Goal: Information Seeking & Learning: Learn about a topic

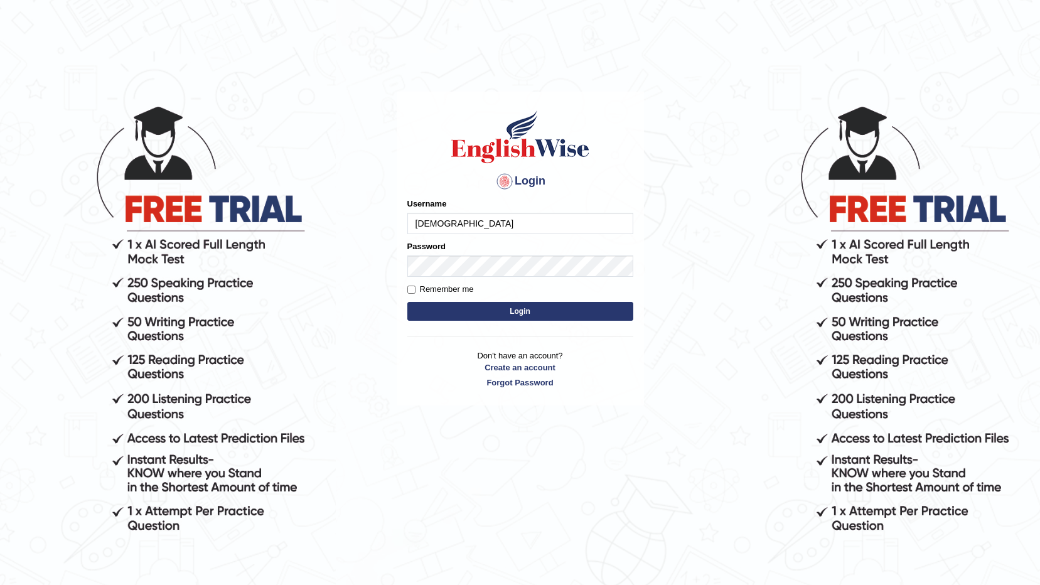
type input "[DEMOGRAPHIC_DATA]"
click at [407, 302] on button "Login" at bounding box center [520, 311] width 226 height 19
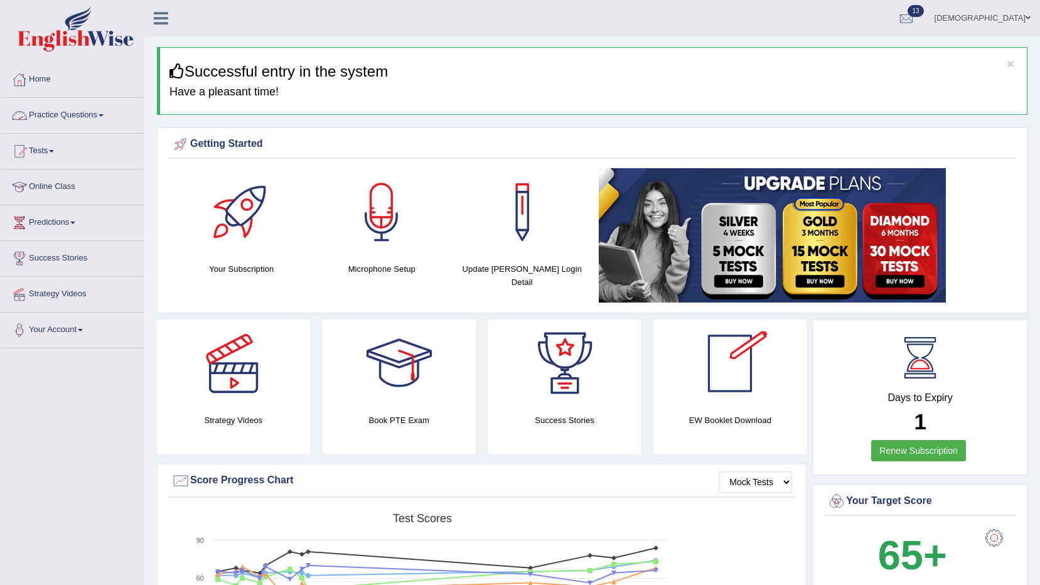
click at [64, 108] on link "Practice Questions" at bounding box center [72, 113] width 143 height 31
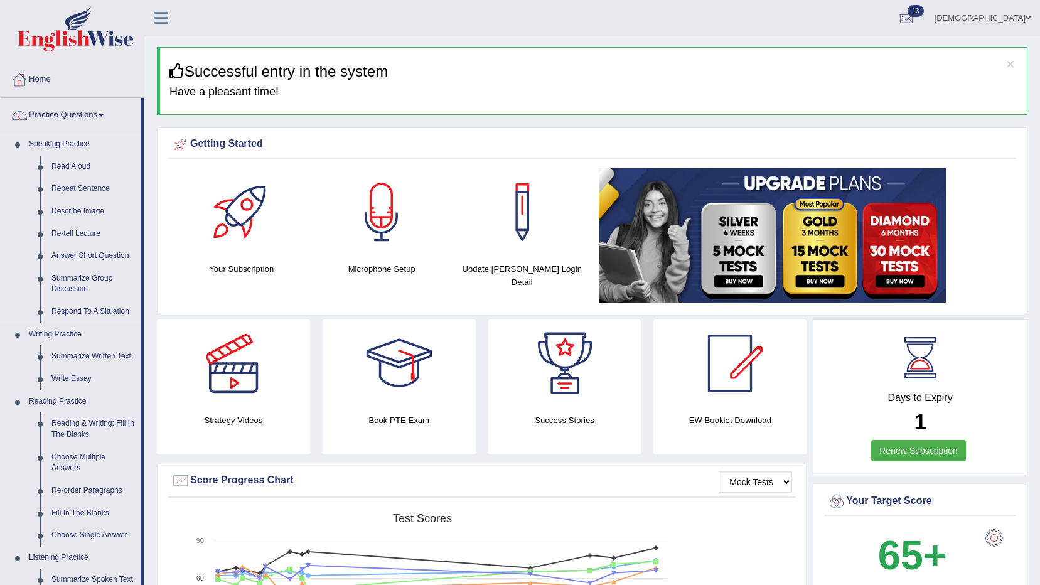
click at [77, 158] on link "Read Aloud" at bounding box center [93, 167] width 95 height 23
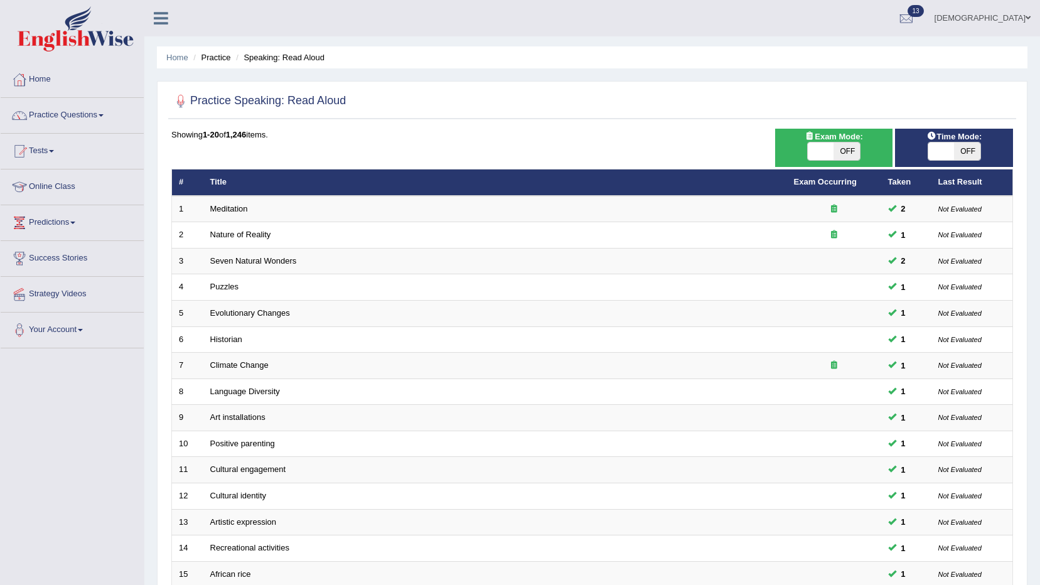
click at [944, 152] on span at bounding box center [942, 152] width 26 height 18
checkbox input "true"
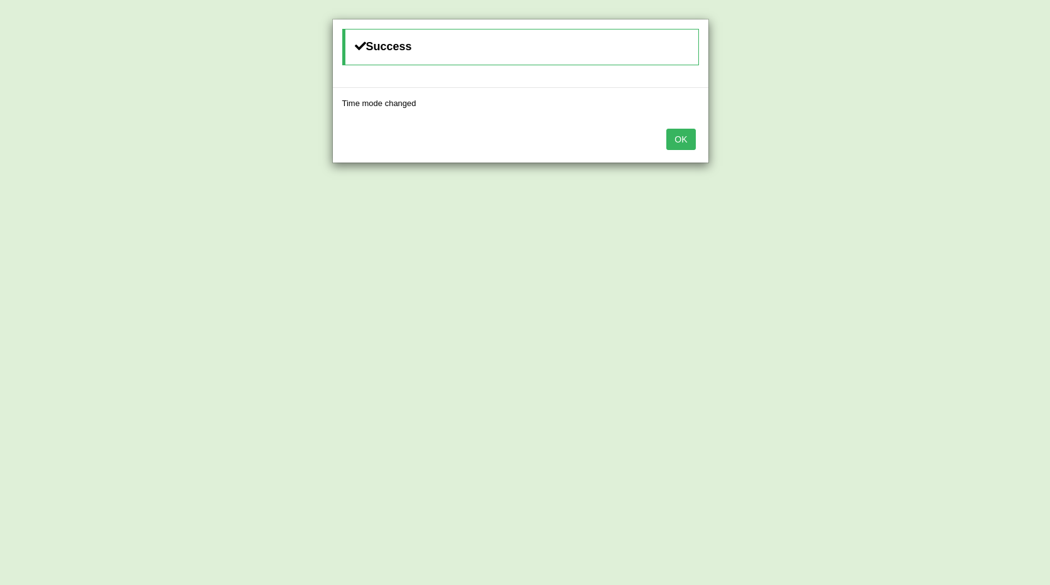
click at [679, 137] on button "OK" at bounding box center [680, 139] width 29 height 21
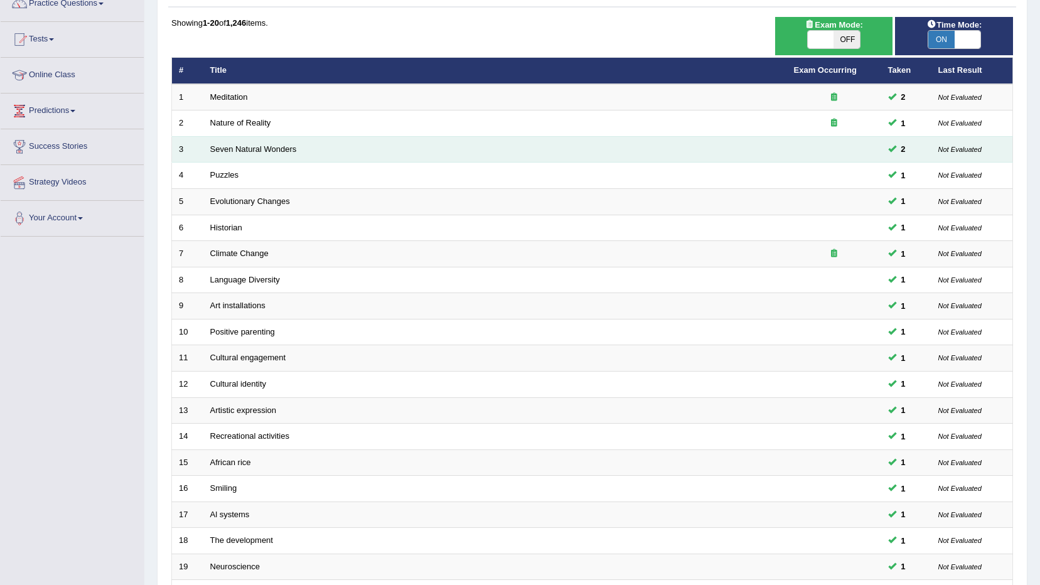
scroll to position [246, 0]
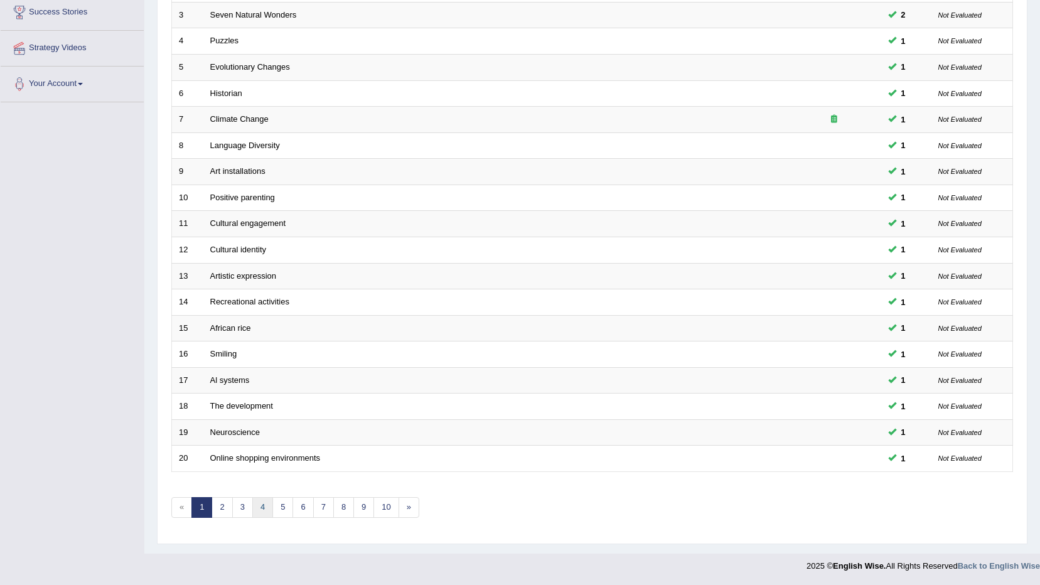
click at [262, 508] on link "4" at bounding box center [262, 507] width 21 height 21
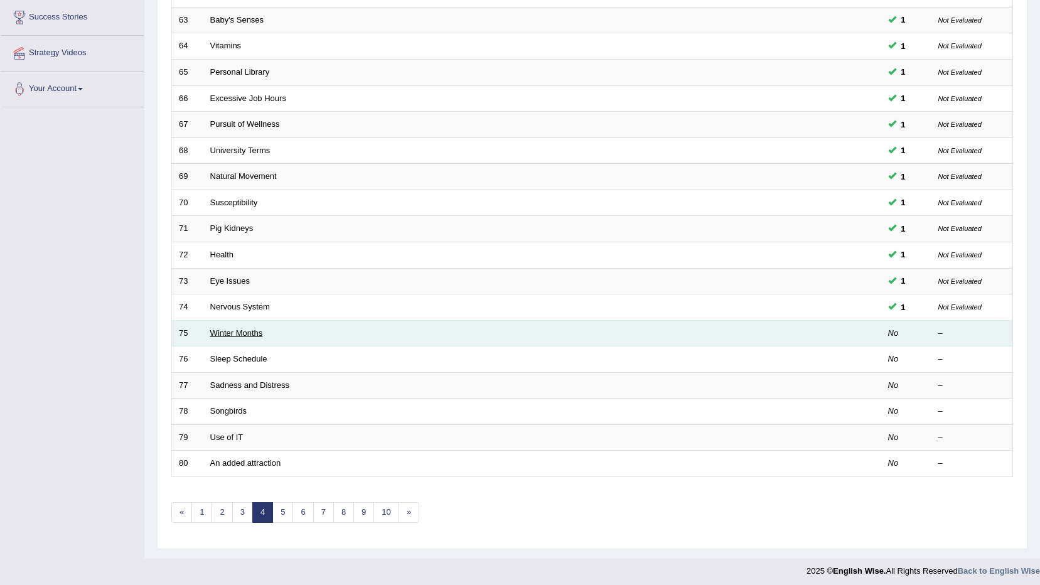
click at [251, 328] on link "Winter Months" at bounding box center [236, 332] width 53 height 9
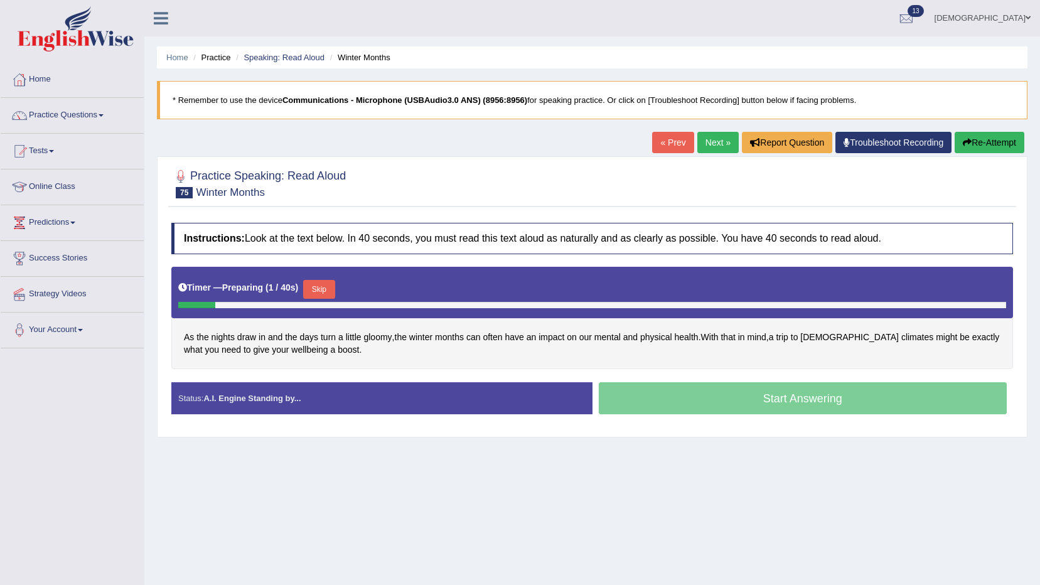
click at [314, 283] on button "Skip" at bounding box center [318, 289] width 31 height 19
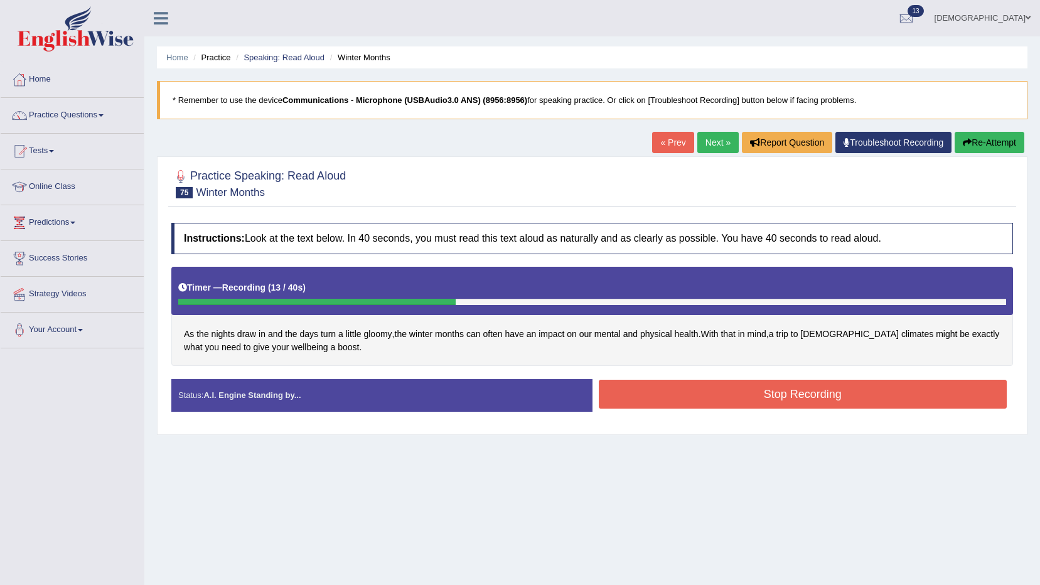
click at [691, 387] on button "Stop Recording" at bounding box center [803, 394] width 409 height 29
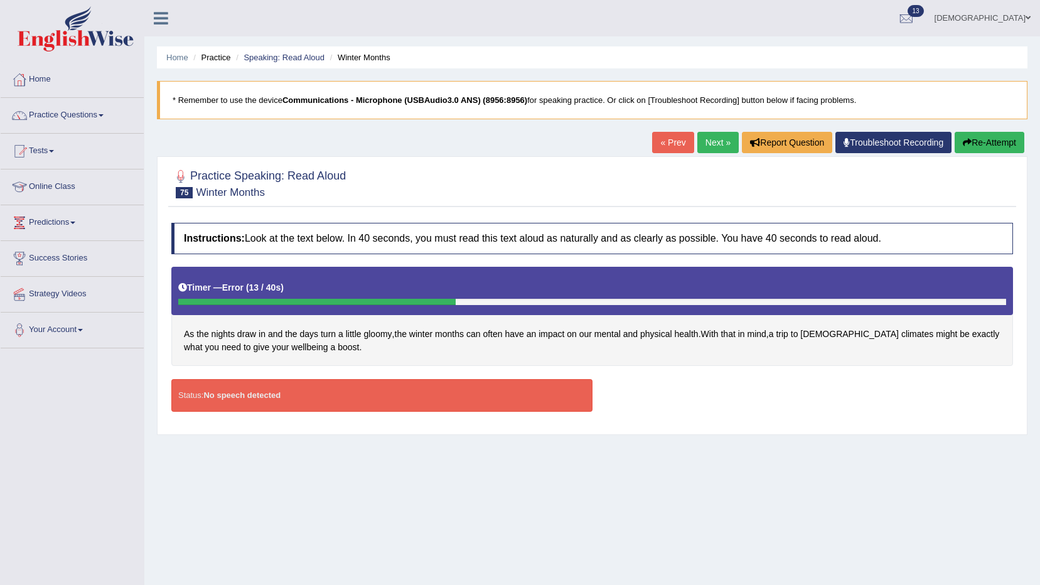
click at [884, 140] on link "Troubleshoot Recording" at bounding box center [894, 142] width 116 height 21
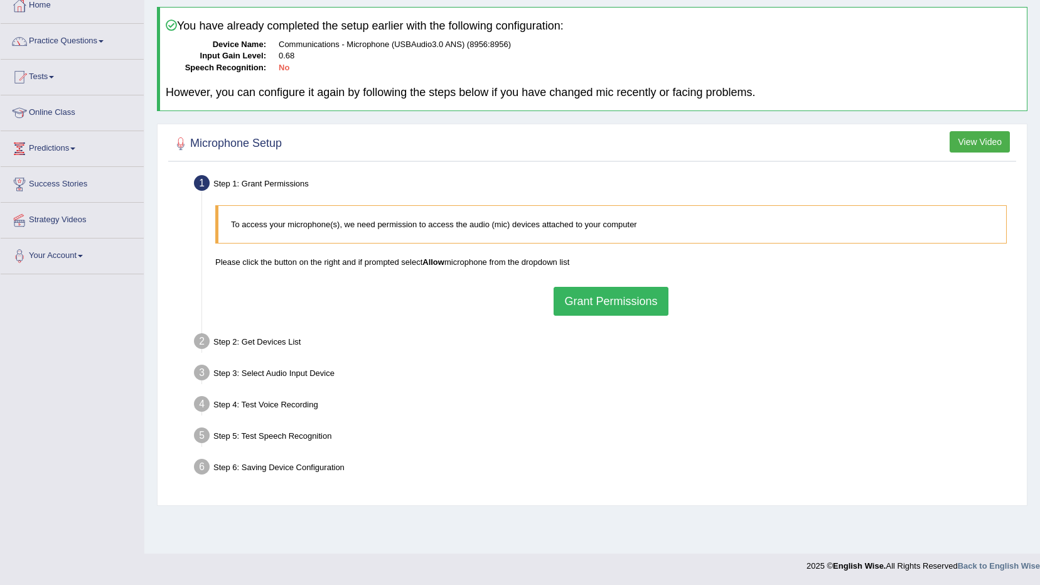
click at [598, 292] on button "Grant Permissions" at bounding box center [611, 301] width 114 height 29
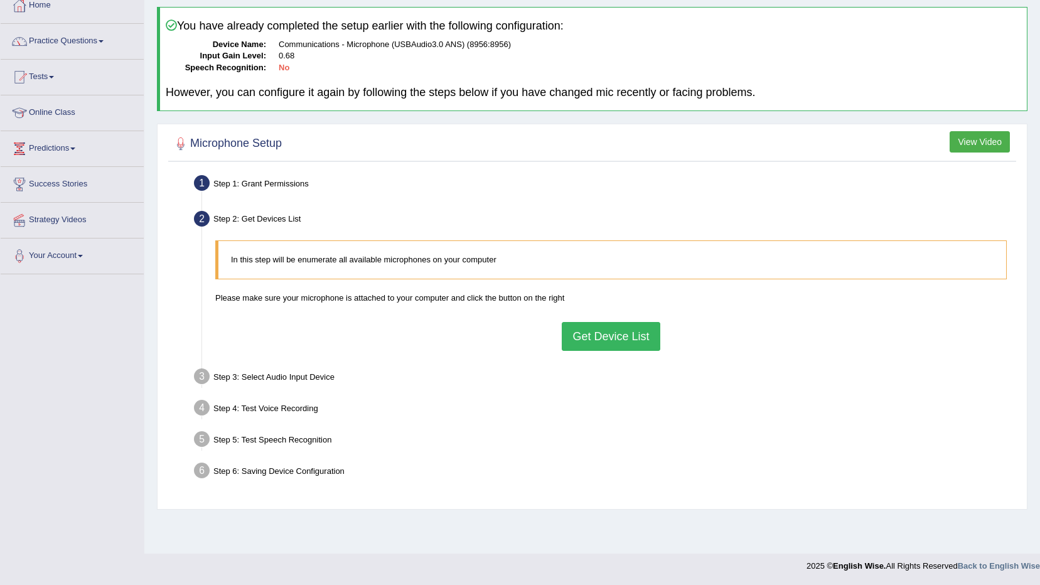
click at [597, 329] on button "Get Device List" at bounding box center [611, 336] width 98 height 29
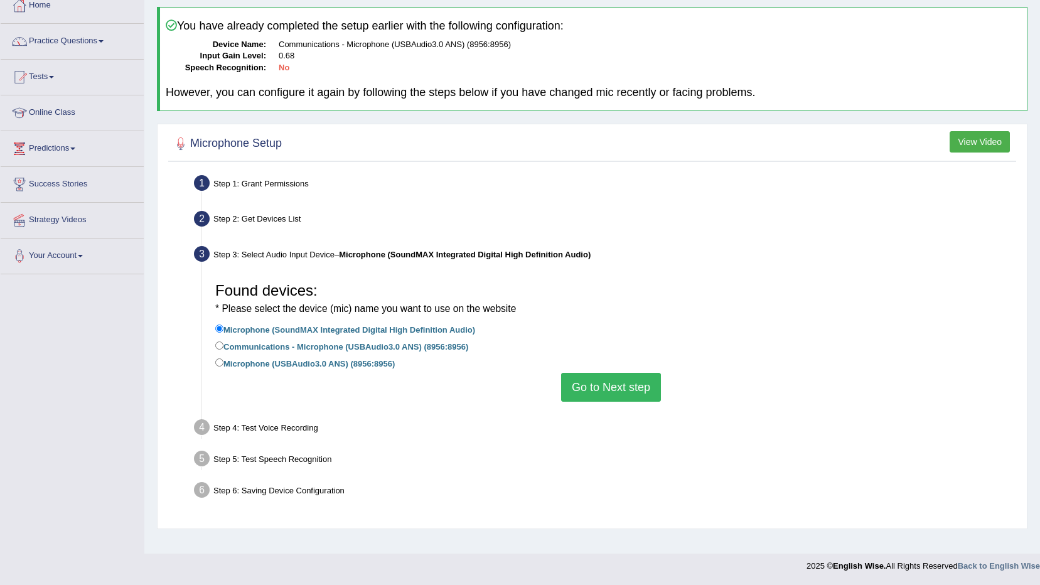
click at [628, 387] on button "Go to Next step" at bounding box center [611, 387] width 100 height 29
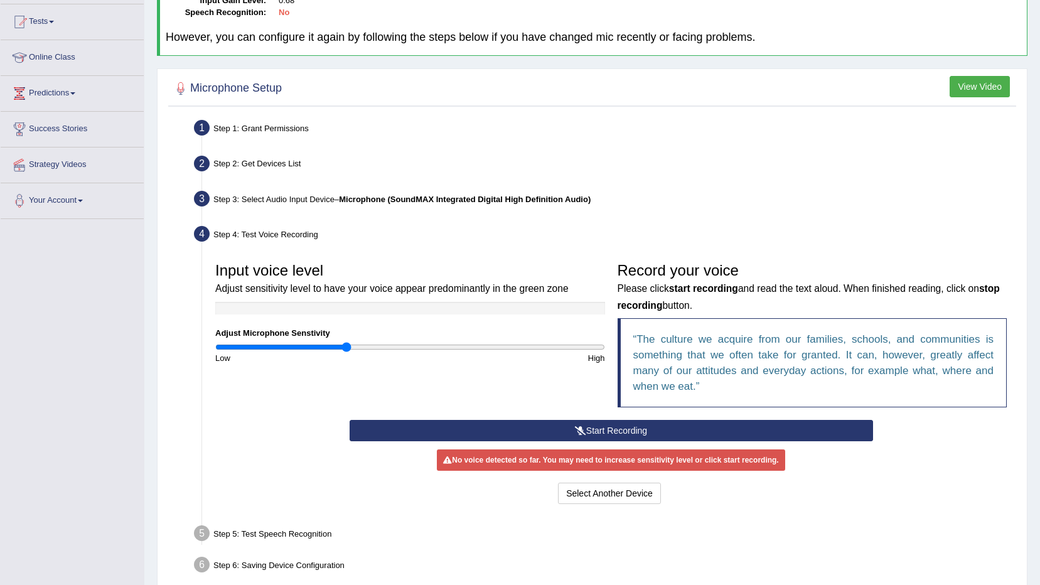
scroll to position [189, 0]
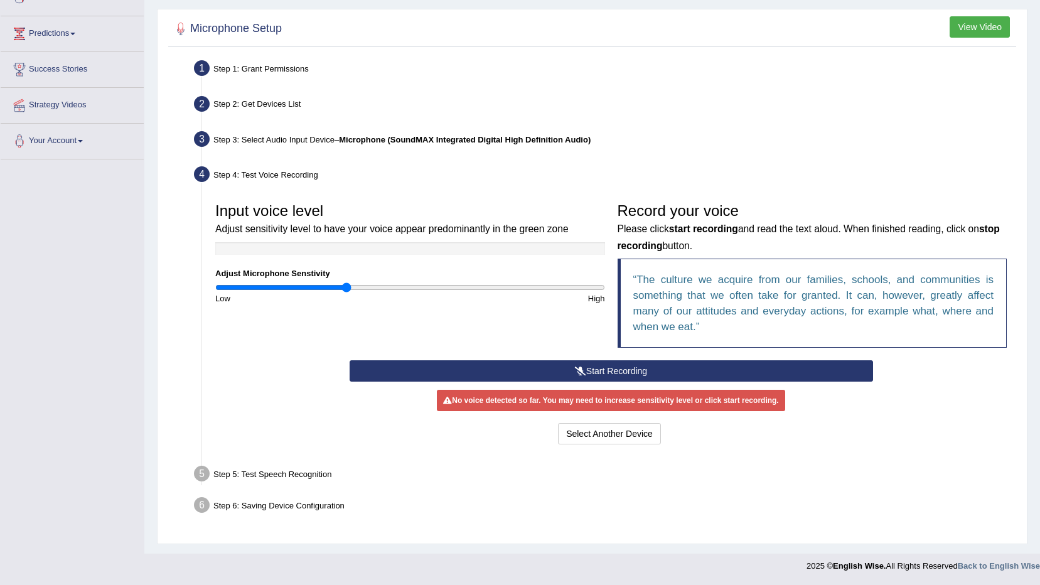
click at [620, 369] on button "Start Recording" at bounding box center [612, 370] width 524 height 21
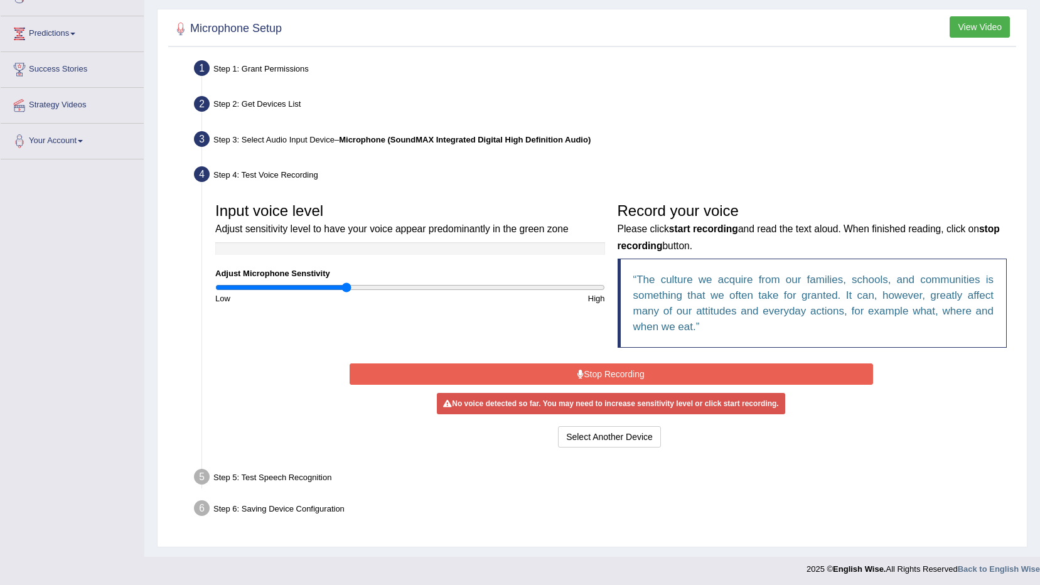
click at [620, 369] on button "Stop Recording" at bounding box center [612, 374] width 524 height 21
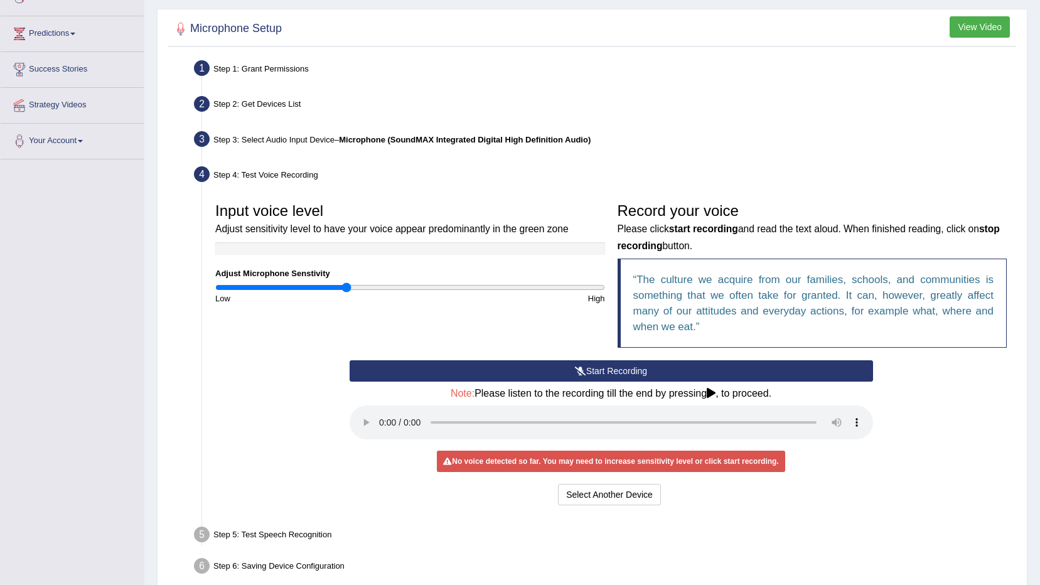
click at [620, 369] on button "Start Recording" at bounding box center [612, 370] width 524 height 21
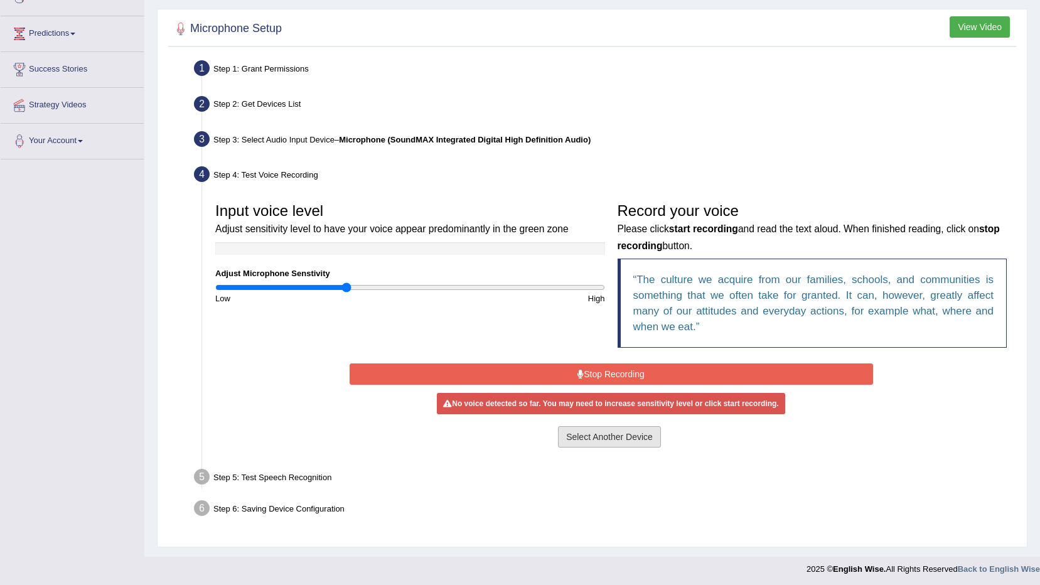
click at [615, 438] on button "Select Another Device" at bounding box center [609, 436] width 103 height 21
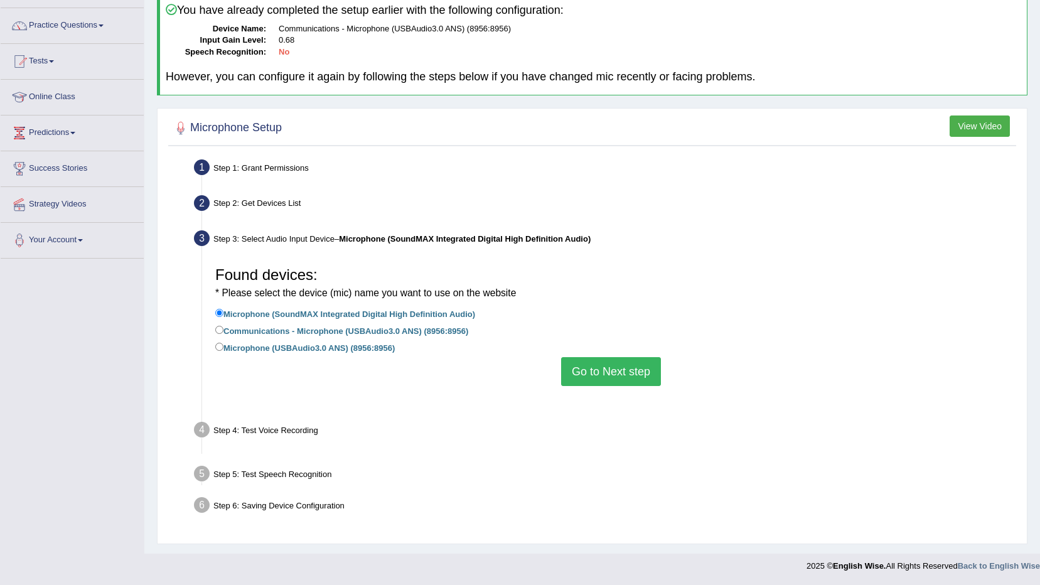
scroll to position [74, 0]
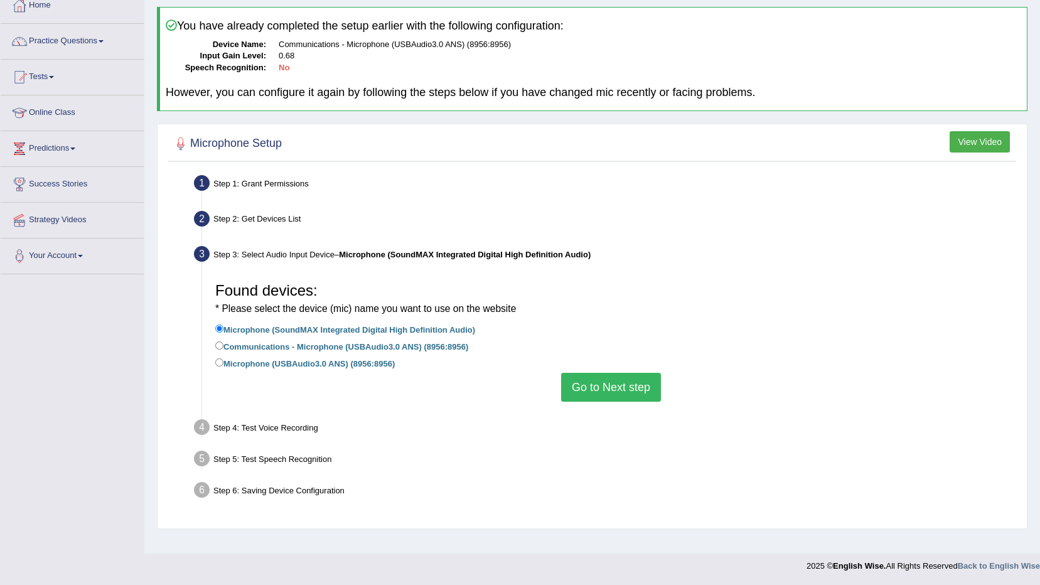
click at [323, 343] on label "Communications - Microphone (USBAudio3.0 ANS) (8956:8956)" at bounding box center [341, 346] width 253 height 14
click at [224, 343] on input "Communications - Microphone (USBAudio3.0 ANS) (8956:8956)" at bounding box center [219, 346] width 8 height 8
radio input "true"
click at [605, 387] on button "Go to Next step" at bounding box center [611, 387] width 100 height 29
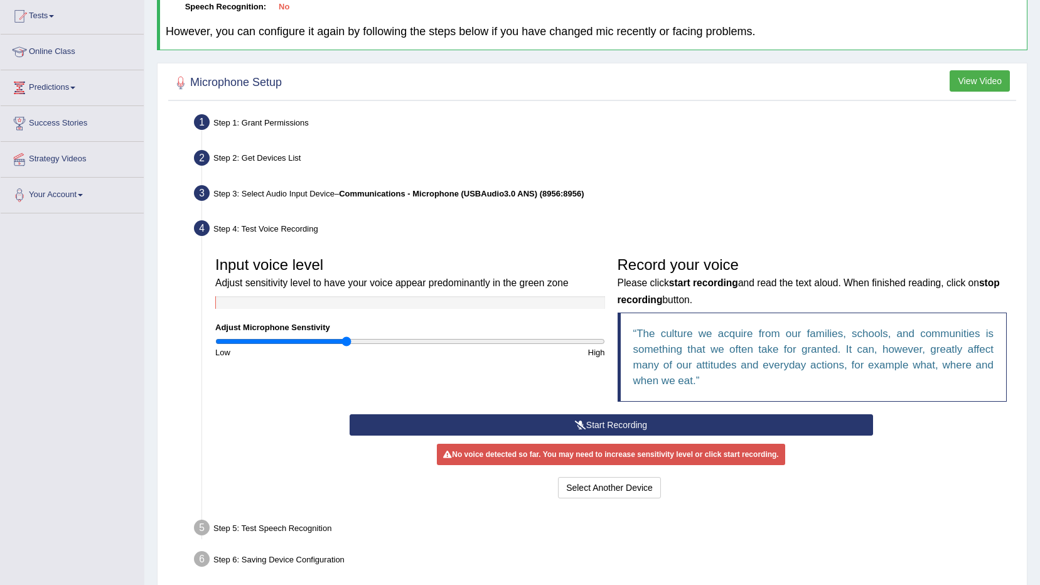
scroll to position [189, 0]
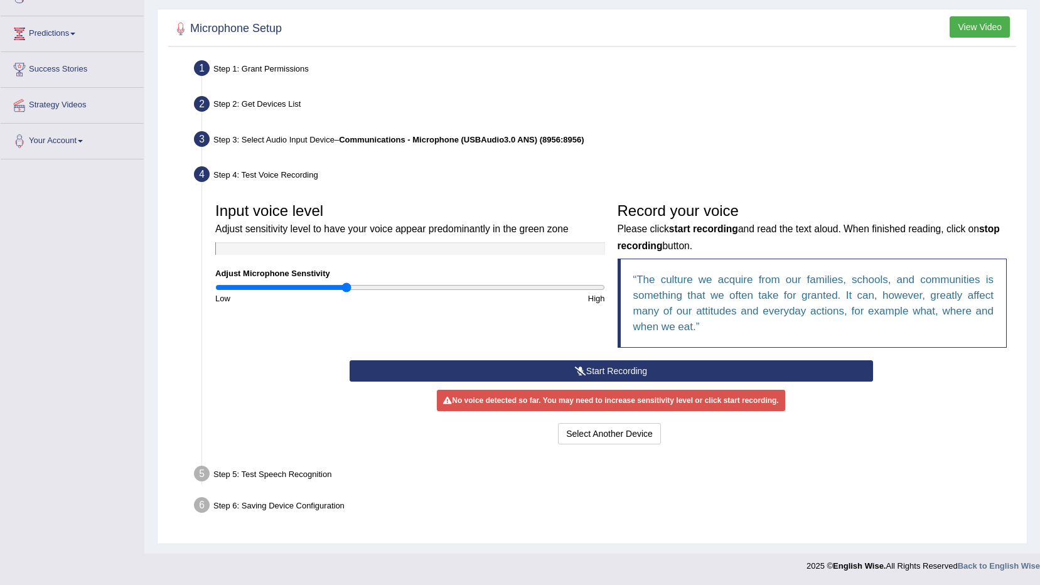
click at [610, 369] on button "Start Recording" at bounding box center [612, 370] width 524 height 21
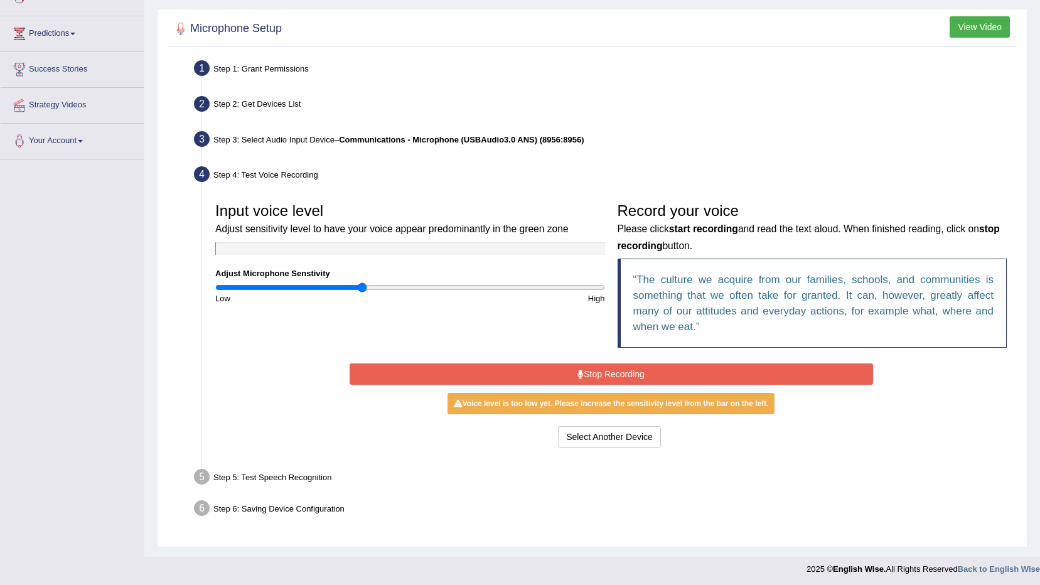
type input "0.76"
click at [362, 284] on input "range" at bounding box center [410, 288] width 390 height 10
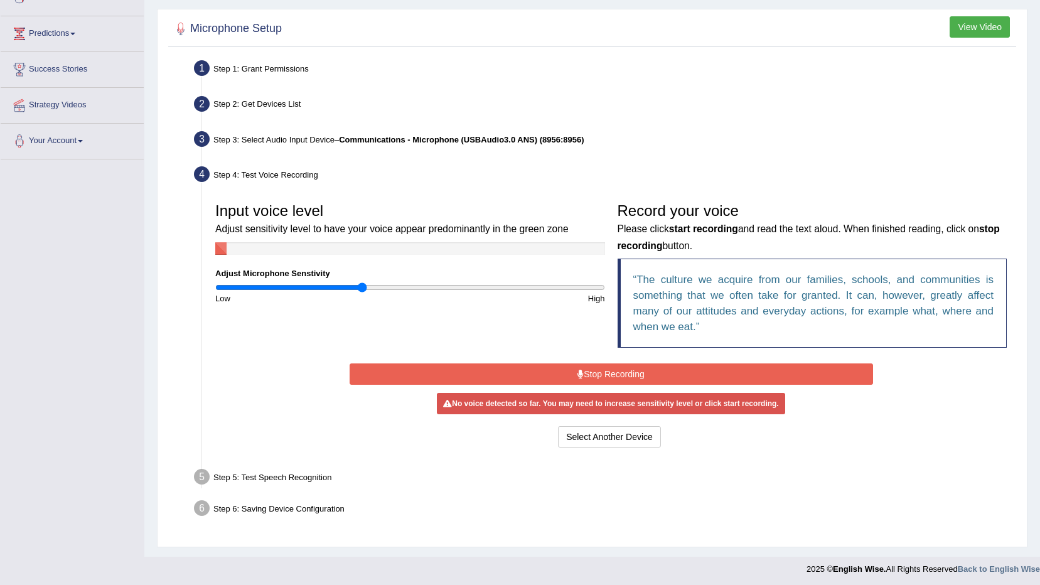
click at [561, 370] on button "Stop Recording" at bounding box center [612, 374] width 524 height 21
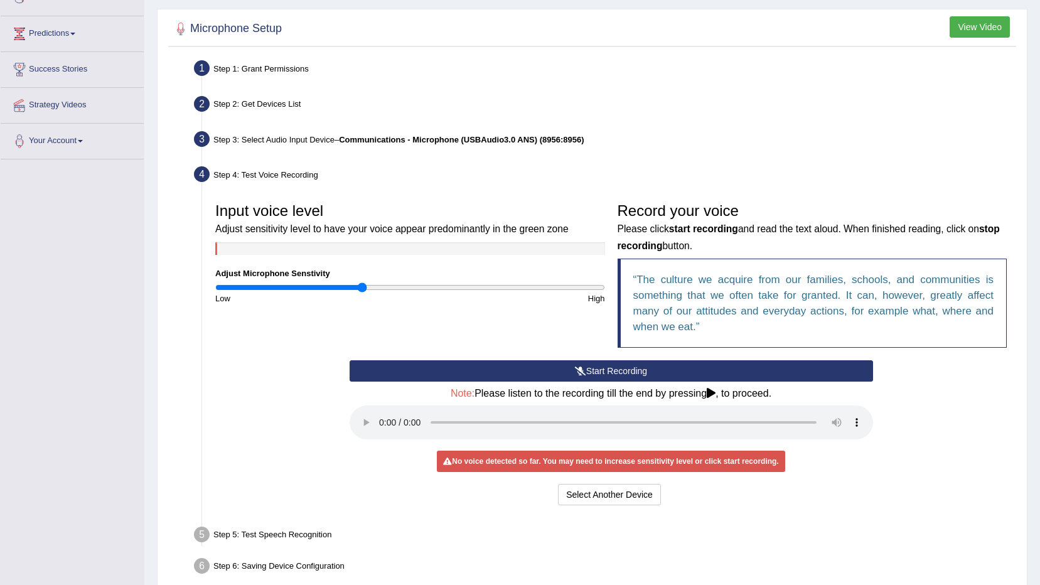
click at [561, 370] on button "Start Recording" at bounding box center [612, 370] width 524 height 21
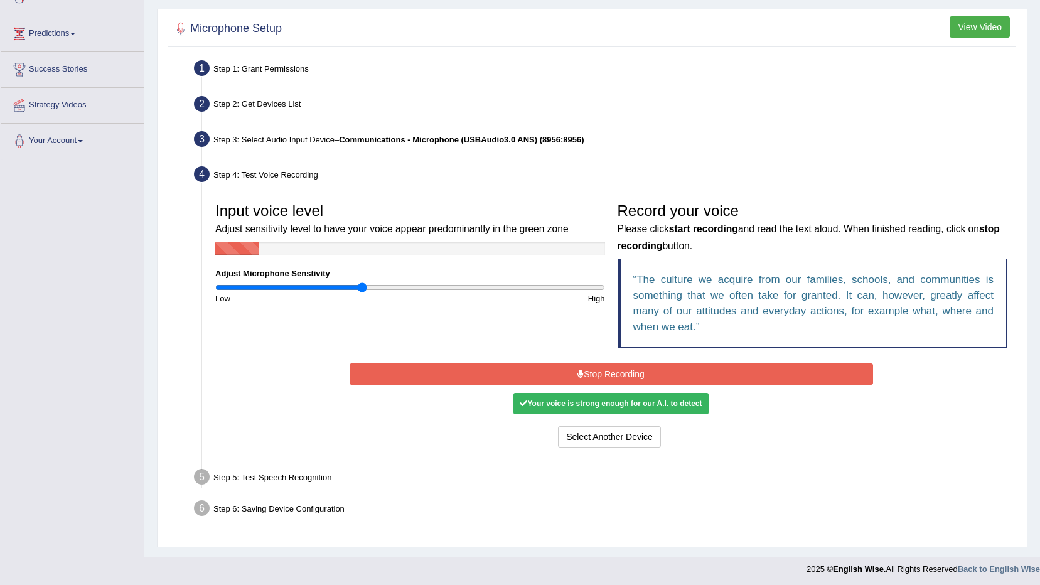
click at [561, 371] on button "Stop Recording" at bounding box center [612, 374] width 524 height 21
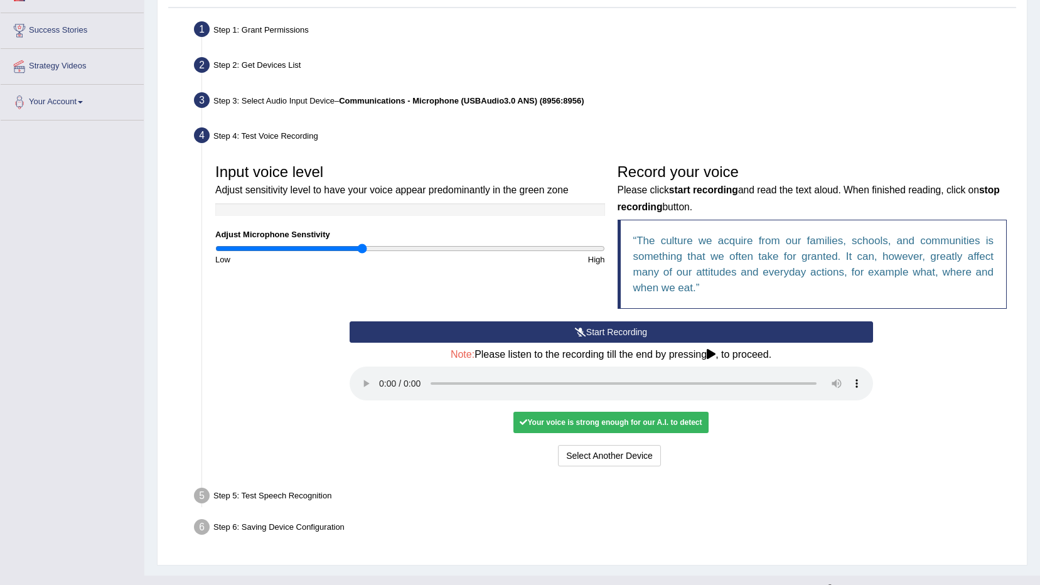
scroll to position [250, 0]
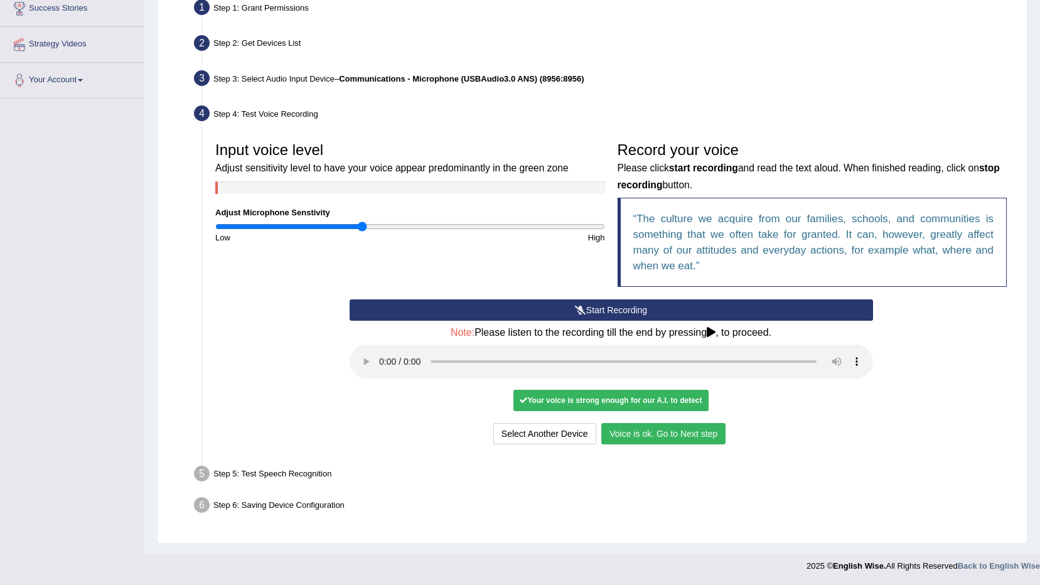
click at [686, 433] on button "Voice is ok. Go to Next step" at bounding box center [663, 433] width 124 height 21
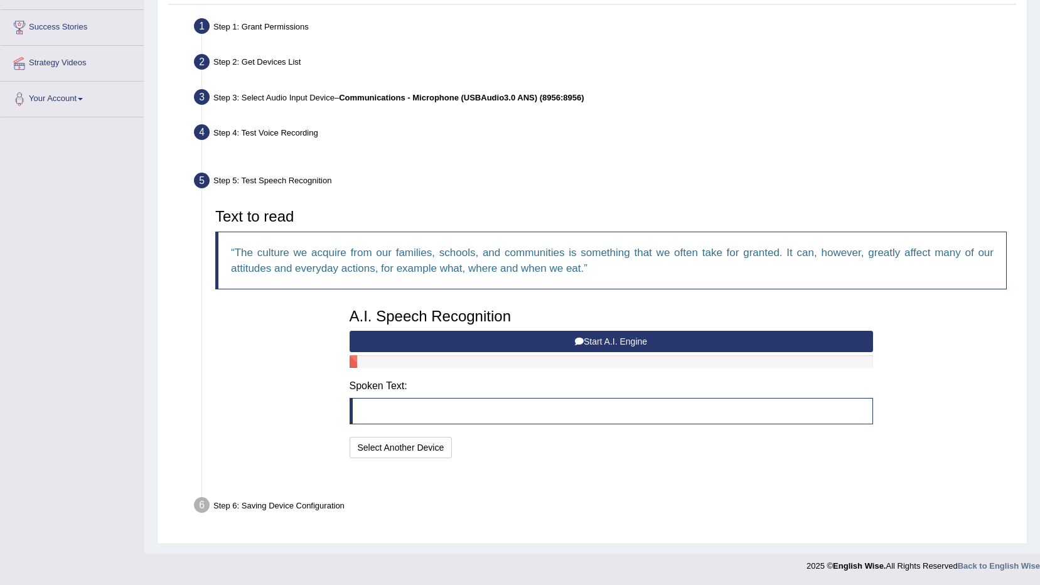
scroll to position [200, 0]
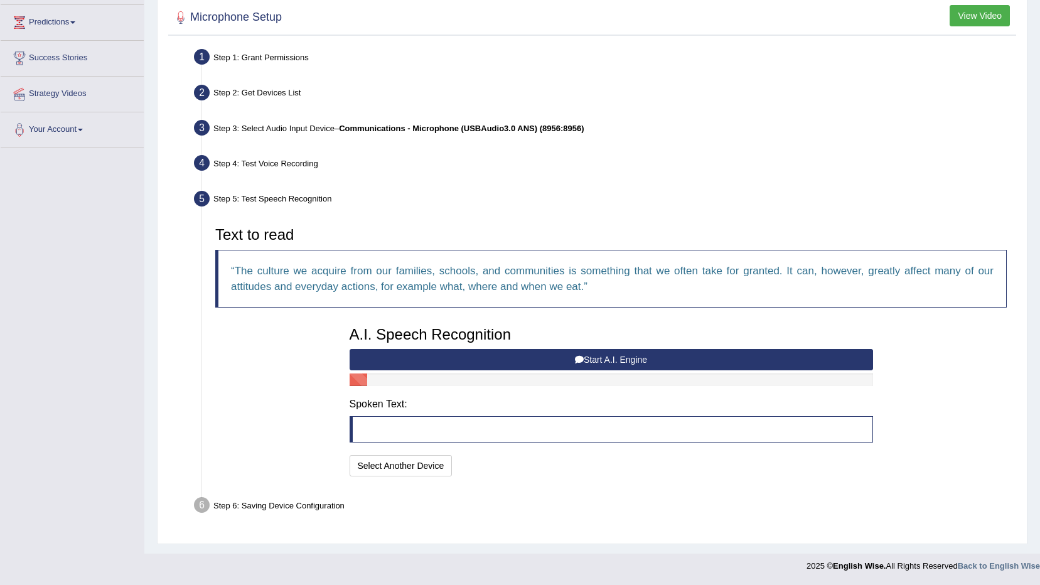
click at [615, 360] on button "Start A.I. Engine" at bounding box center [612, 359] width 524 height 21
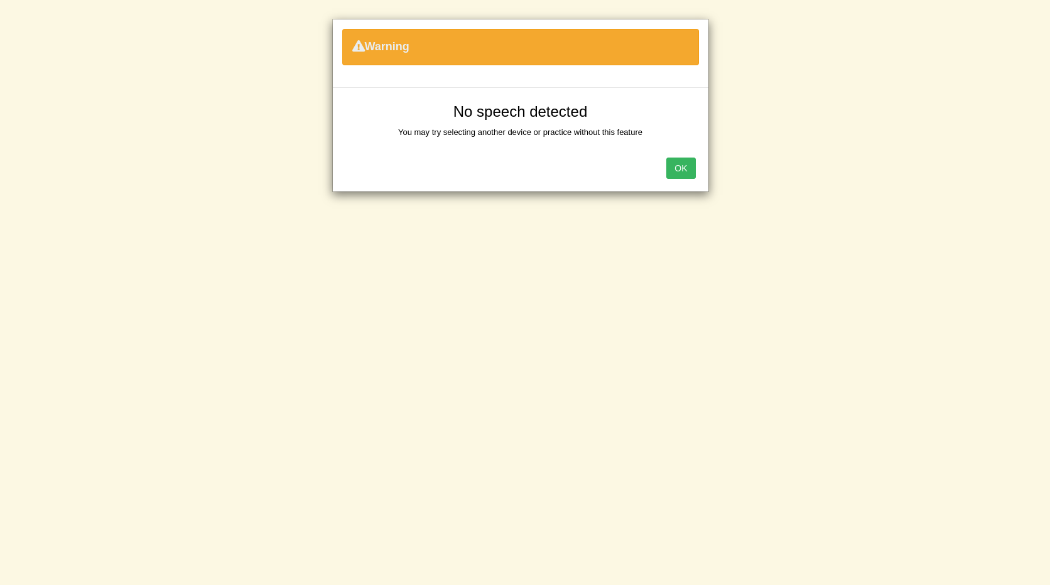
click at [678, 171] on button "OK" at bounding box center [680, 168] width 29 height 21
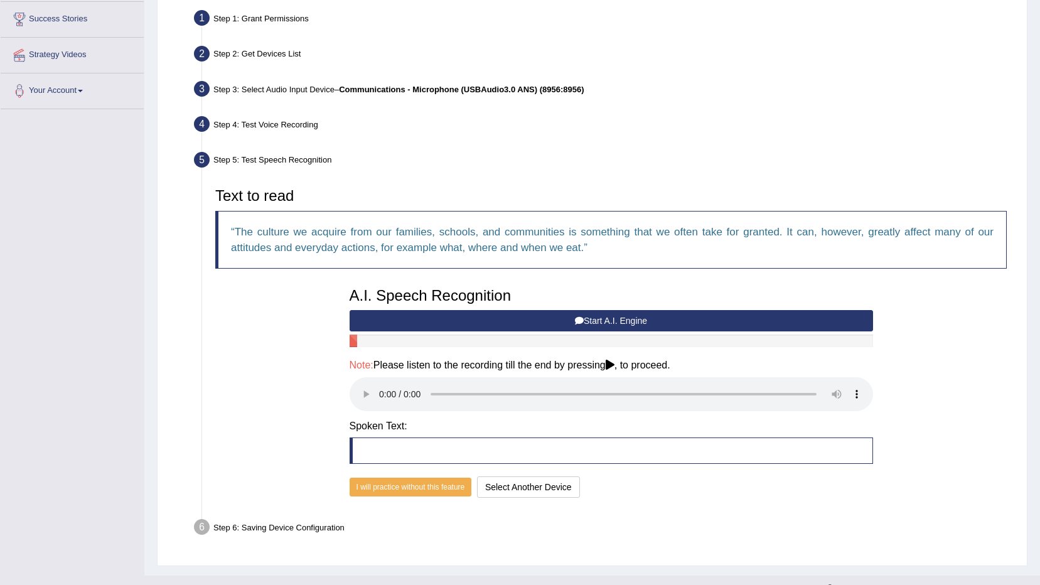
scroll to position [261, 0]
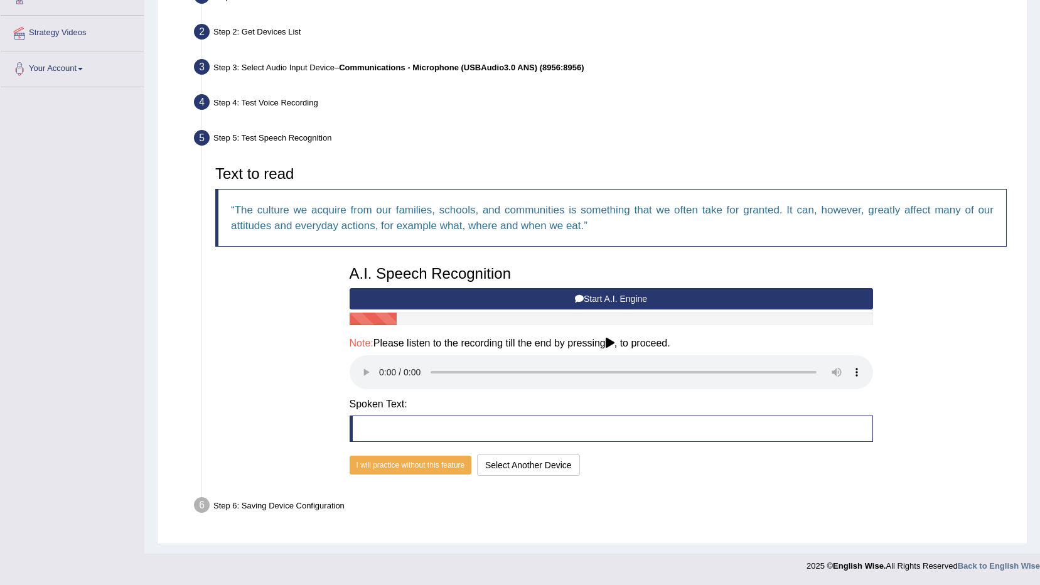
click at [607, 288] on button "Start A.I. Engine" at bounding box center [612, 298] width 524 height 21
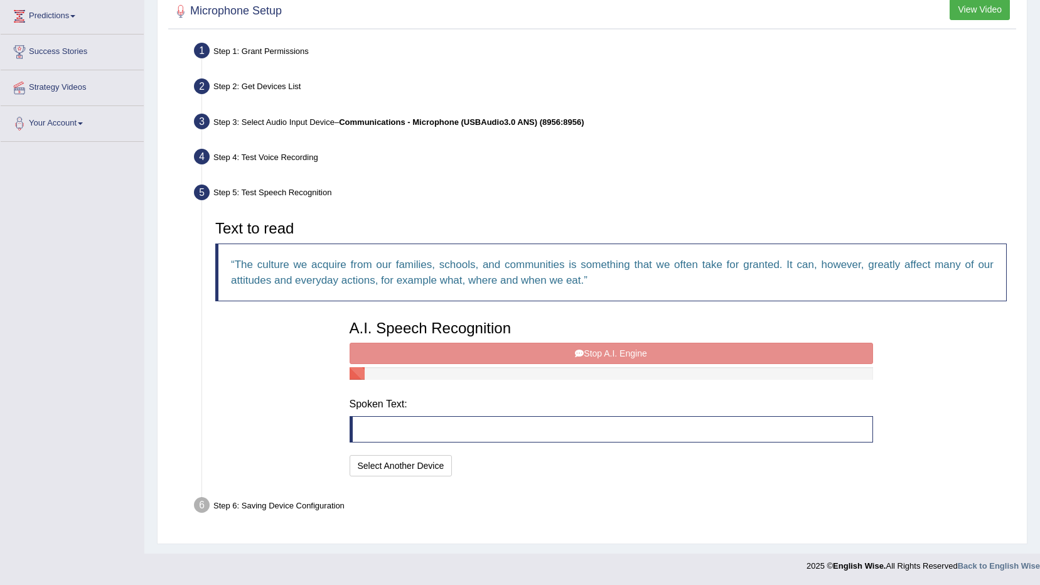
scroll to position [200, 0]
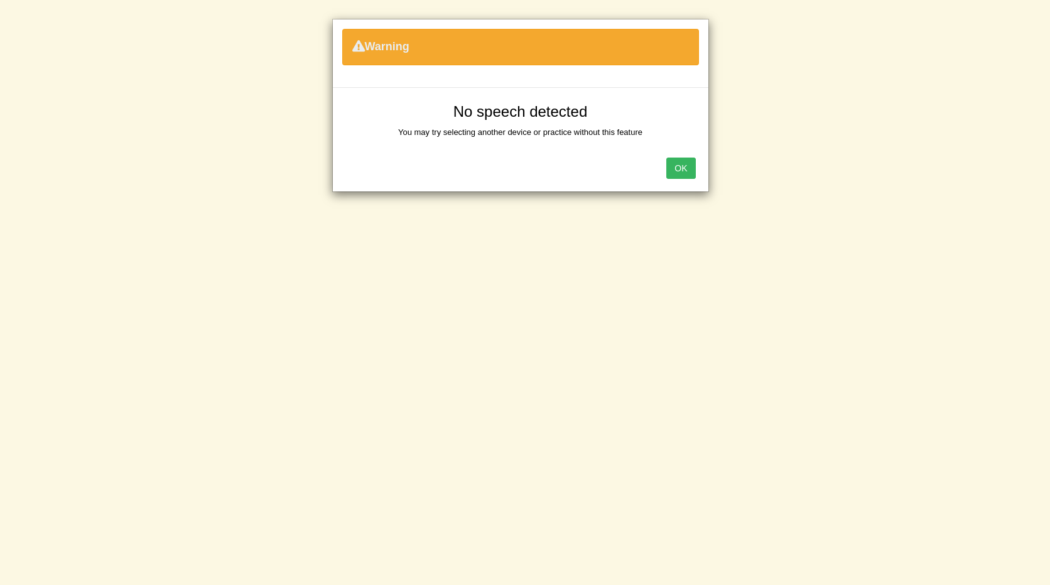
click at [681, 171] on button "OK" at bounding box center [680, 168] width 29 height 21
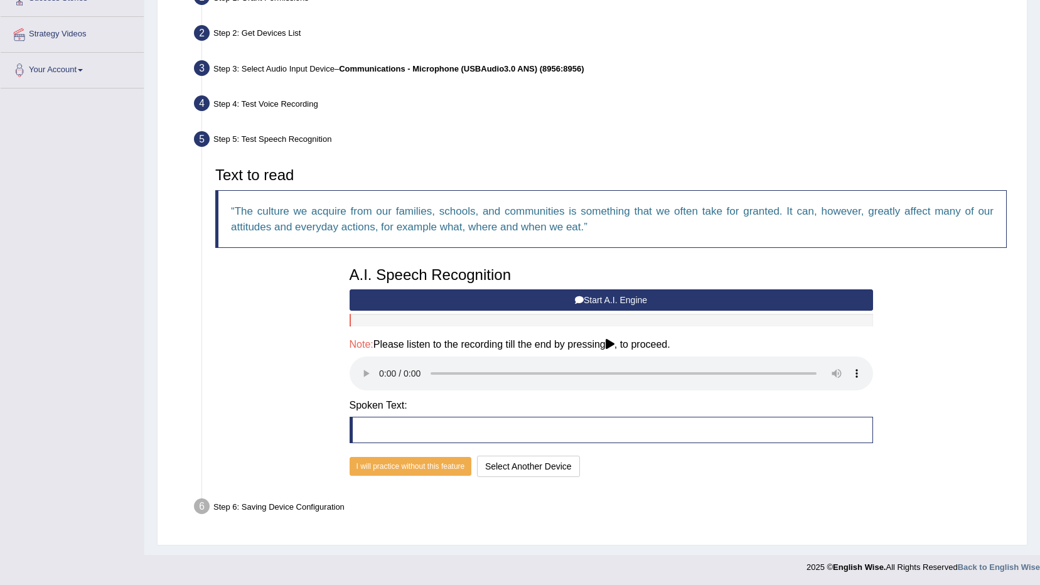
scroll to position [261, 0]
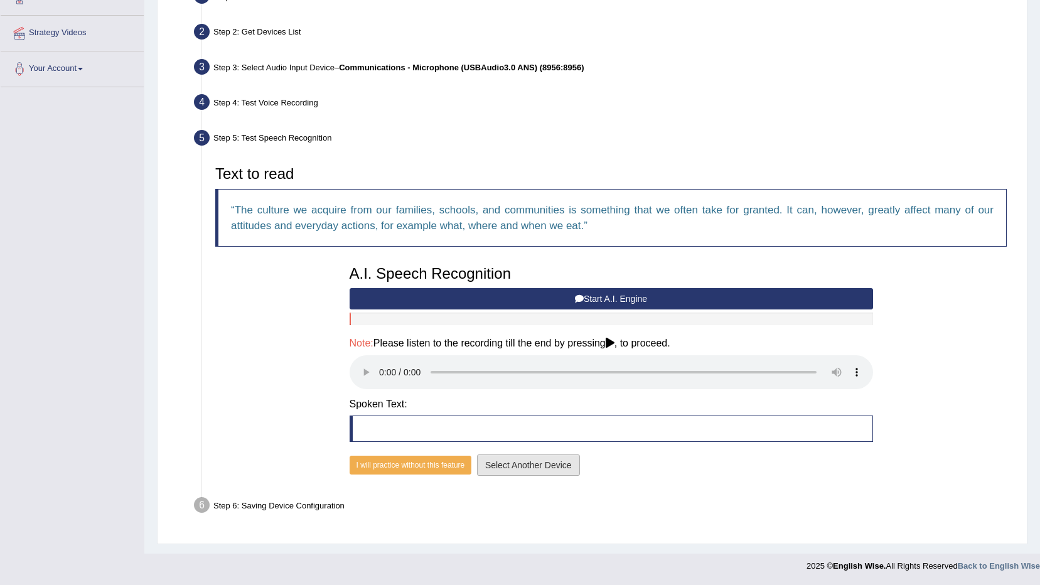
click at [538, 468] on button "Select Another Device" at bounding box center [528, 465] width 103 height 21
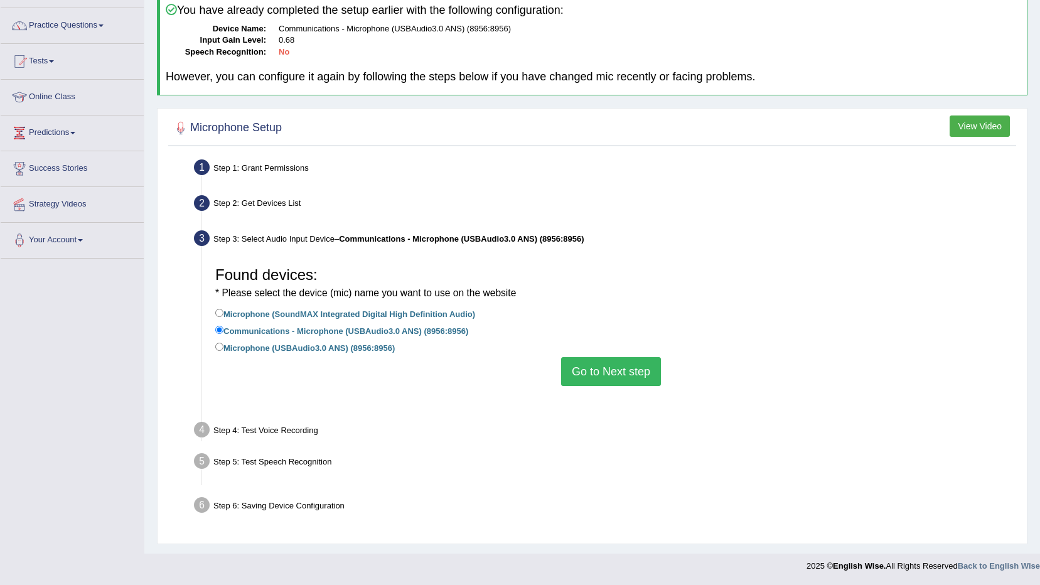
scroll to position [74, 0]
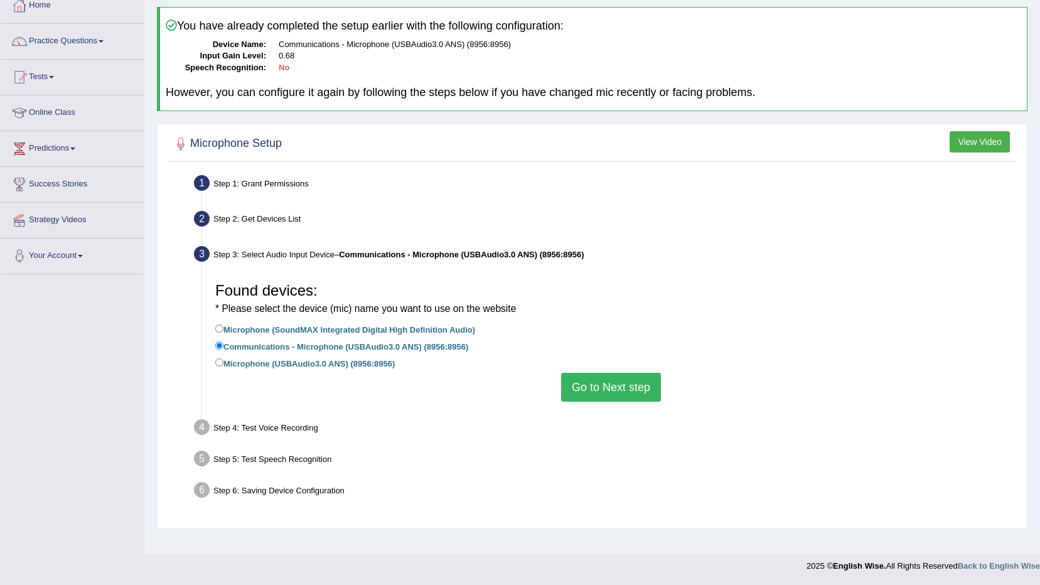
click at [376, 367] on label "Microphone (USBAudio3.0 ANS) (8956:8956)" at bounding box center [305, 363] width 180 height 14
click at [224, 367] on input "Microphone (USBAudio3.0 ANS) (8956:8956)" at bounding box center [219, 363] width 8 height 8
radio input "true"
click at [604, 384] on button "Go to Next step" at bounding box center [611, 387] width 100 height 29
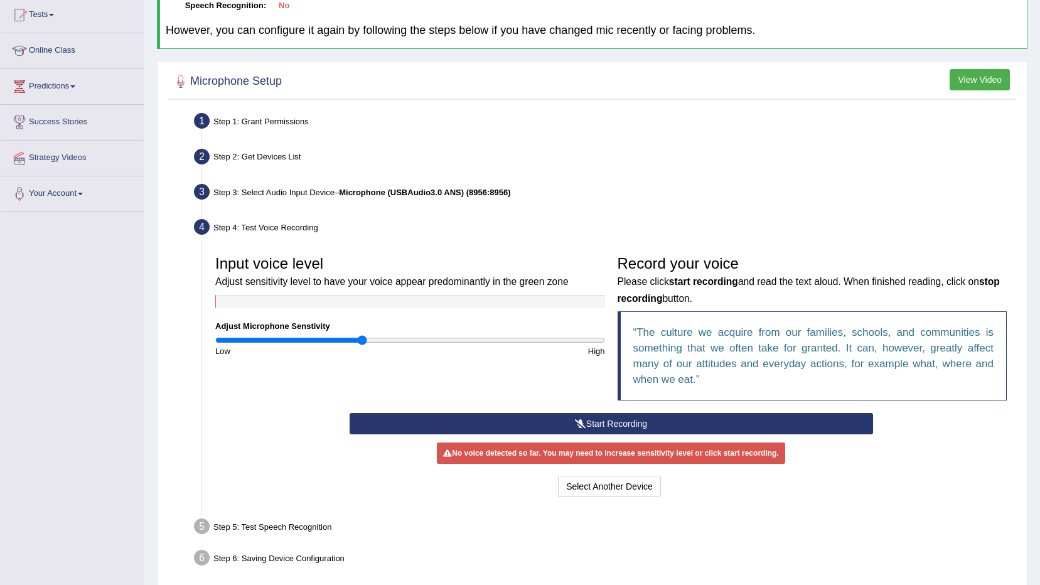
scroll to position [189, 0]
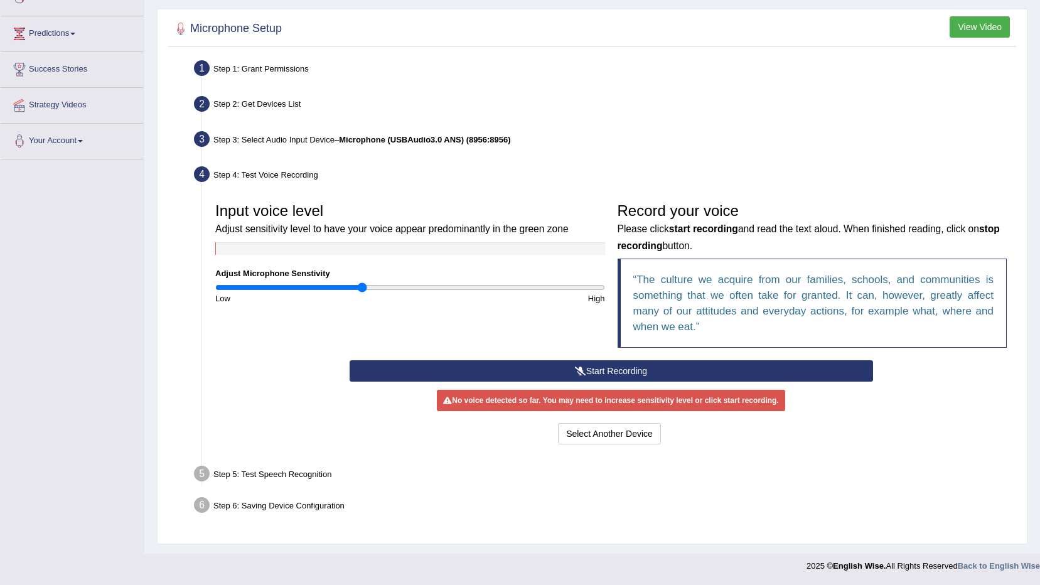
click at [608, 377] on button "Start Recording" at bounding box center [612, 370] width 524 height 21
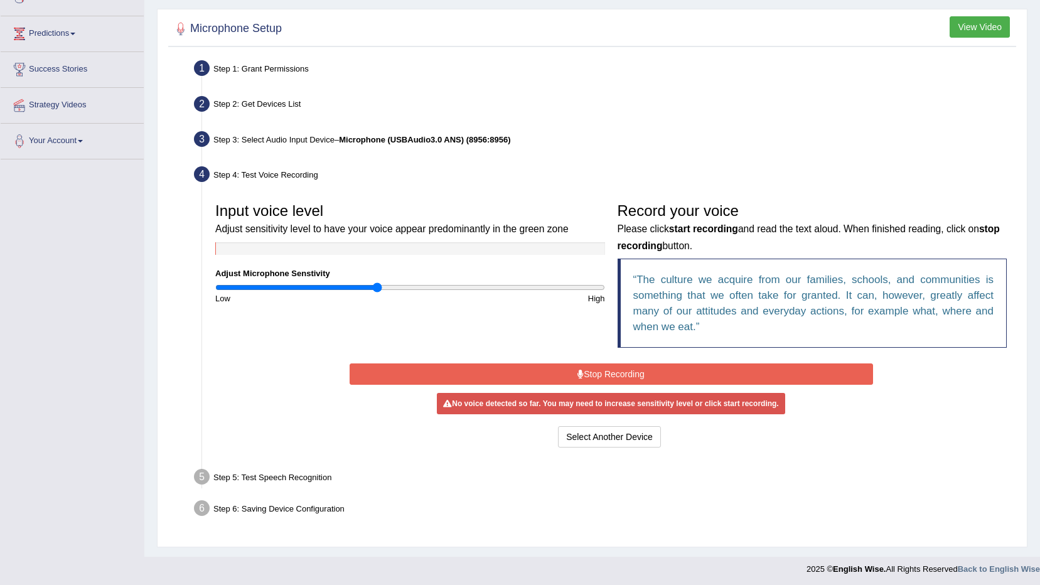
type input "0.84"
click at [376, 289] on input "range" at bounding box center [410, 288] width 390 height 10
click at [630, 376] on button "Stop Recording" at bounding box center [612, 374] width 524 height 21
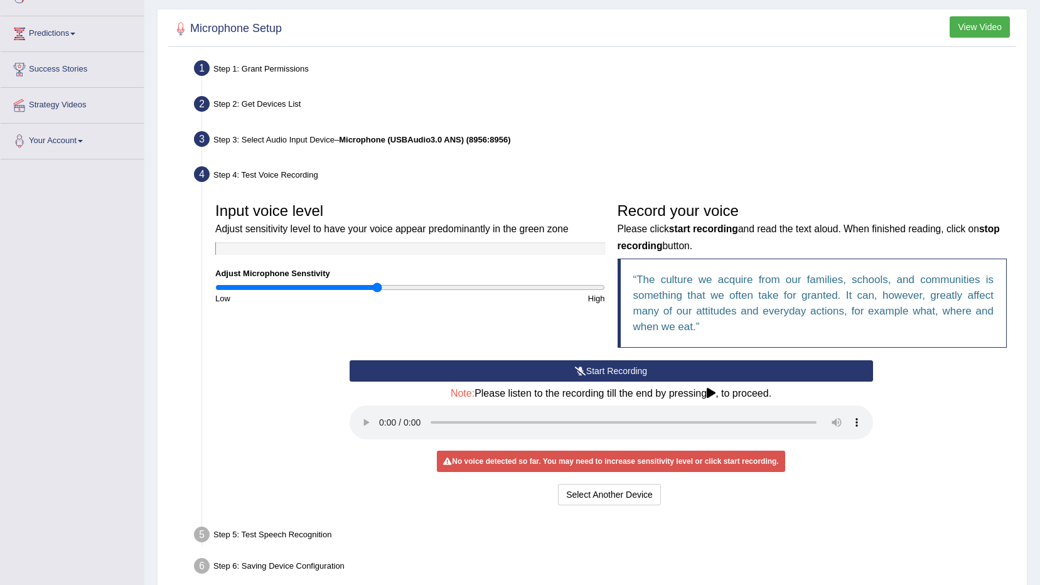
click at [630, 376] on button "Start Recording" at bounding box center [612, 370] width 524 height 21
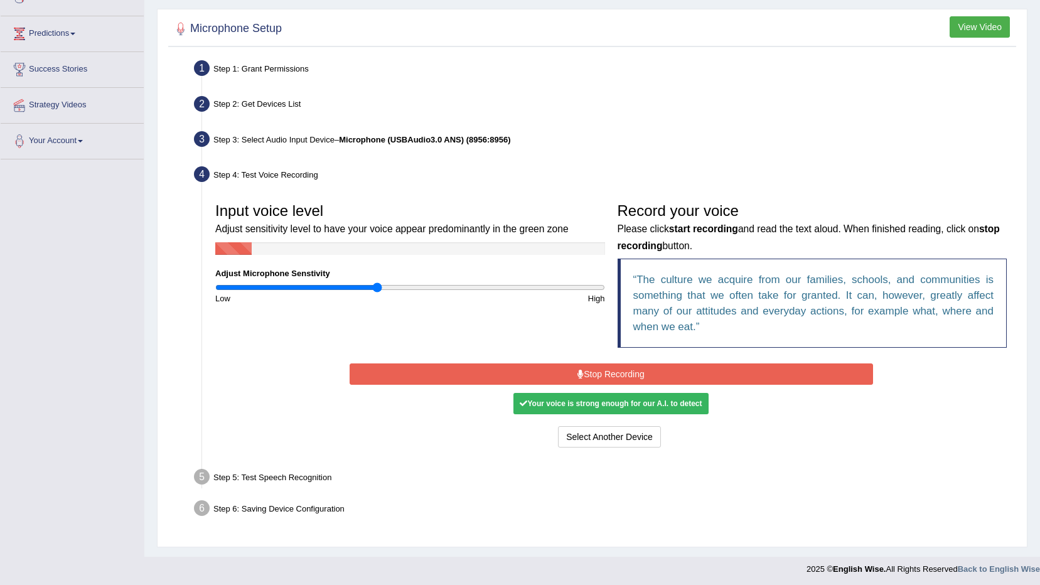
click at [630, 376] on button "Stop Recording" at bounding box center [612, 374] width 524 height 21
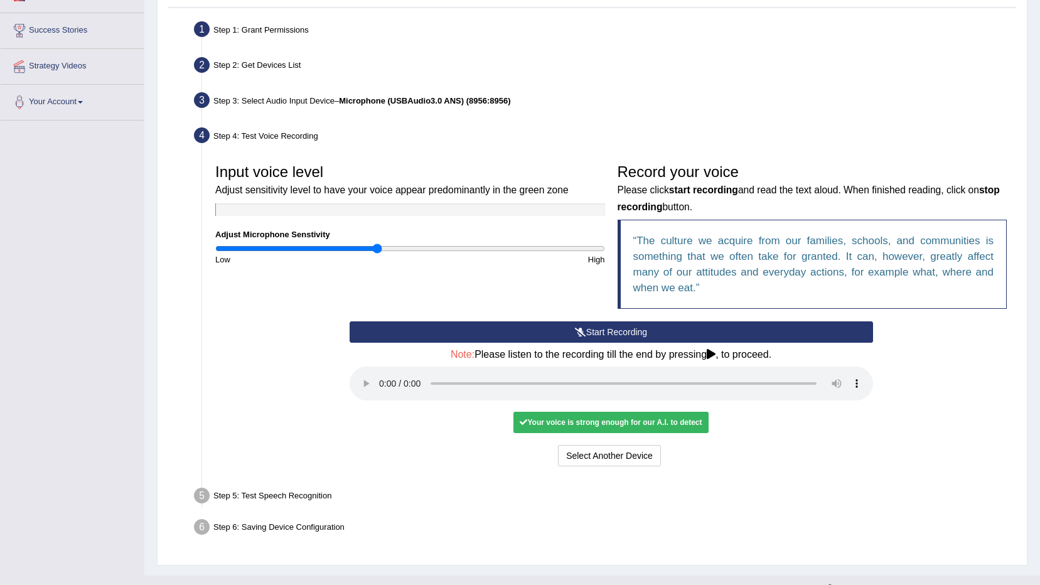
scroll to position [250, 0]
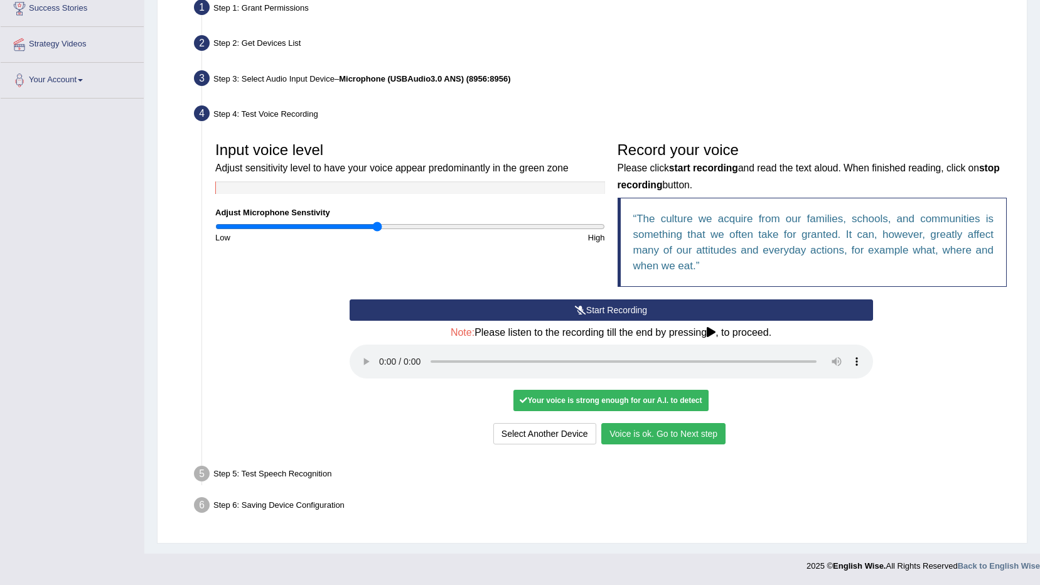
click at [701, 430] on button "Voice is ok. Go to Next step" at bounding box center [663, 433] width 124 height 21
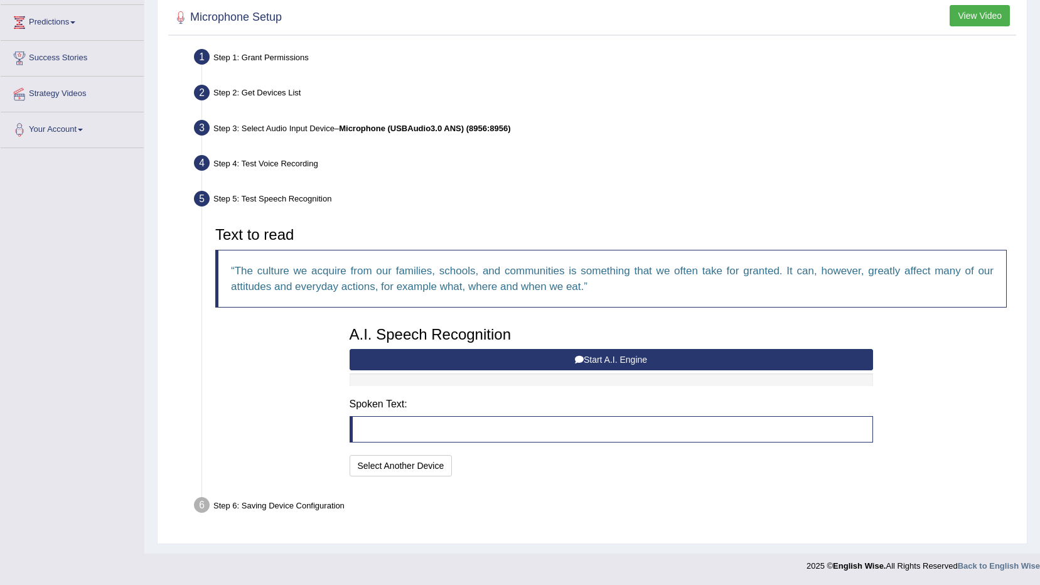
scroll to position [200, 0]
click at [678, 362] on button "Start A.I. Engine" at bounding box center [612, 359] width 524 height 21
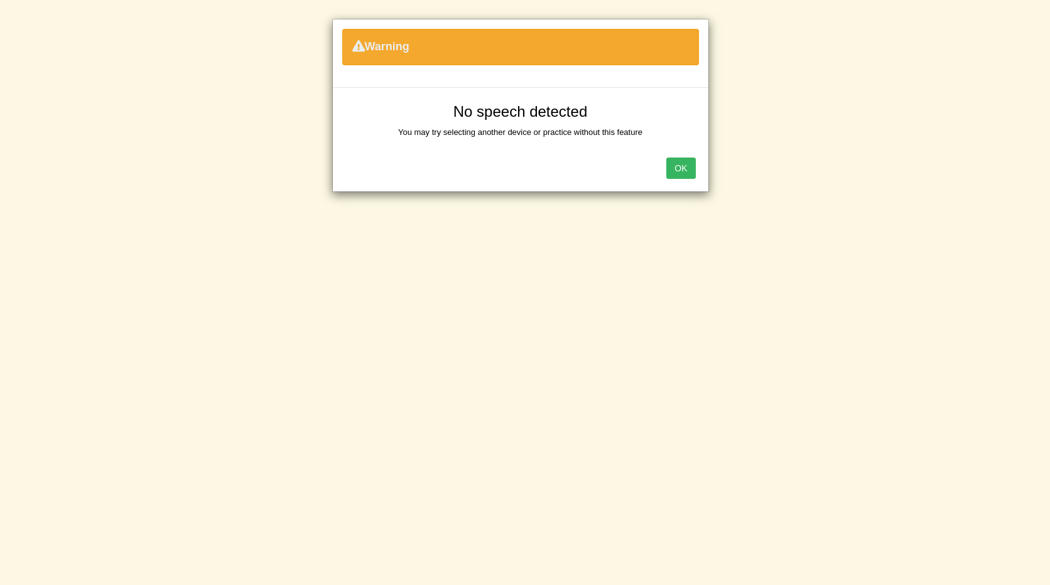
click at [685, 152] on div "OK" at bounding box center [520, 170] width 375 height 44
click at [682, 163] on button "OK" at bounding box center [680, 168] width 29 height 21
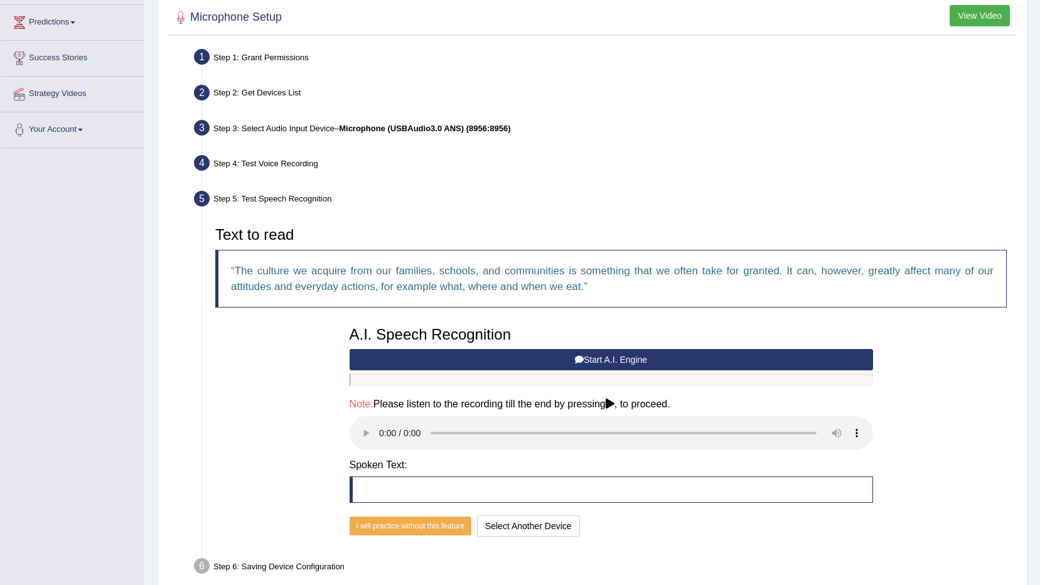
scroll to position [261, 0]
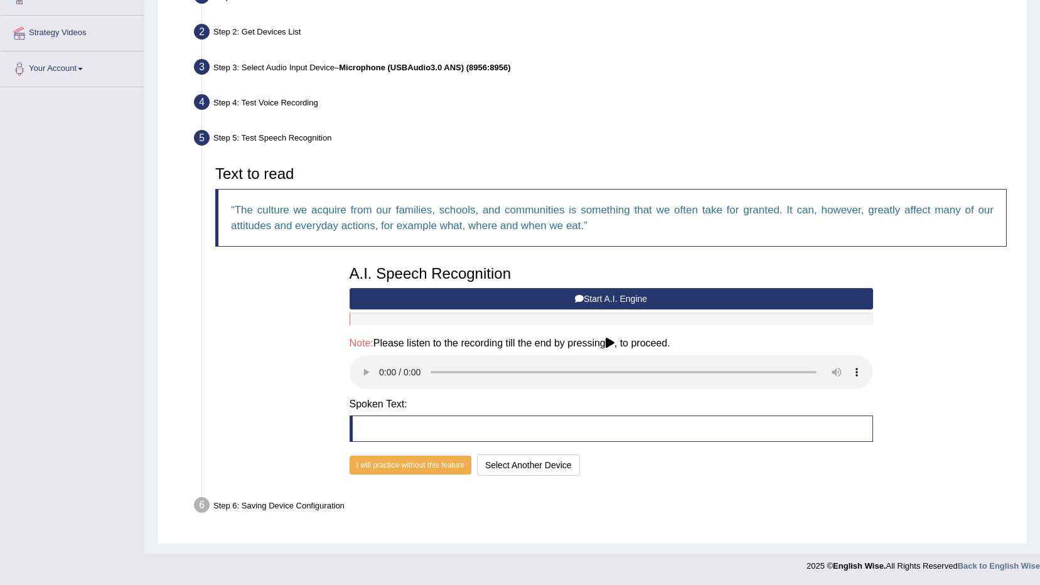
click at [625, 298] on button "Start A.I. Engine" at bounding box center [612, 298] width 524 height 21
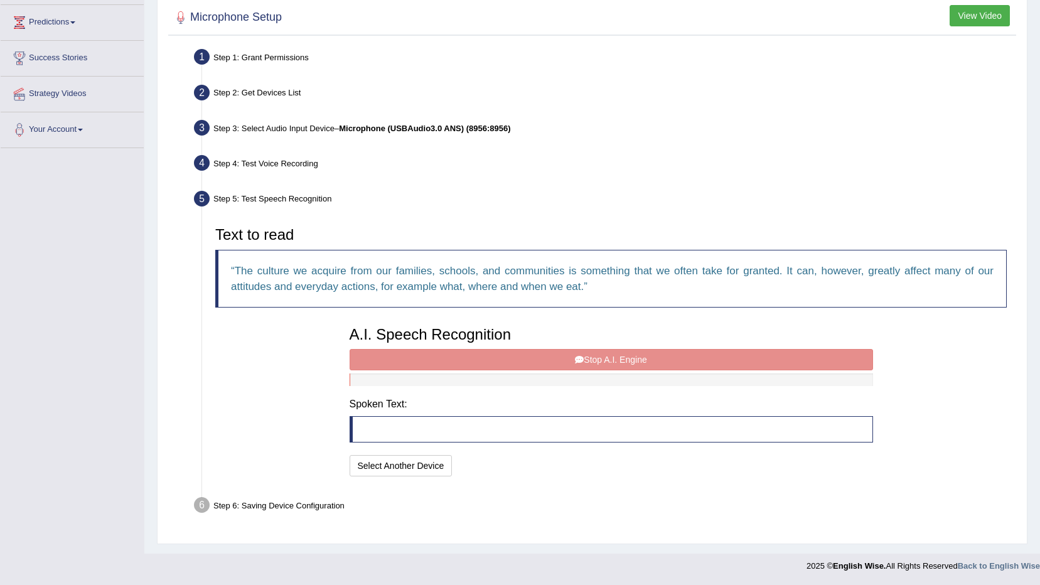
scroll to position [200, 0]
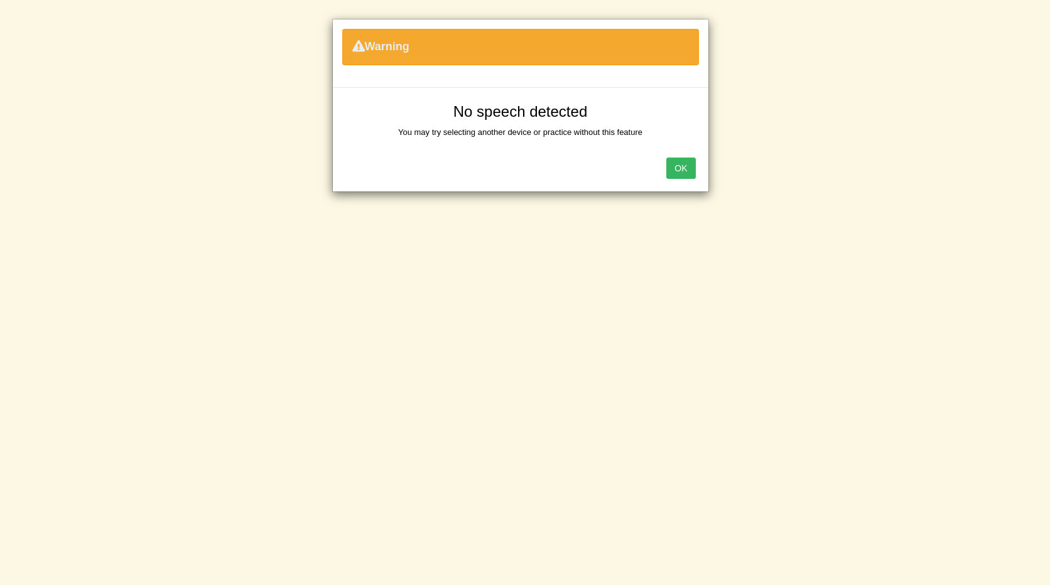
click at [686, 169] on button "OK" at bounding box center [680, 168] width 29 height 21
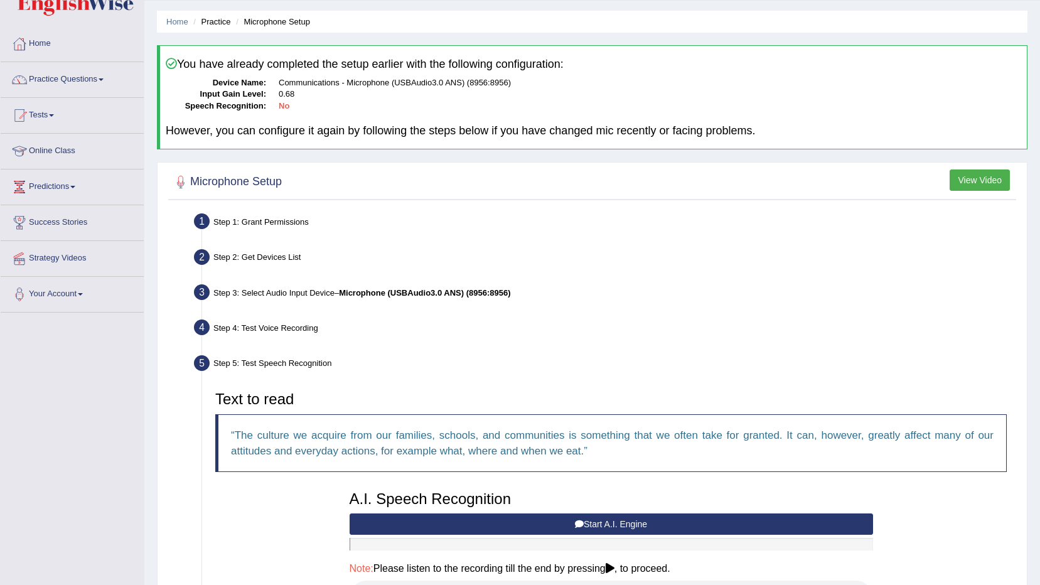
scroll to position [0, 0]
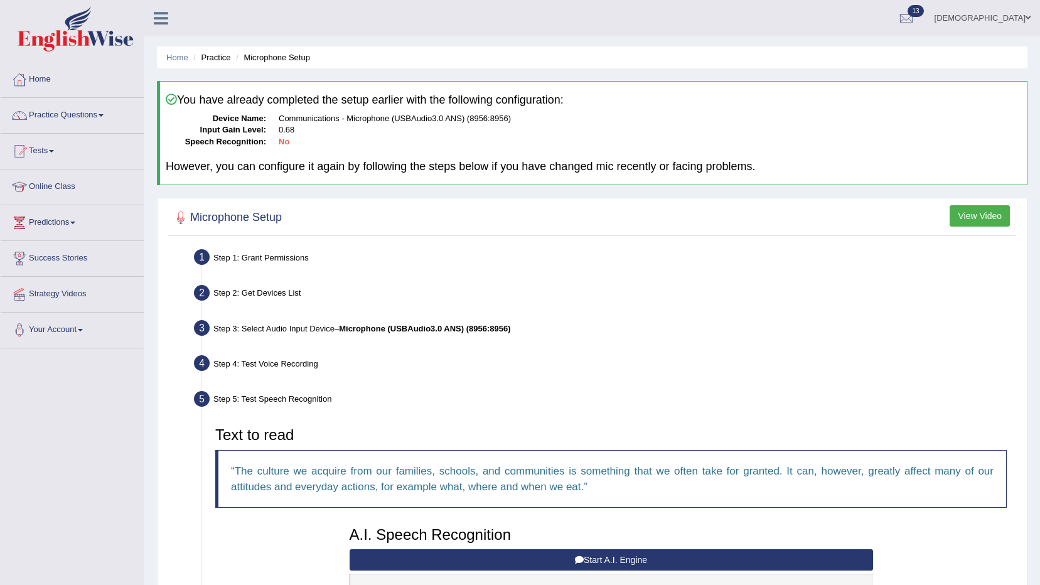
click at [402, 322] on div "Step 3: Select Audio Input Device – Microphone (USBAudio3.0 ANS) (8956:8956)" at bounding box center [604, 330] width 833 height 28
click at [47, 107] on link "Practice Questions" at bounding box center [72, 113] width 143 height 31
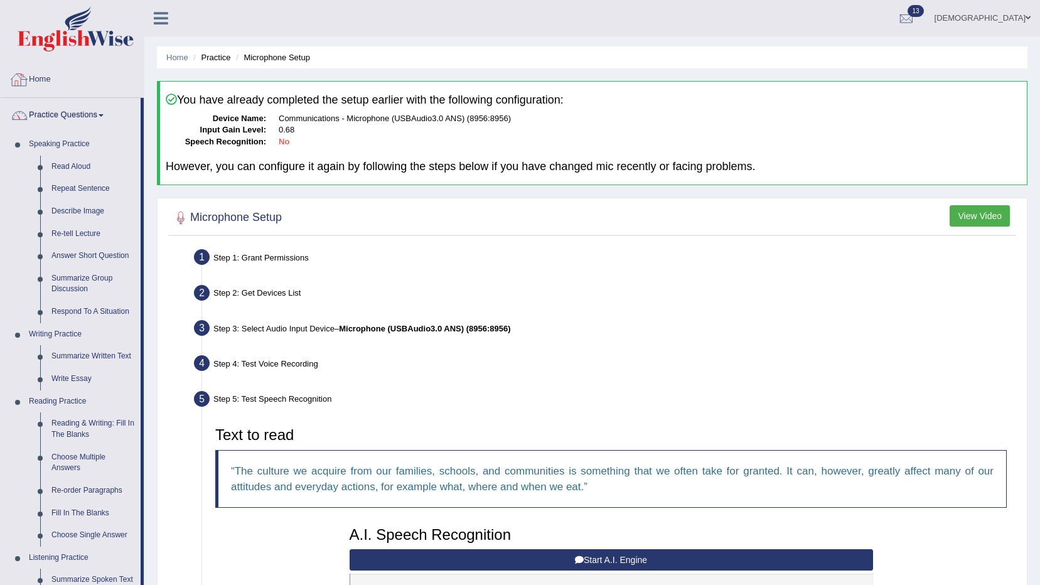
click at [43, 77] on link "Home" at bounding box center [72, 77] width 143 height 31
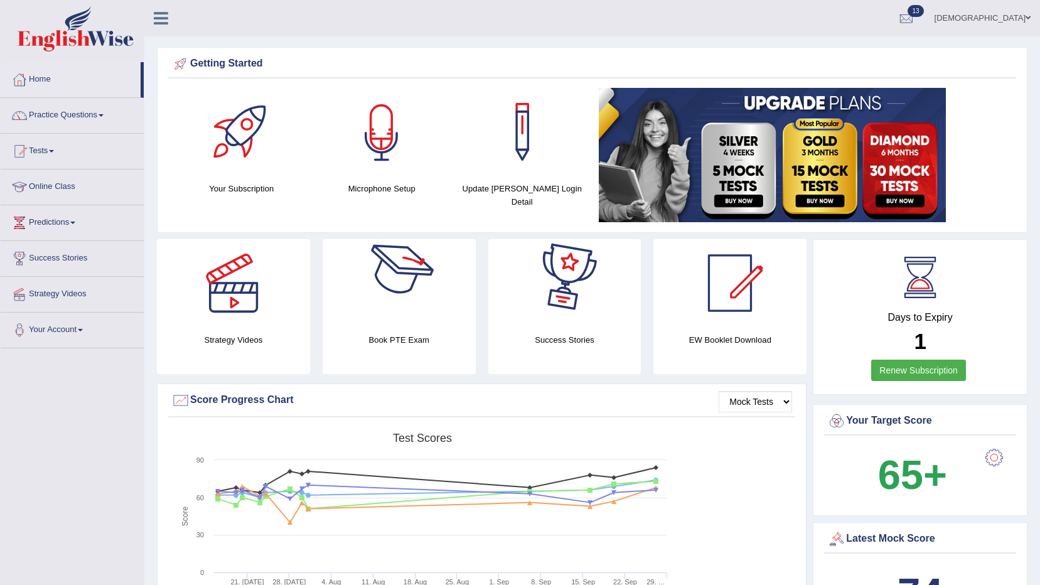
click at [391, 134] on div at bounding box center [382, 132] width 88 height 88
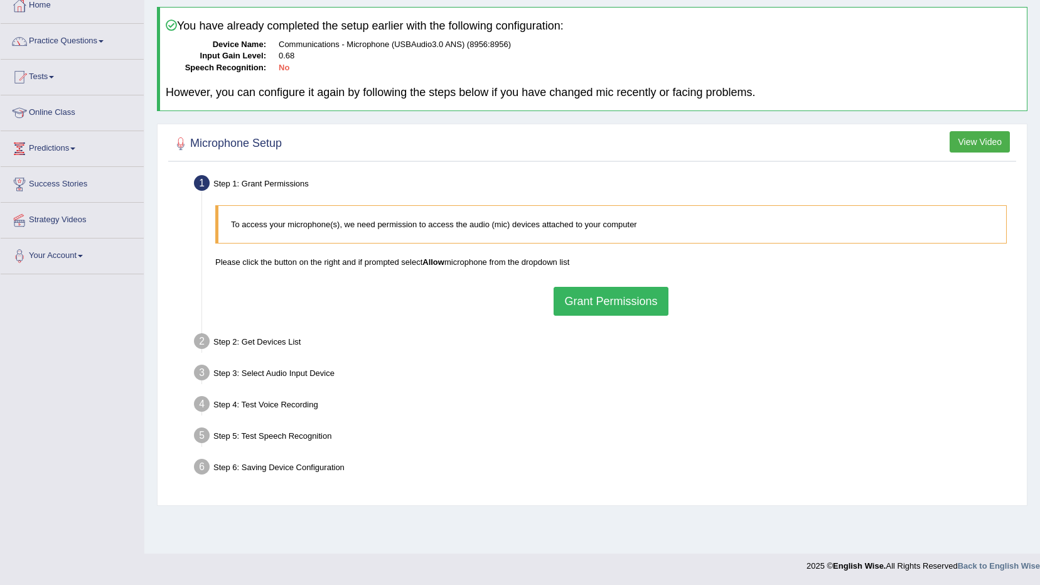
click at [599, 291] on button "Grant Permissions" at bounding box center [611, 301] width 114 height 29
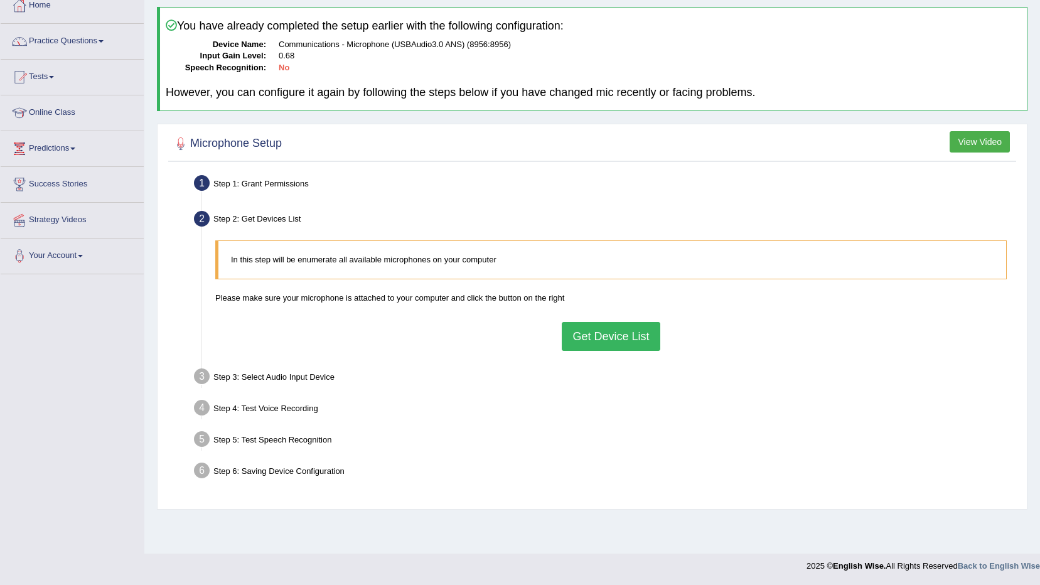
click at [601, 319] on div "In this step will be enumerate all available microphones on your computer Pleas…" at bounding box center [611, 295] width 804 height 122
click at [609, 340] on button "Get Device List" at bounding box center [611, 336] width 98 height 29
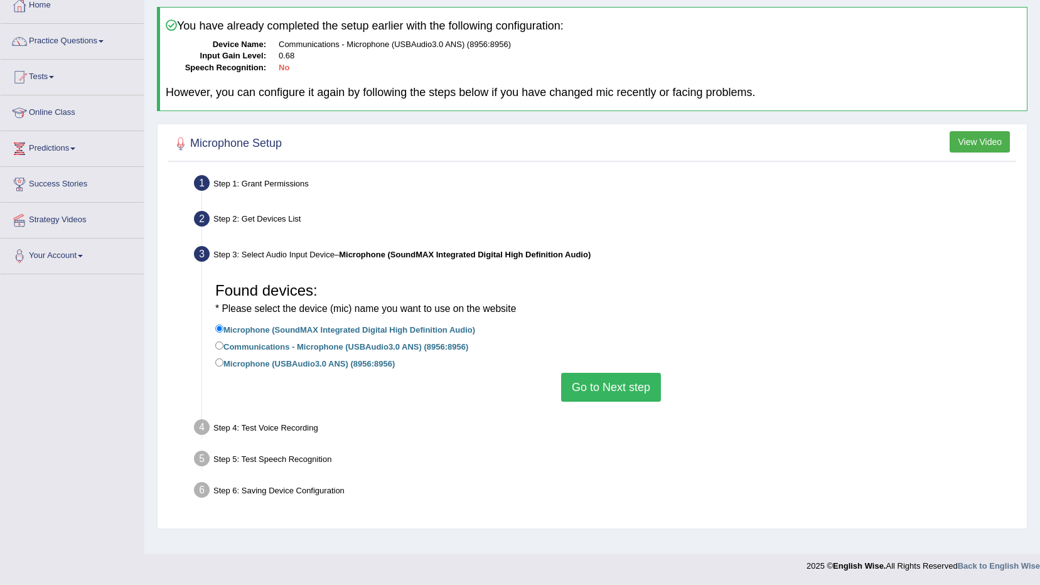
click at [606, 386] on button "Go to Next step" at bounding box center [611, 387] width 100 height 29
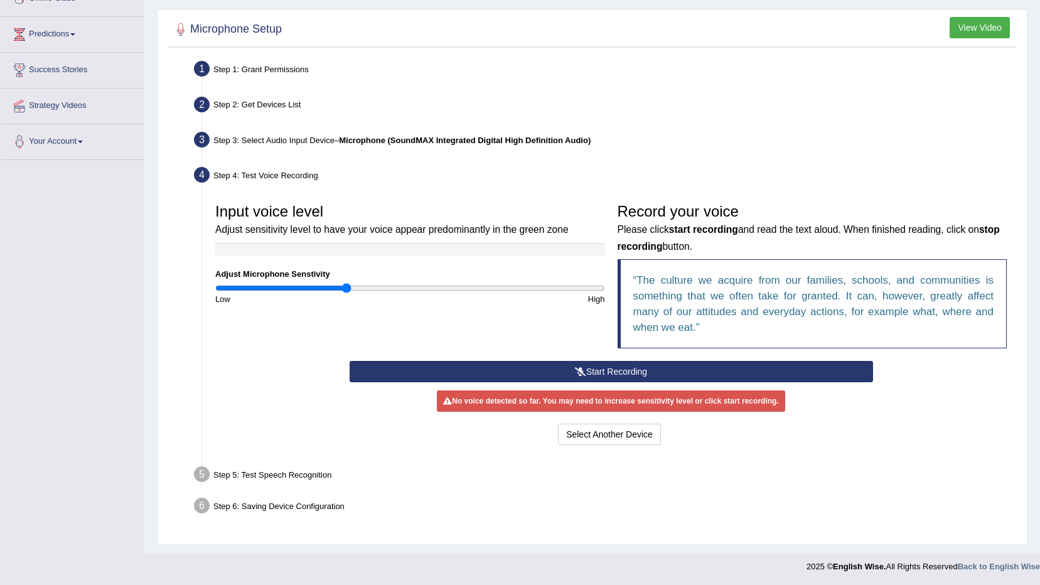
scroll to position [189, 0]
click at [608, 375] on button "Start Recording" at bounding box center [612, 370] width 524 height 21
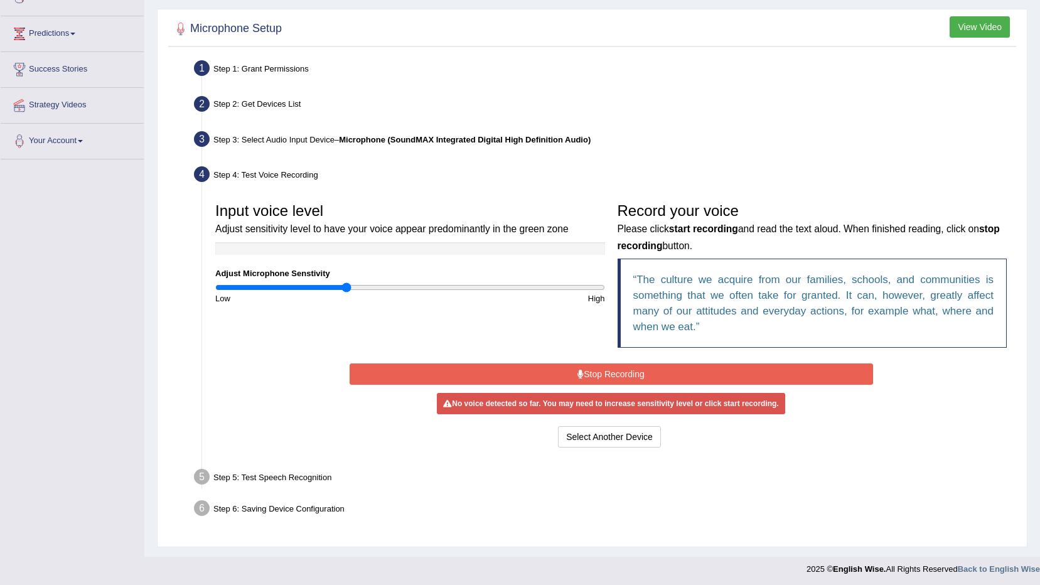
click at [642, 370] on button "Stop Recording" at bounding box center [612, 374] width 524 height 21
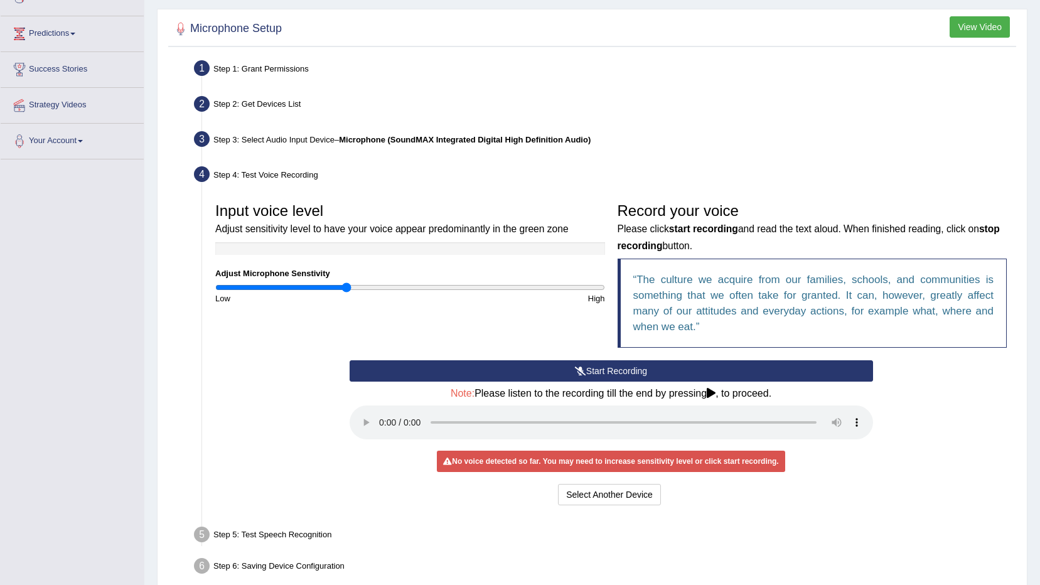
click at [642, 370] on button "Start Recording" at bounding box center [612, 370] width 524 height 21
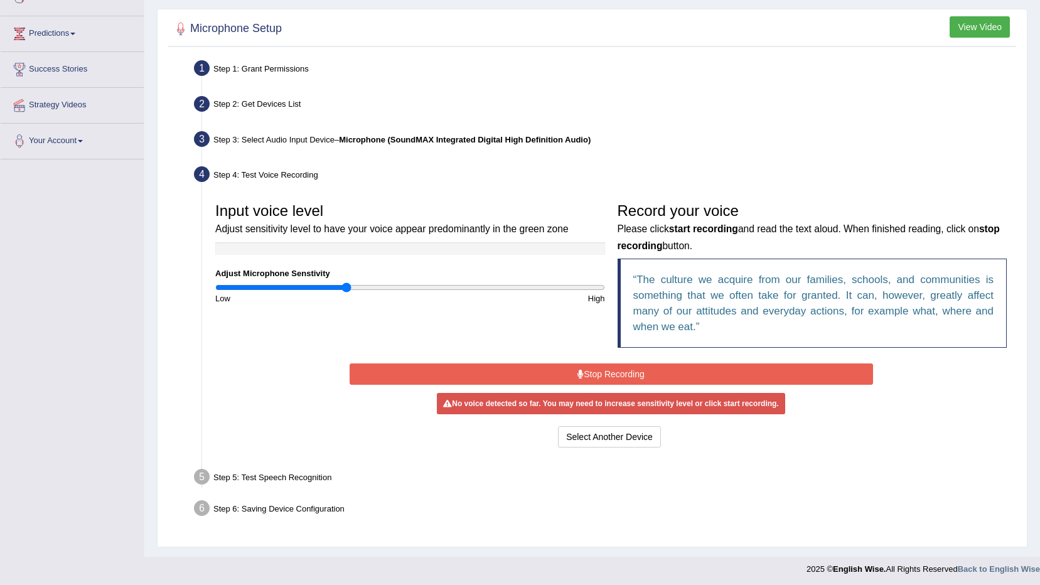
click at [642, 370] on button "Stop Recording" at bounding box center [612, 374] width 524 height 21
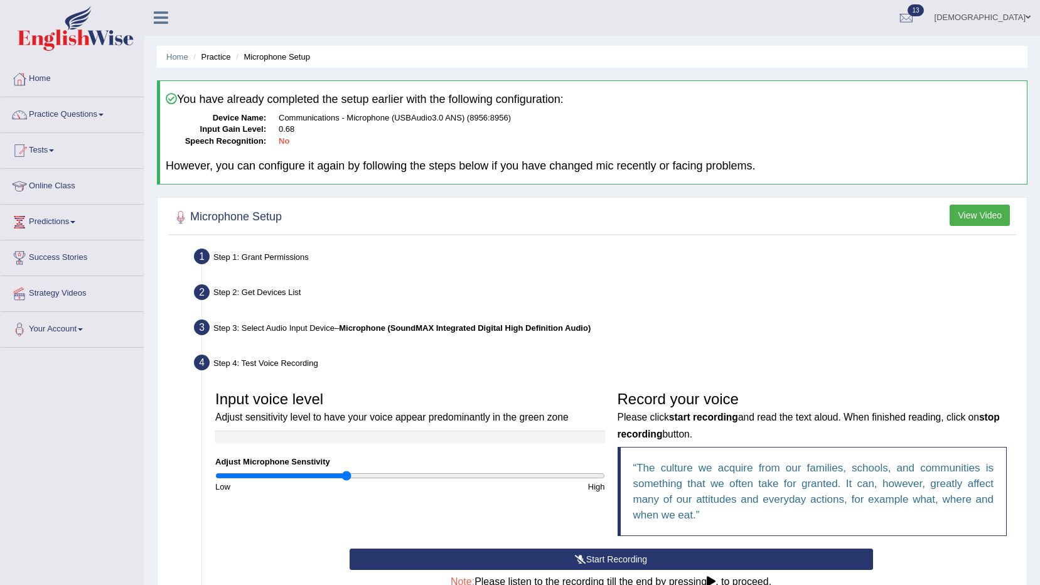
scroll to position [250, 0]
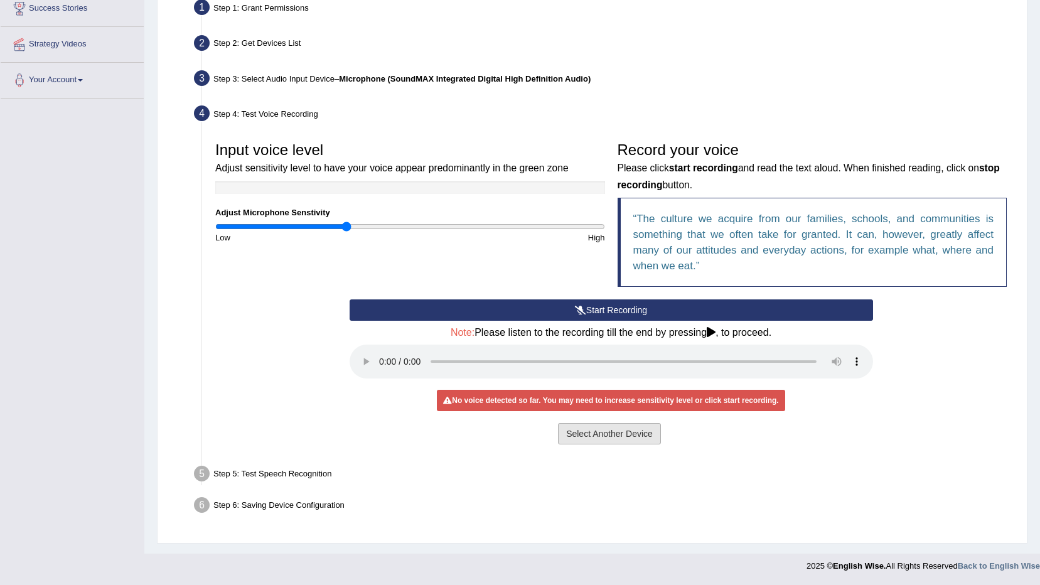
click at [615, 429] on button "Select Another Device" at bounding box center [609, 433] width 103 height 21
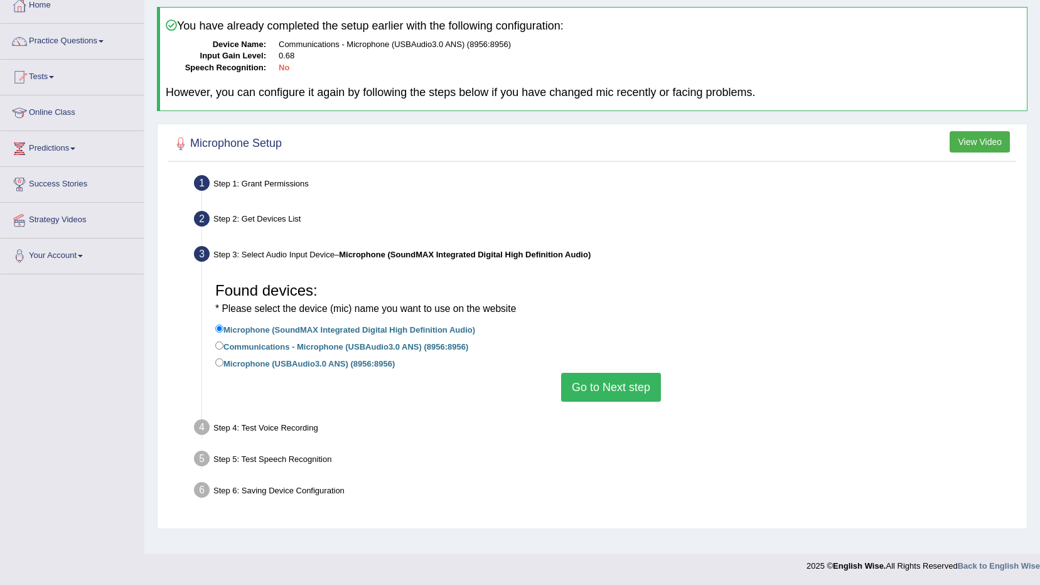
scroll to position [74, 0]
click at [430, 347] on label "Communications - Microphone (USBAudio3.0 ANS) (8956:8956)" at bounding box center [341, 346] width 253 height 14
click at [224, 347] on input "Communications - Microphone (USBAudio3.0 ANS) (8956:8956)" at bounding box center [219, 346] width 8 height 8
radio input "true"
click at [608, 379] on button "Go to Next step" at bounding box center [611, 387] width 100 height 29
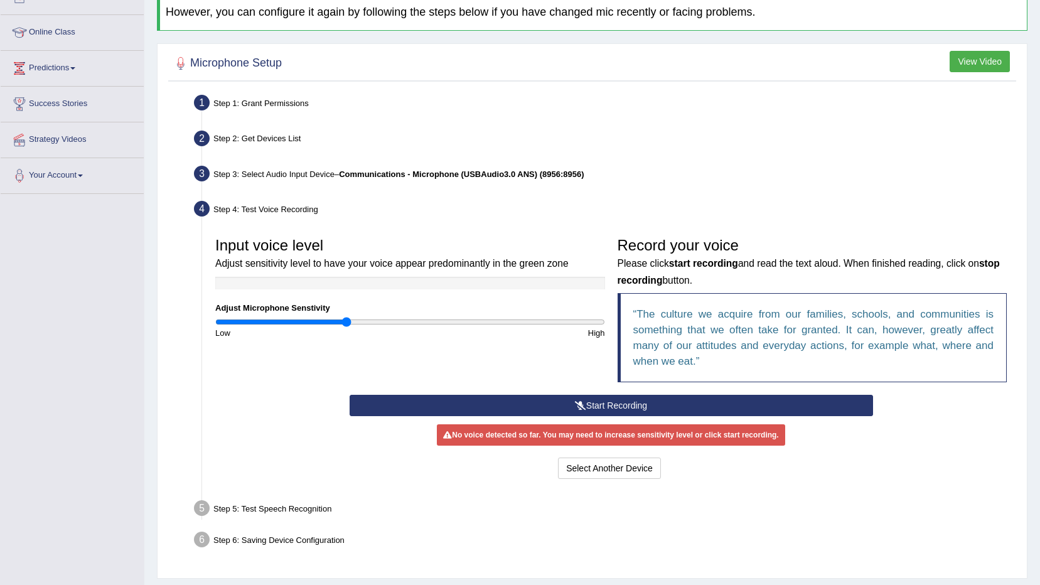
scroll to position [189, 0]
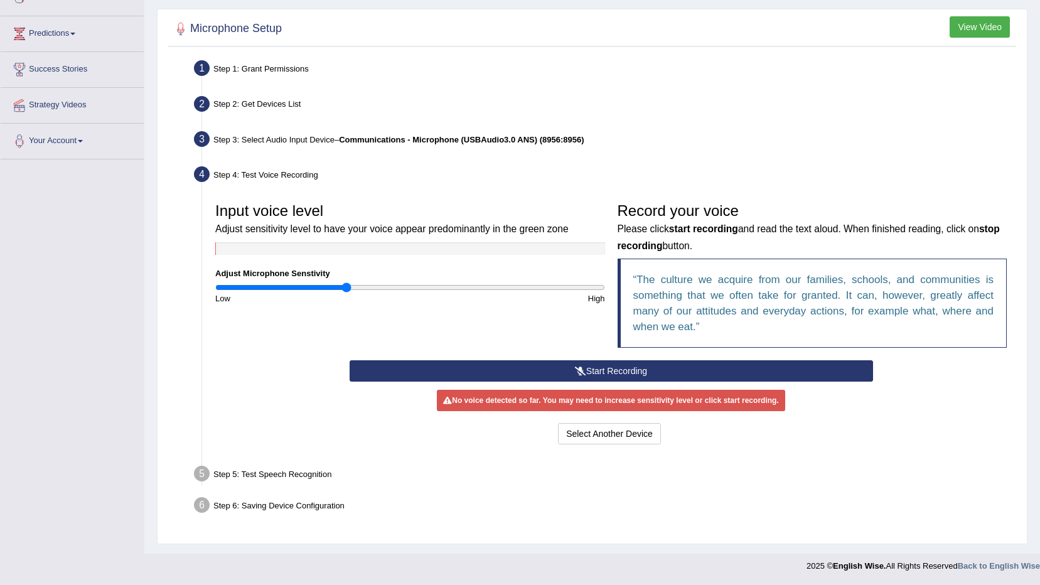
click at [610, 374] on button "Start Recording" at bounding box center [612, 370] width 524 height 21
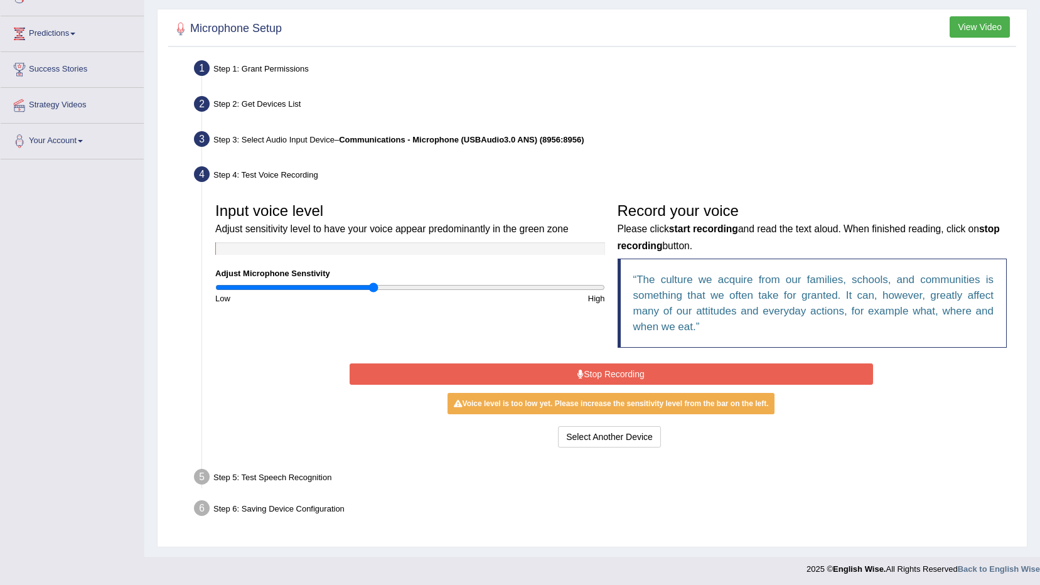
click at [374, 287] on input "range" at bounding box center [410, 288] width 390 height 10
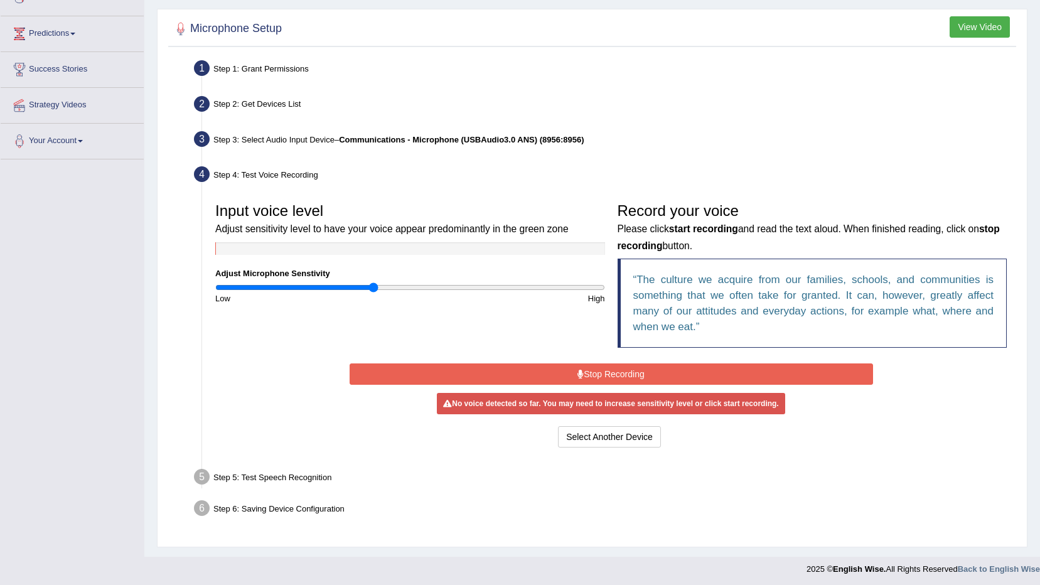
click at [588, 375] on button "Stop Recording" at bounding box center [612, 374] width 524 height 21
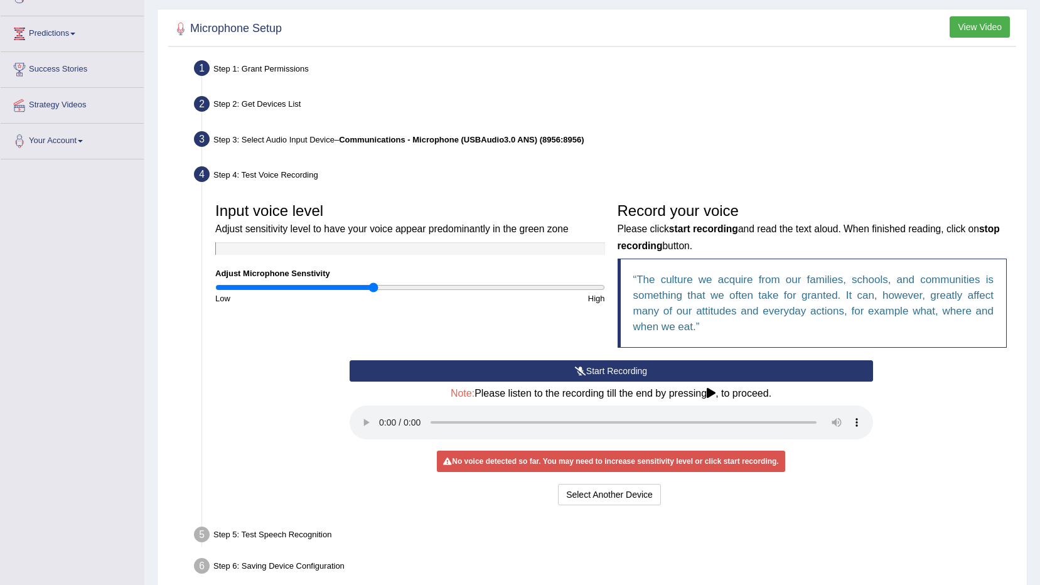
click at [588, 375] on button "Start Recording" at bounding box center [612, 370] width 524 height 21
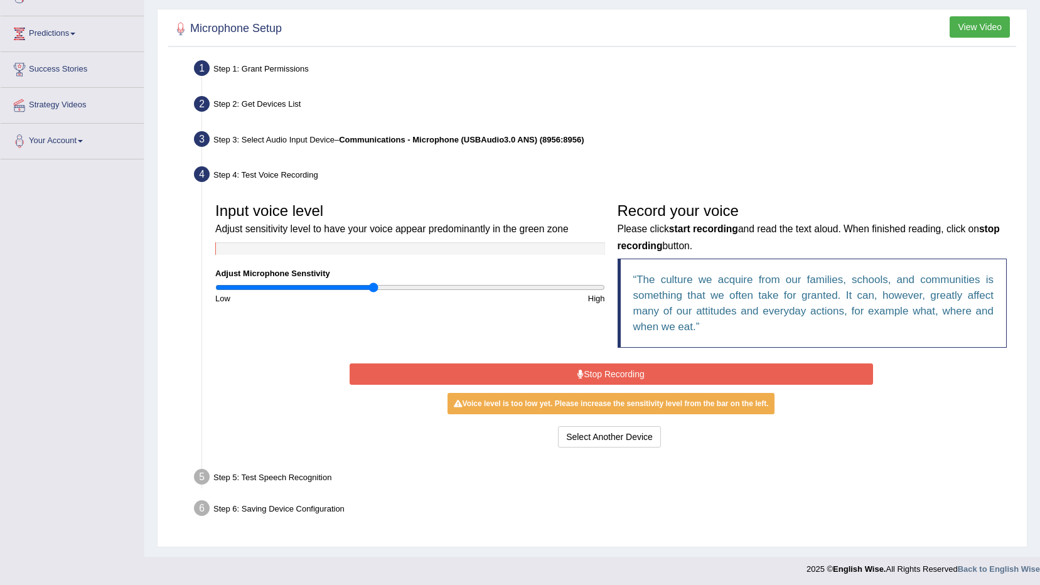
click at [588, 375] on button "Stop Recording" at bounding box center [612, 374] width 524 height 21
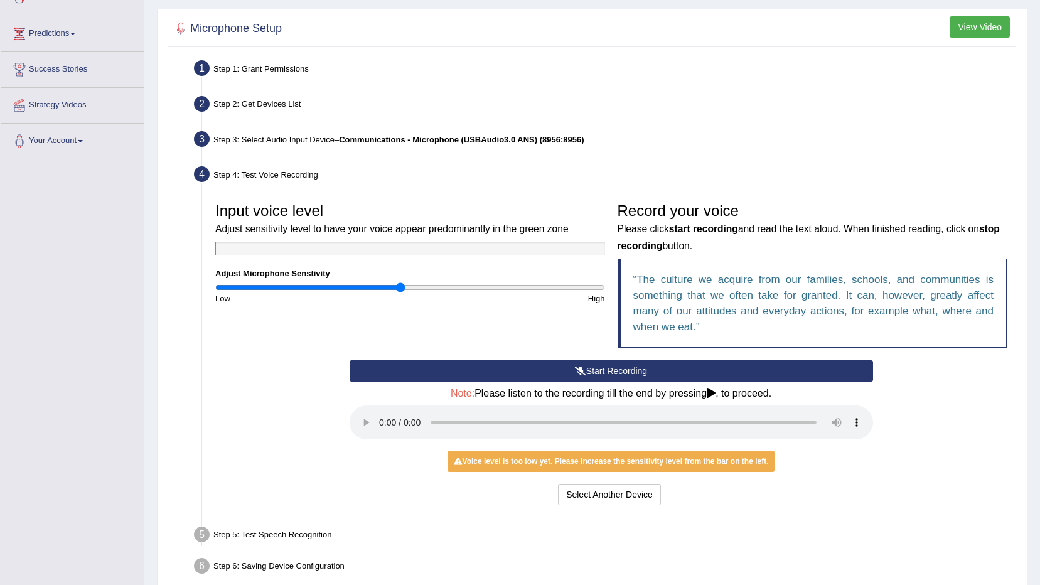
type input "0.96"
click at [402, 285] on input "range" at bounding box center [410, 288] width 390 height 10
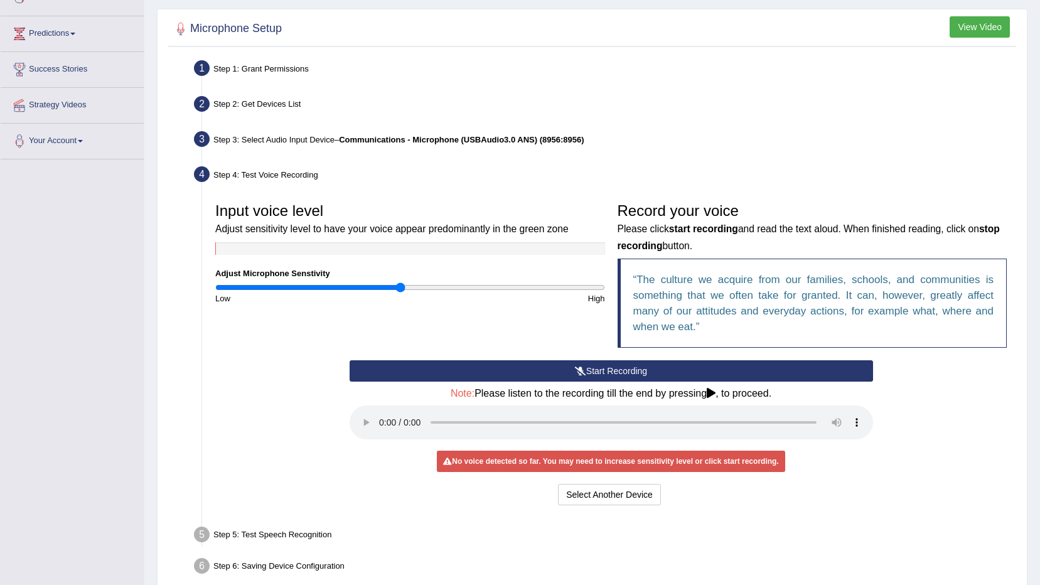
click at [582, 361] on button "Start Recording" at bounding box center [612, 370] width 524 height 21
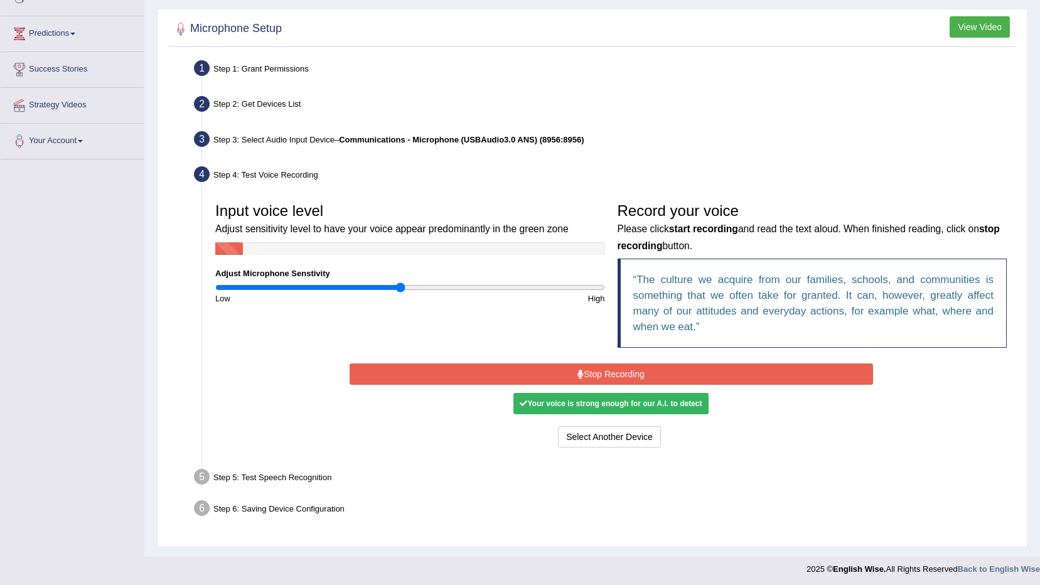
click at [603, 371] on button "Stop Recording" at bounding box center [612, 374] width 524 height 21
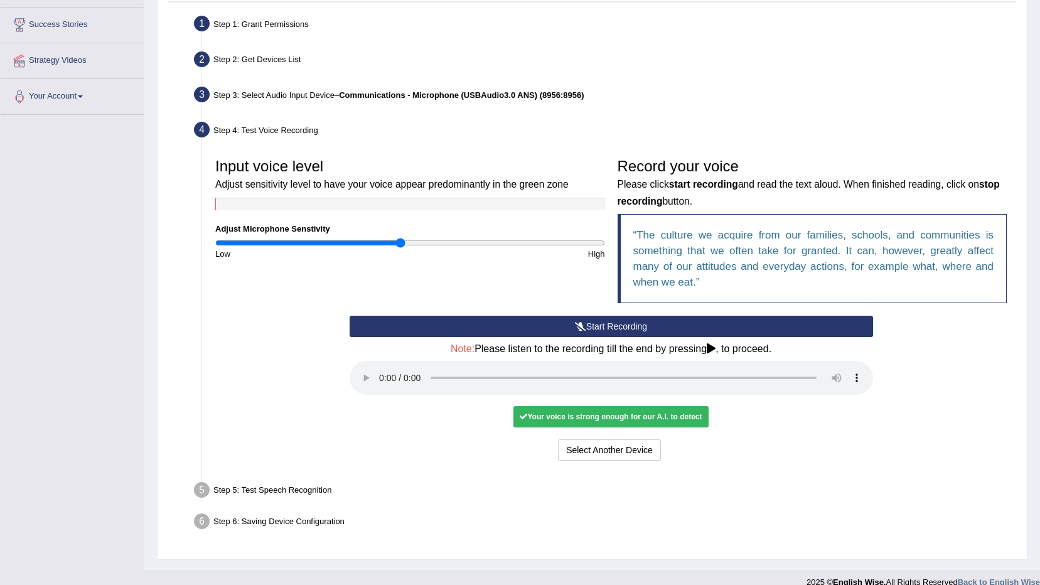
scroll to position [250, 0]
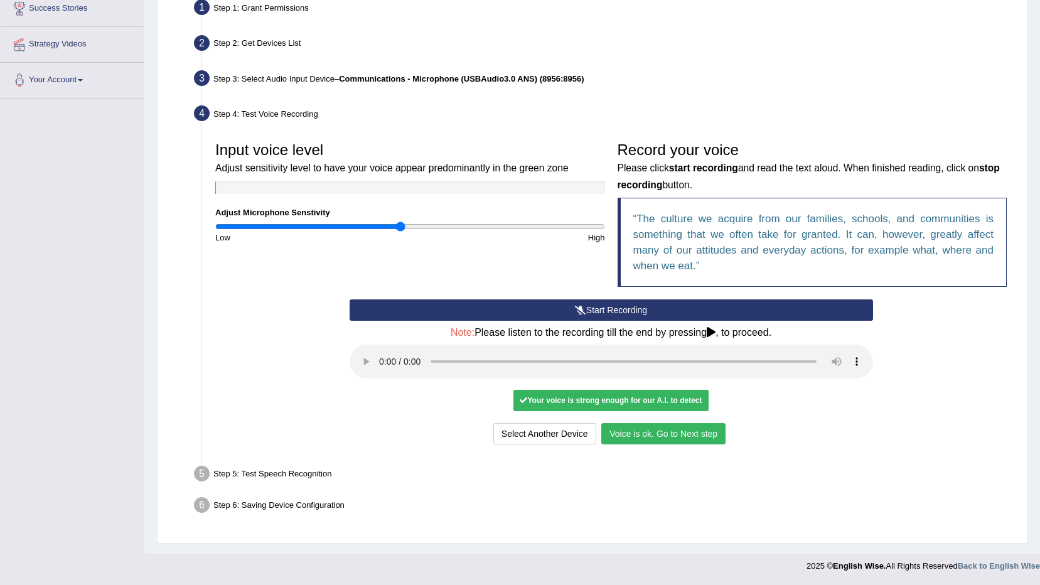
click at [676, 429] on button "Voice is ok. Go to Next step" at bounding box center [663, 433] width 124 height 21
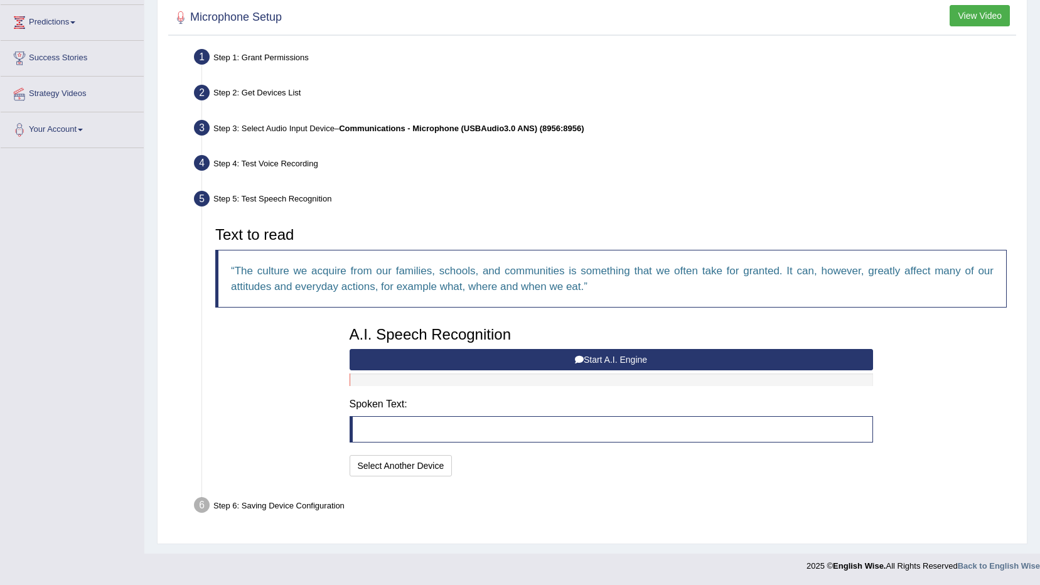
scroll to position [200, 0]
click at [647, 366] on button "Start A.I. Engine" at bounding box center [612, 359] width 524 height 21
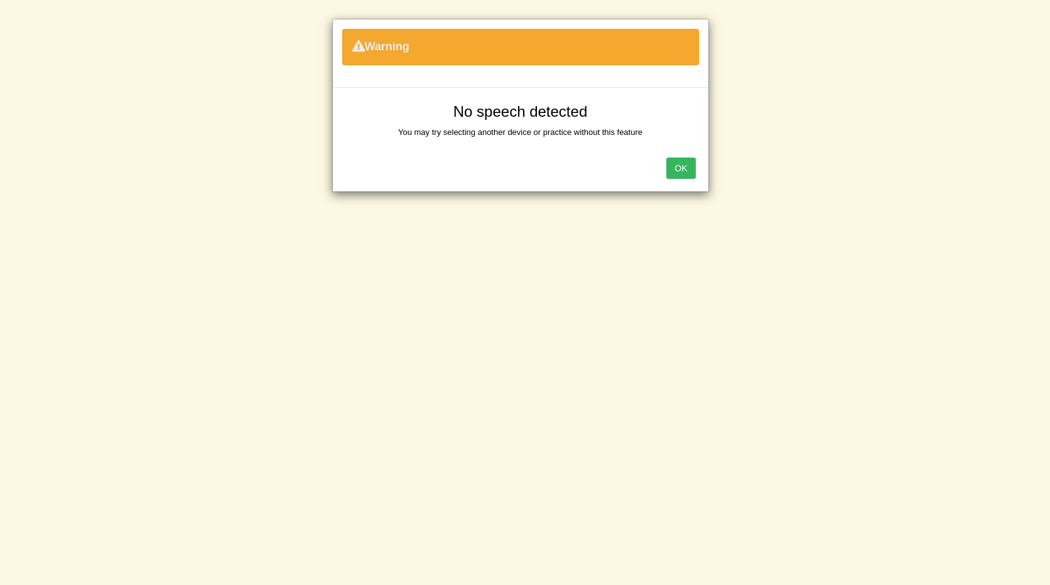
click at [679, 171] on button "OK" at bounding box center [680, 168] width 29 height 21
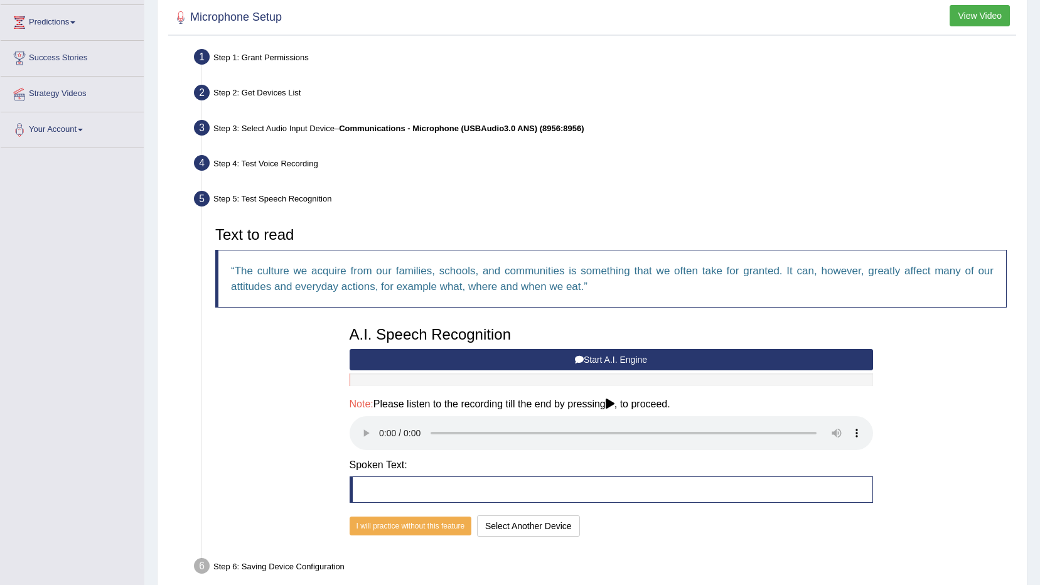
scroll to position [261, 0]
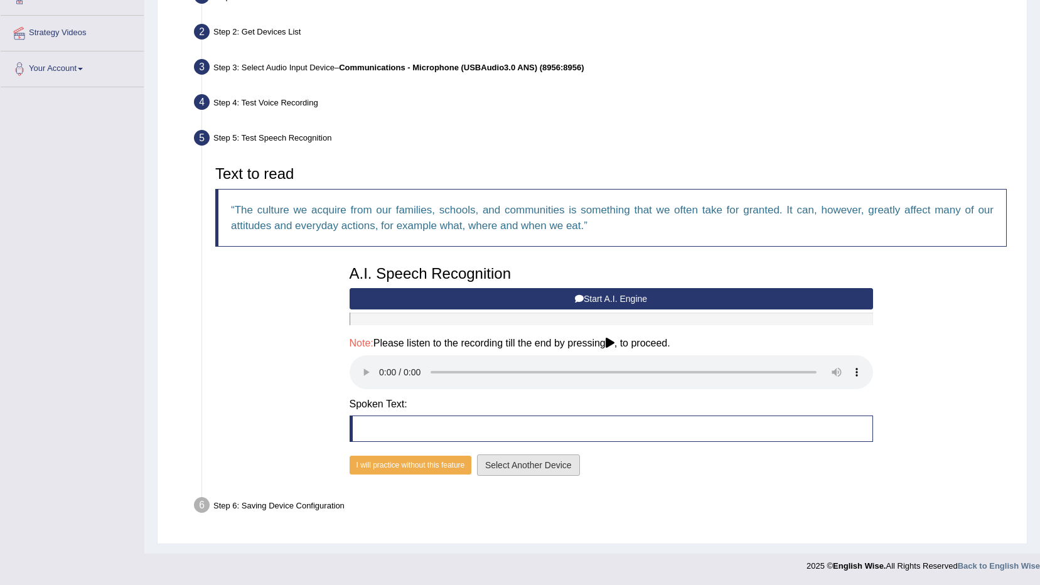
click at [545, 465] on button "Select Another Device" at bounding box center [528, 465] width 103 height 21
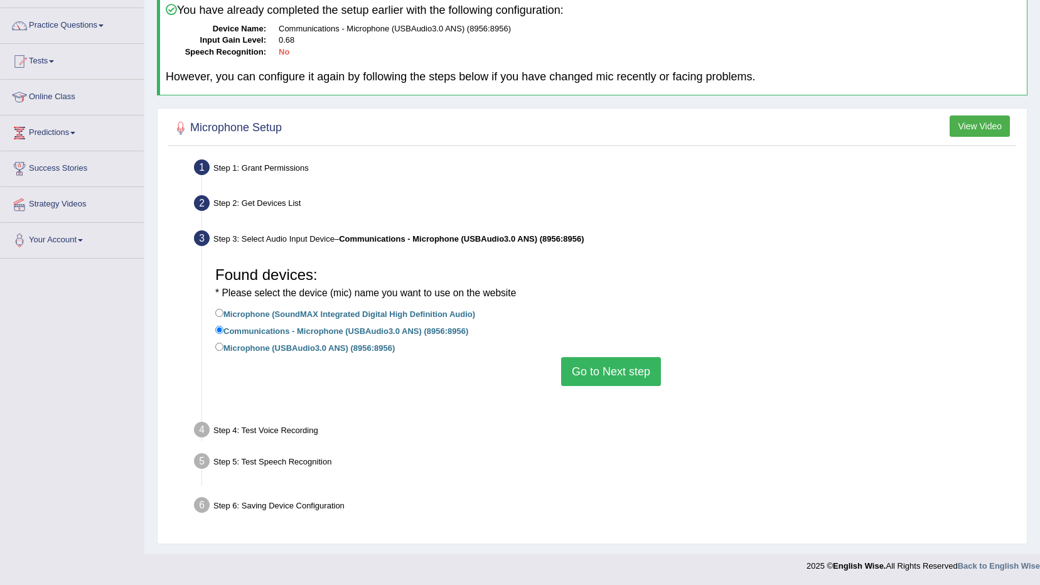
scroll to position [74, 0]
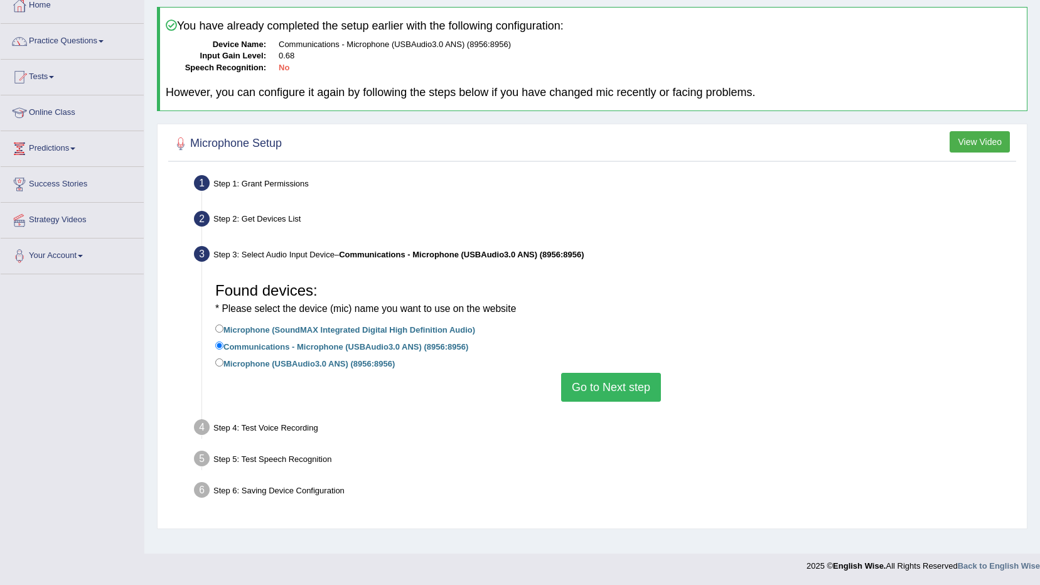
click at [615, 385] on button "Go to Next step" at bounding box center [611, 387] width 100 height 29
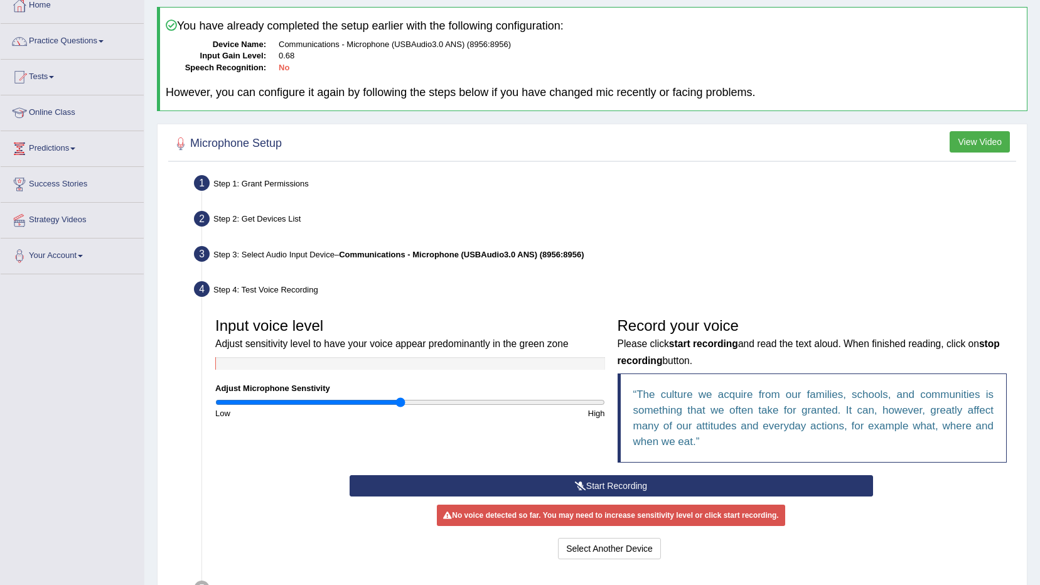
scroll to position [189, 0]
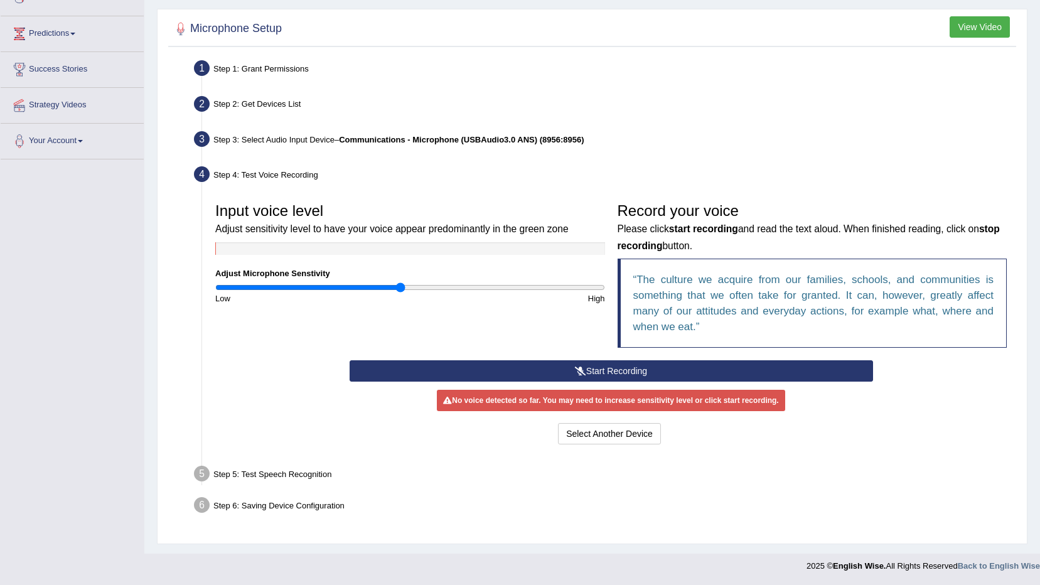
click at [638, 392] on div "No voice detected so far. You may need to increase sensitivity level or click s…" at bounding box center [611, 400] width 348 height 21
click at [614, 371] on button "Start Recording" at bounding box center [612, 370] width 524 height 21
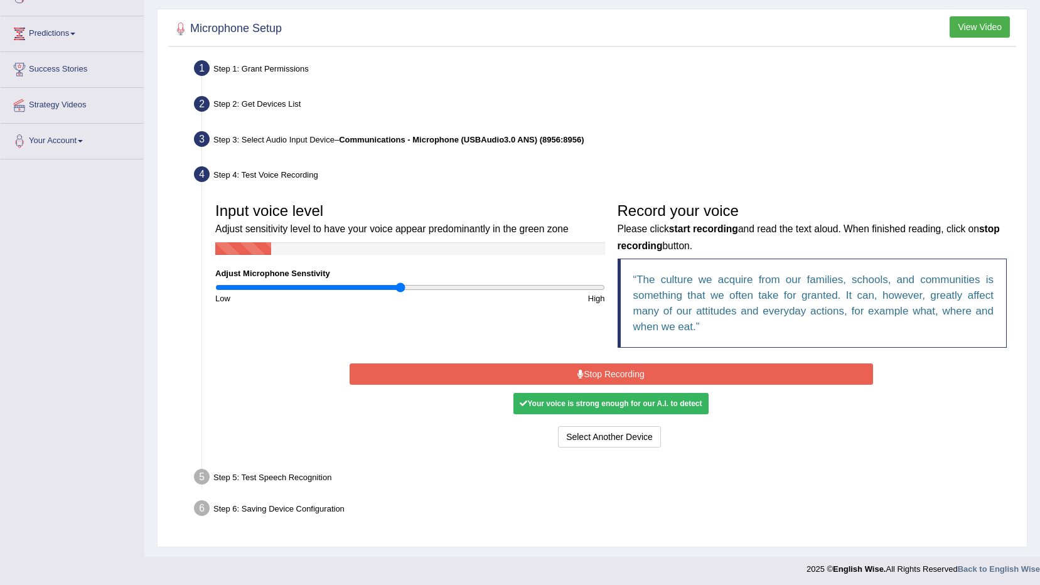
click at [614, 371] on button "Stop Recording" at bounding box center [612, 374] width 524 height 21
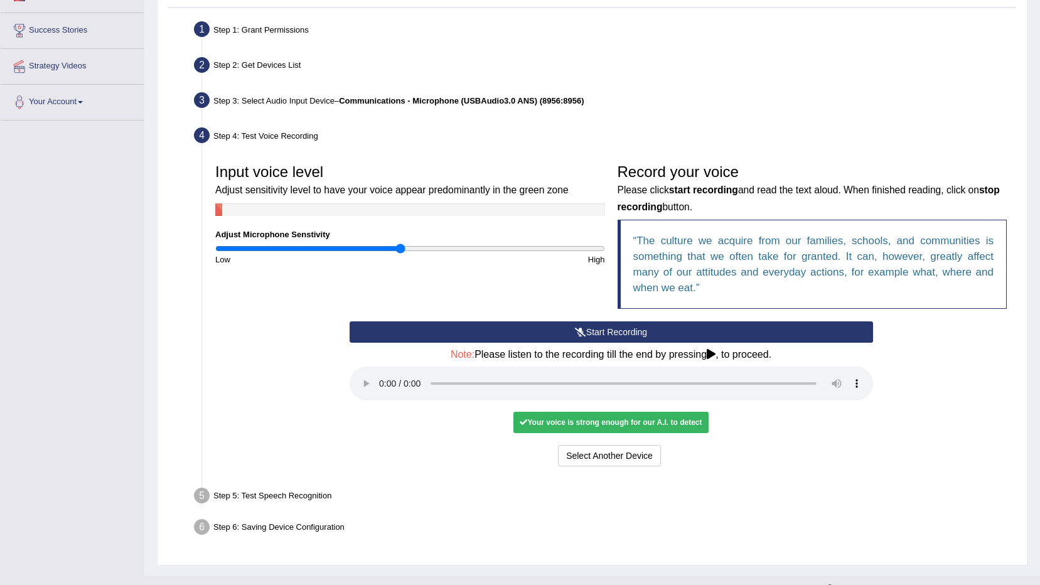
scroll to position [250, 0]
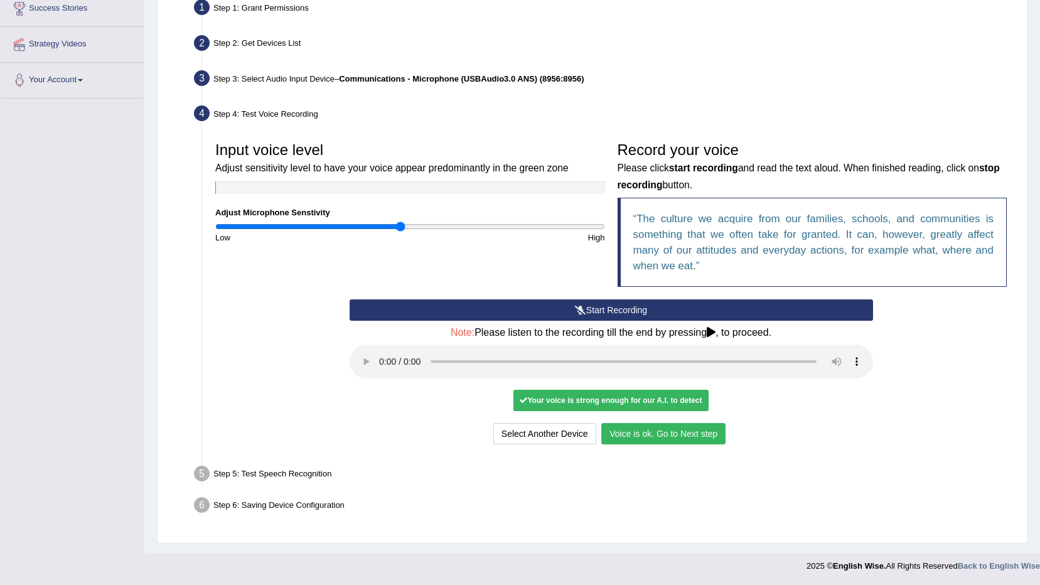
click at [684, 424] on button "Voice is ok. Go to Next step" at bounding box center [663, 433] width 124 height 21
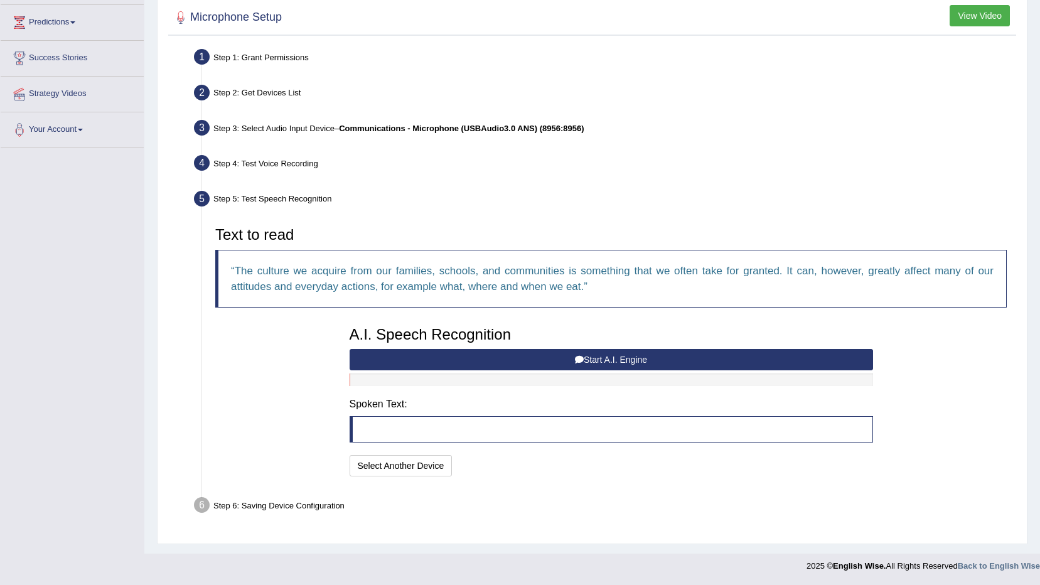
scroll to position [200, 0]
click at [692, 355] on button "Start A.I. Engine" at bounding box center [612, 359] width 524 height 21
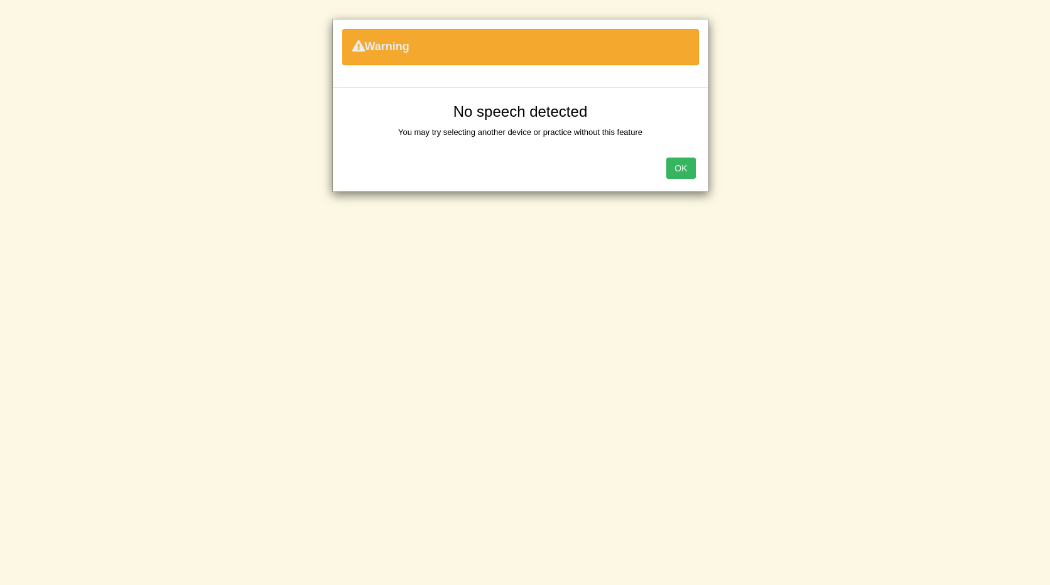
click at [694, 166] on button "OK" at bounding box center [680, 168] width 29 height 21
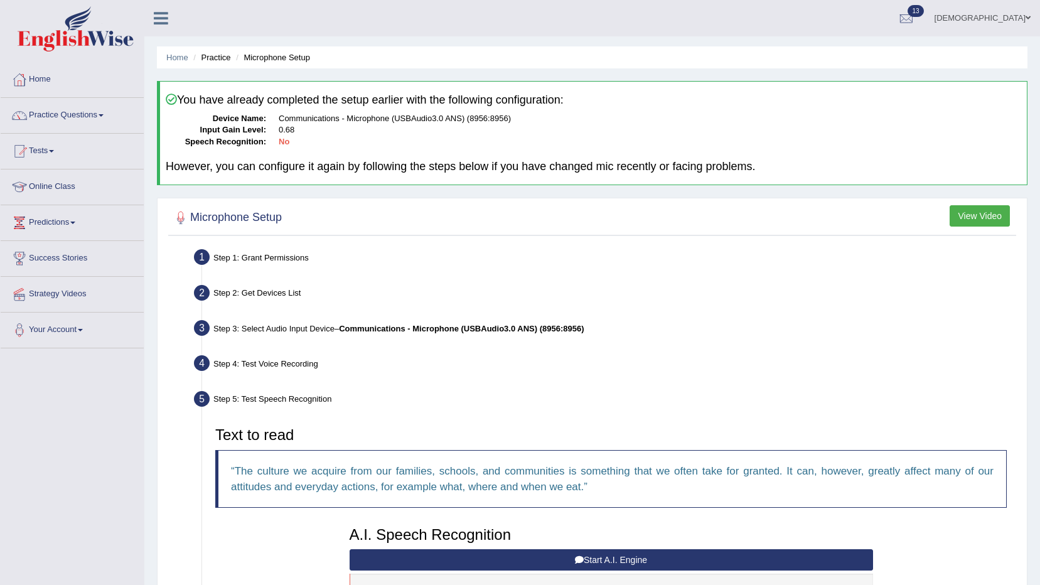
scroll to position [261, 0]
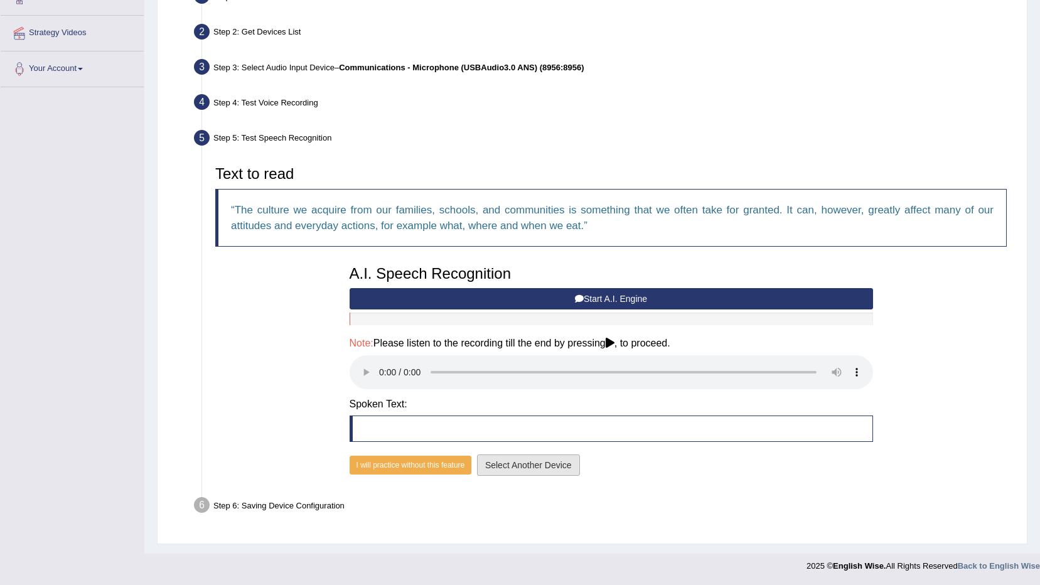
click at [556, 461] on button "Select Another Device" at bounding box center [528, 465] width 103 height 21
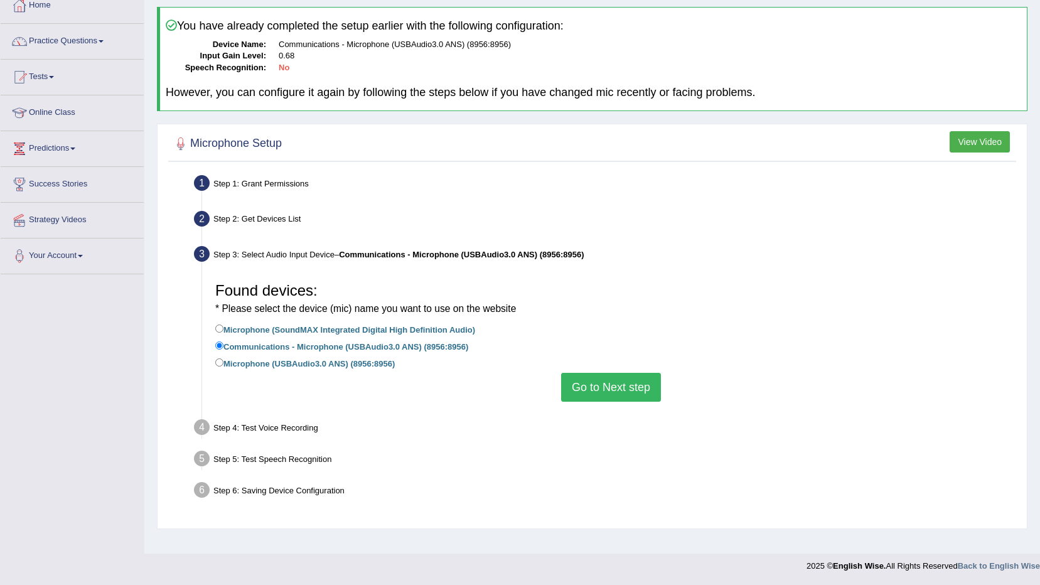
scroll to position [74, 0]
click at [360, 362] on label "Microphone (USBAudio3.0 ANS) (8956:8956)" at bounding box center [305, 363] width 180 height 14
click at [224, 362] on input "Microphone (USBAudio3.0 ANS) (8956:8956)" at bounding box center [219, 363] width 8 height 8
radio input "true"
click at [617, 388] on button "Go to Next step" at bounding box center [611, 387] width 100 height 29
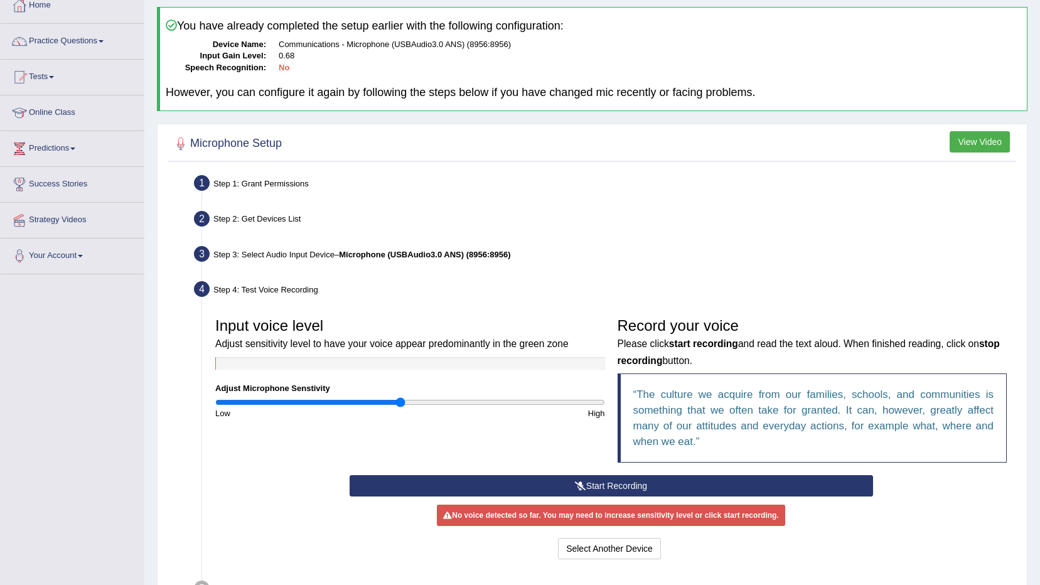
scroll to position [189, 0]
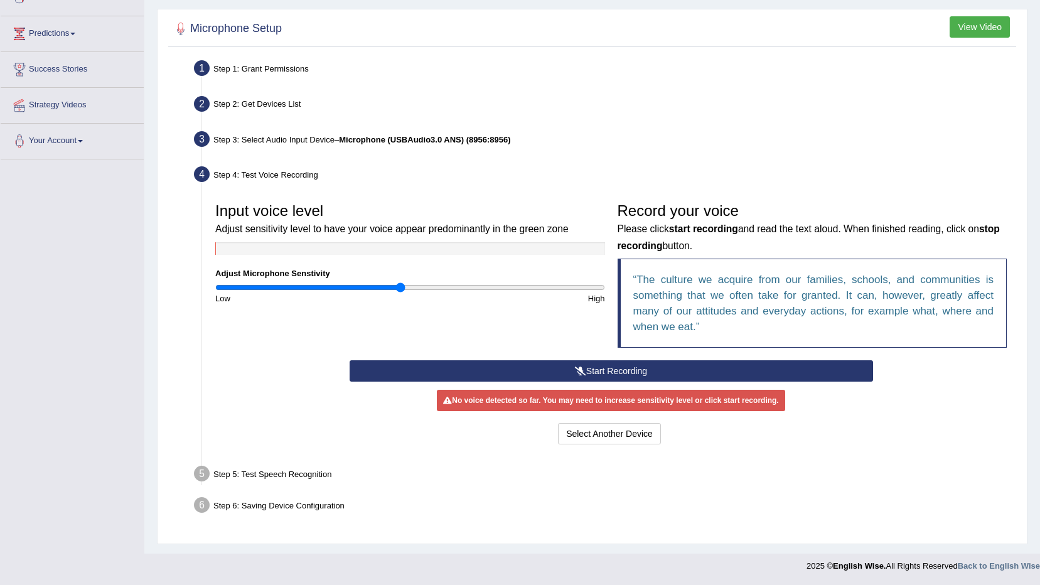
click at [624, 373] on button "Start Recording" at bounding box center [612, 370] width 524 height 21
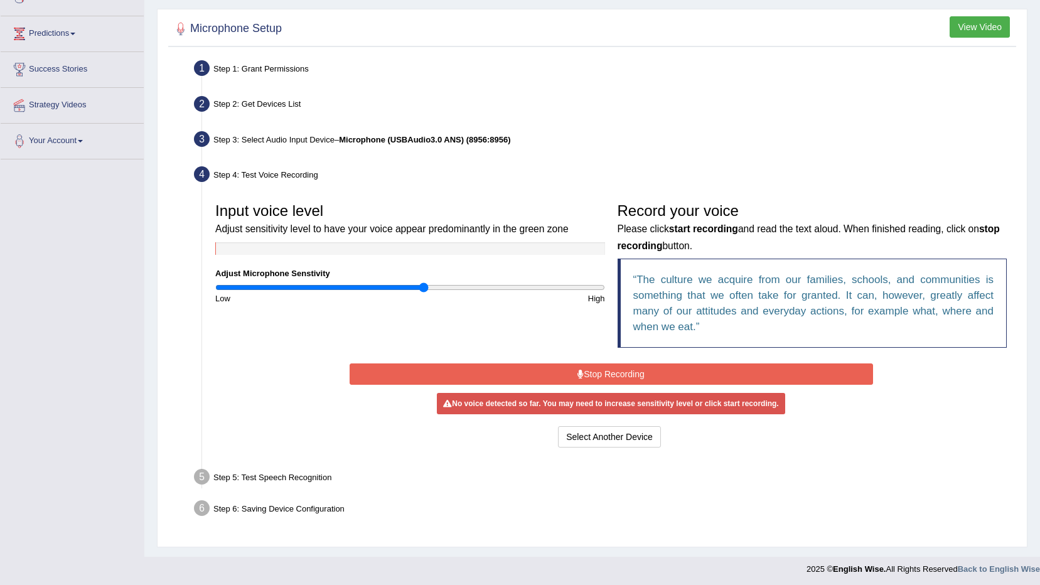
type input "1.08"
click at [424, 285] on input "range" at bounding box center [410, 288] width 390 height 10
click at [572, 374] on button "Stop Recording" at bounding box center [612, 374] width 524 height 21
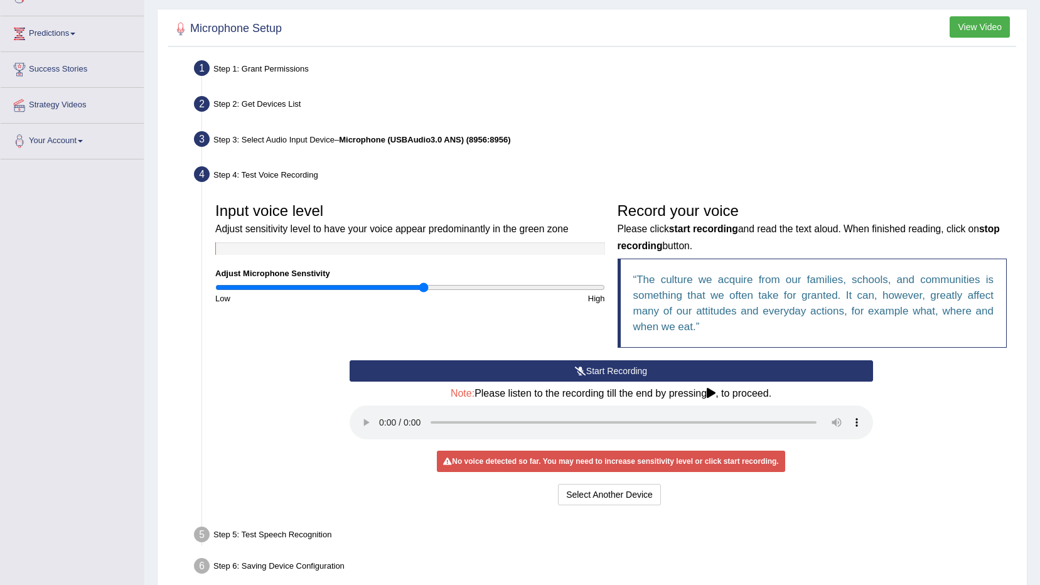
click at [572, 374] on button "Start Recording" at bounding box center [612, 370] width 524 height 21
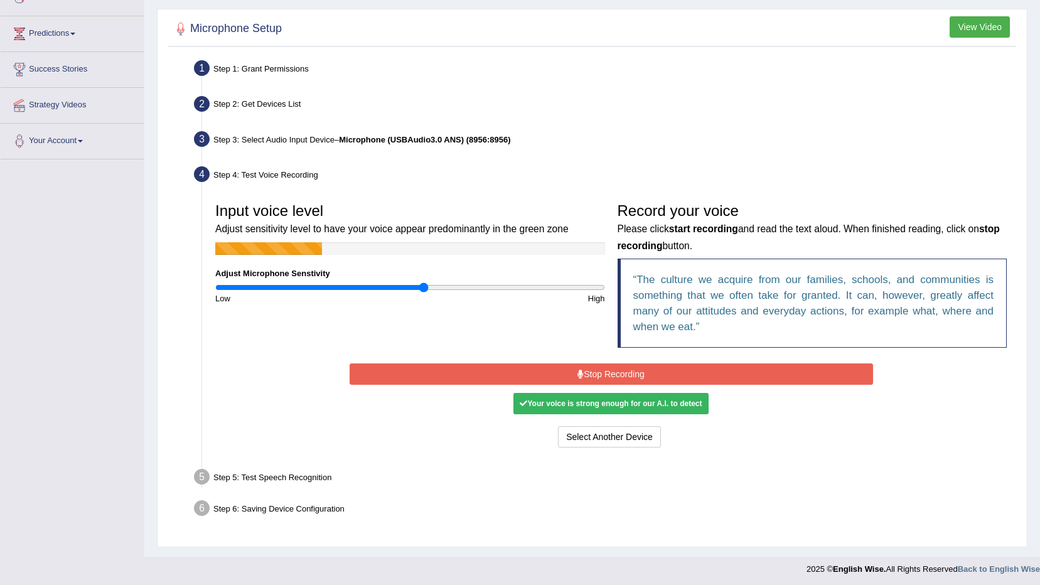
click at [572, 374] on button "Stop Recording" at bounding box center [612, 374] width 524 height 21
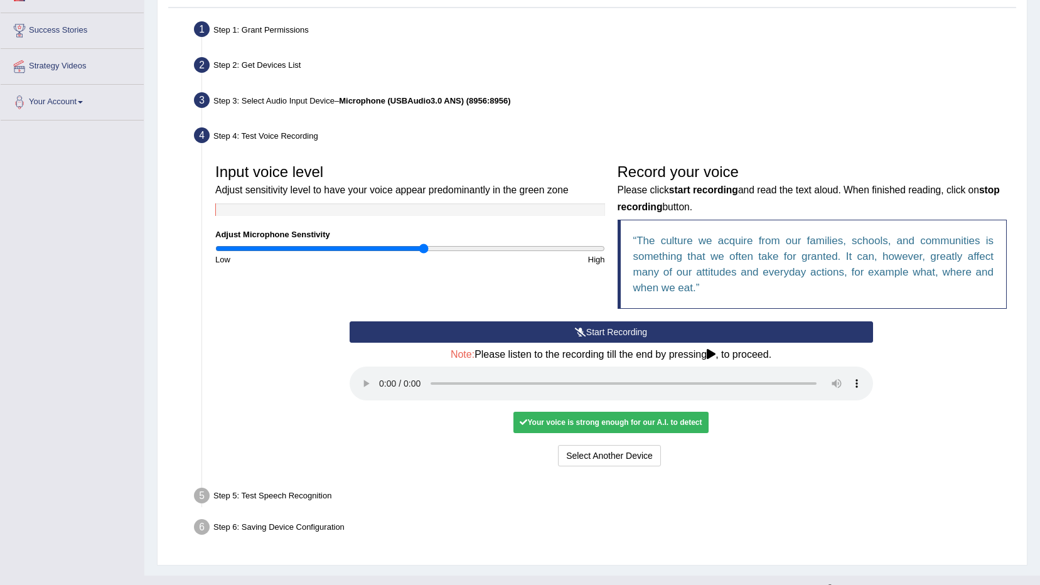
scroll to position [250, 0]
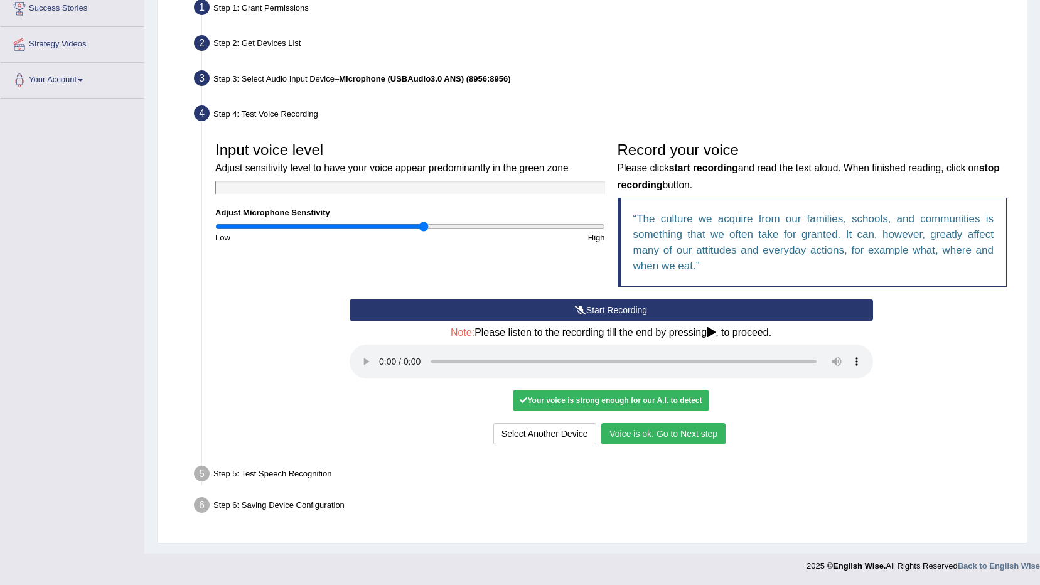
click at [667, 429] on button "Voice is ok. Go to Next step" at bounding box center [663, 433] width 124 height 21
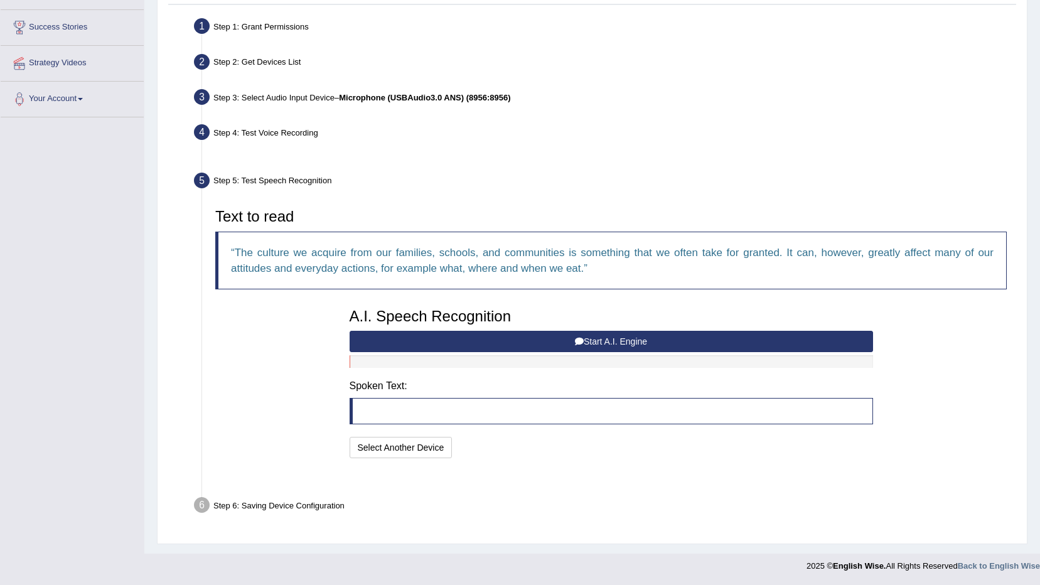
scroll to position [200, 0]
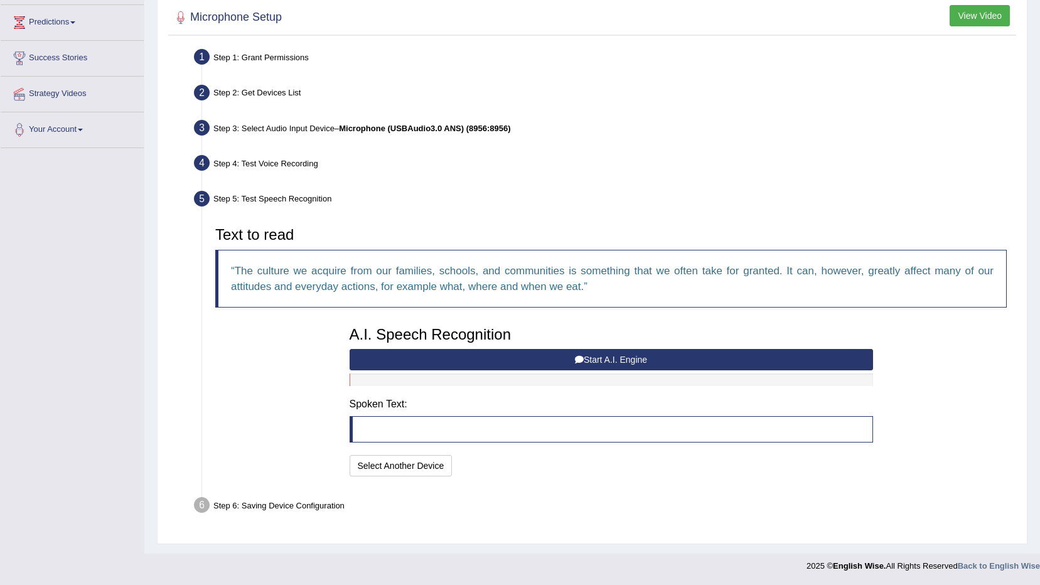
click at [625, 359] on button "Start A.I. Engine" at bounding box center [612, 359] width 524 height 21
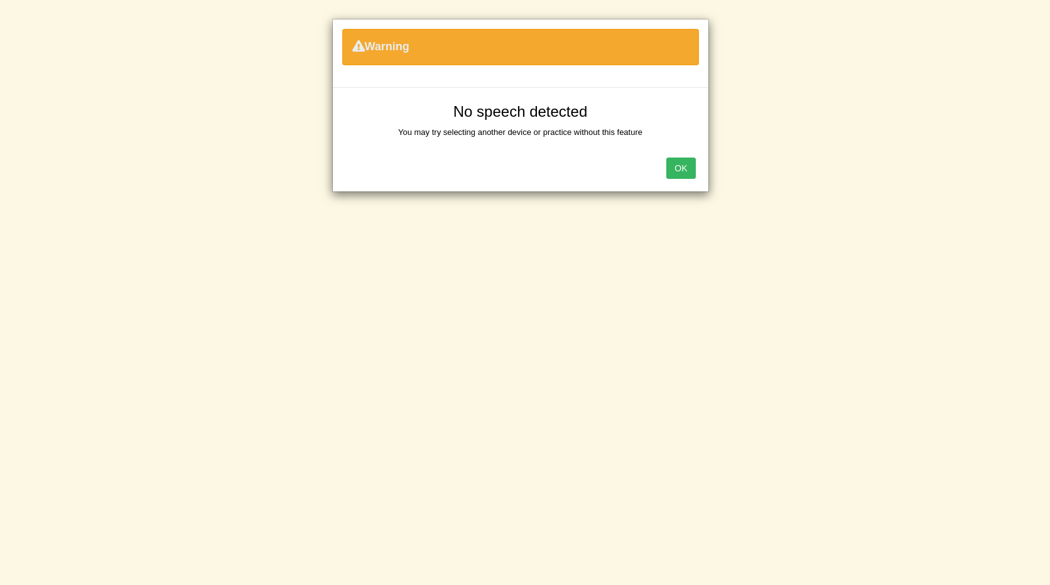
click at [682, 165] on button "OK" at bounding box center [680, 168] width 29 height 21
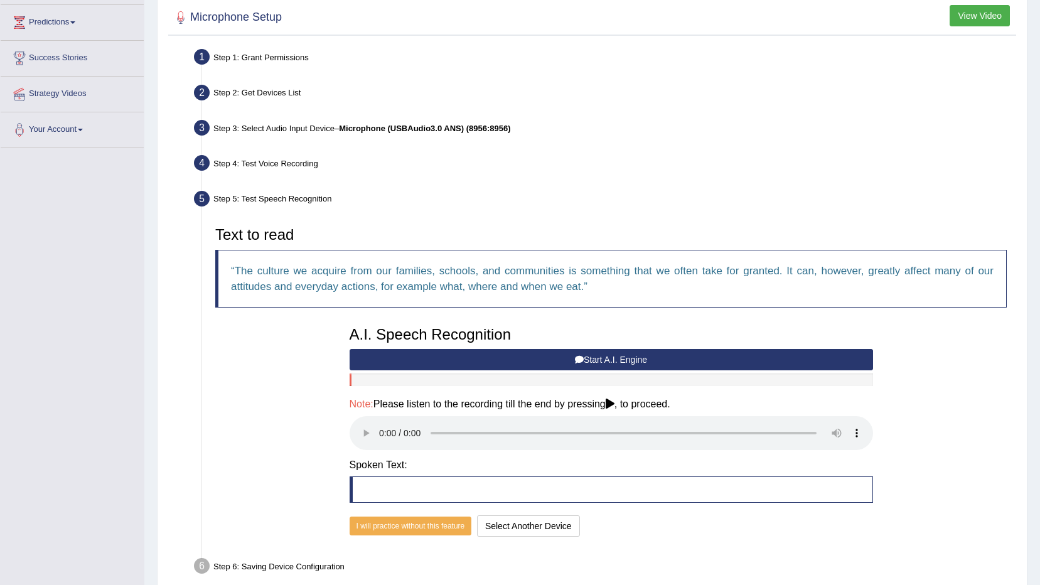
scroll to position [0, 0]
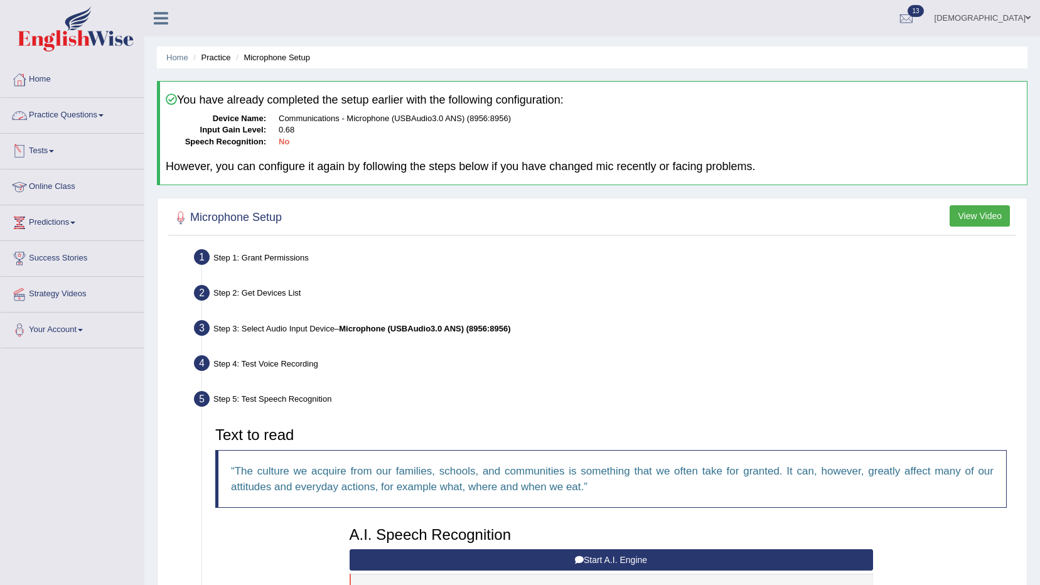
click at [70, 108] on link "Practice Questions" at bounding box center [72, 113] width 143 height 31
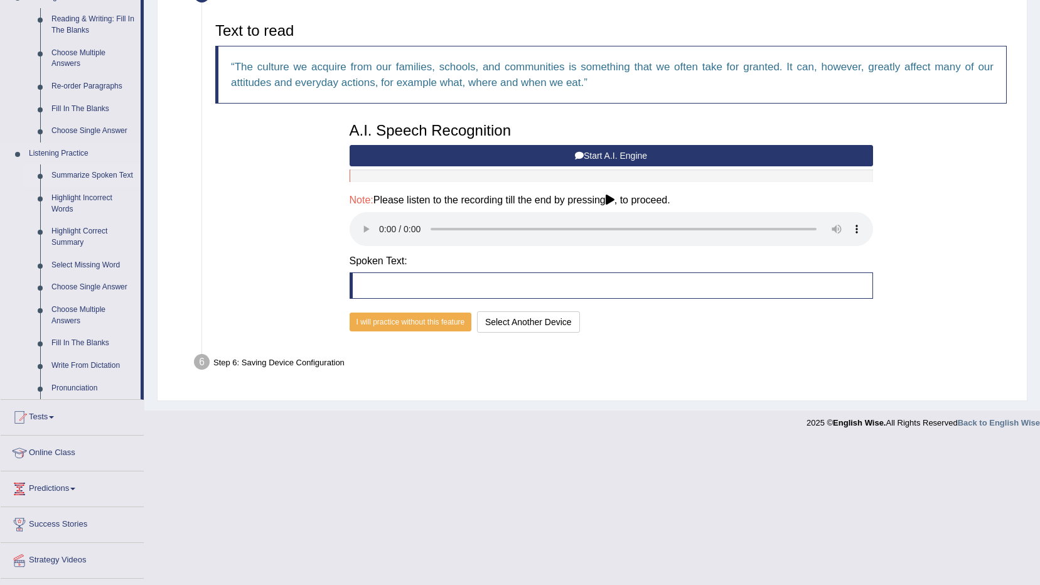
scroll to position [434, 0]
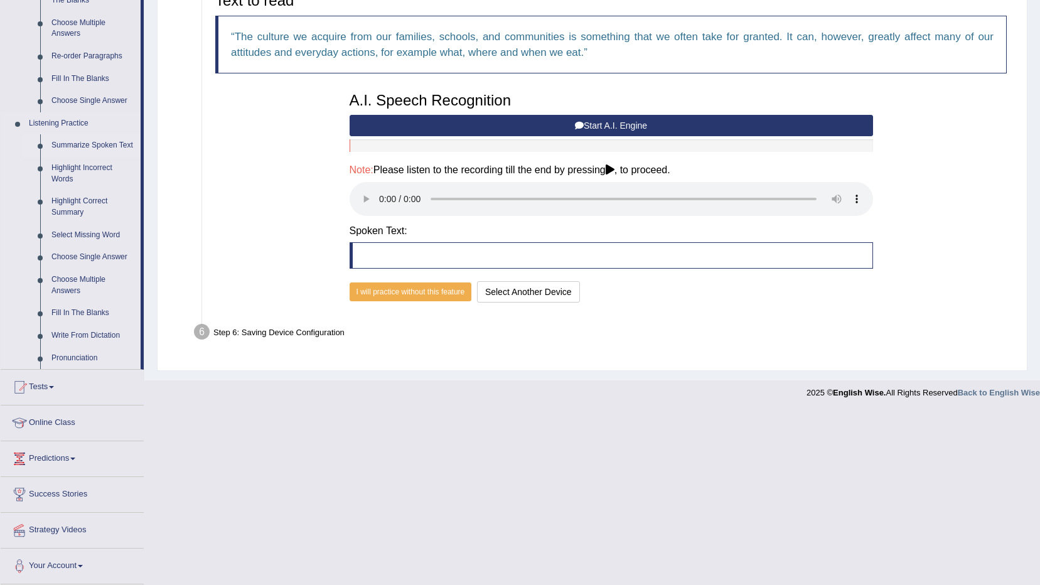
click at [92, 330] on link "Write From Dictation" at bounding box center [93, 336] width 95 height 23
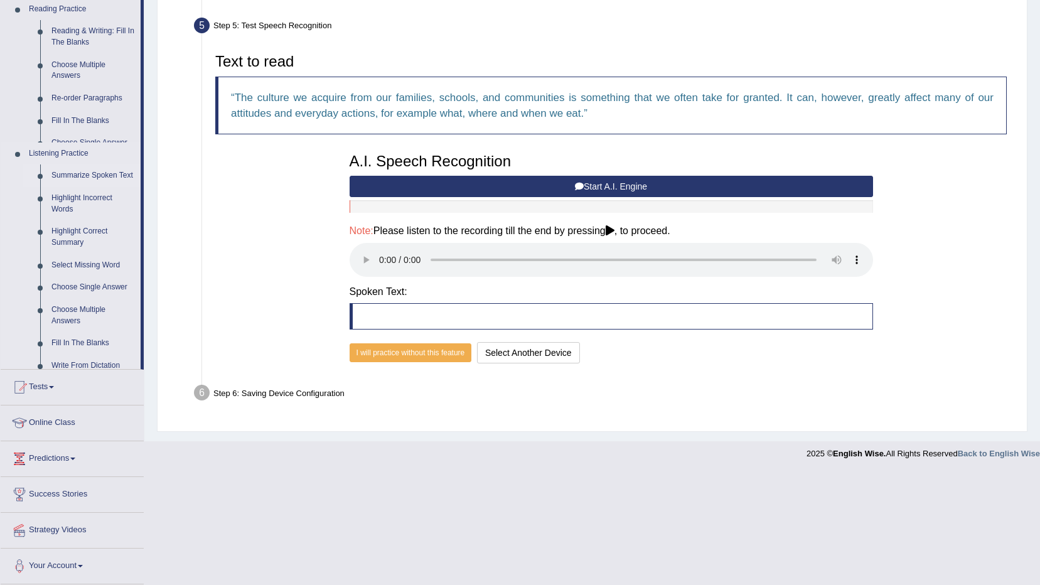
scroll to position [261, 0]
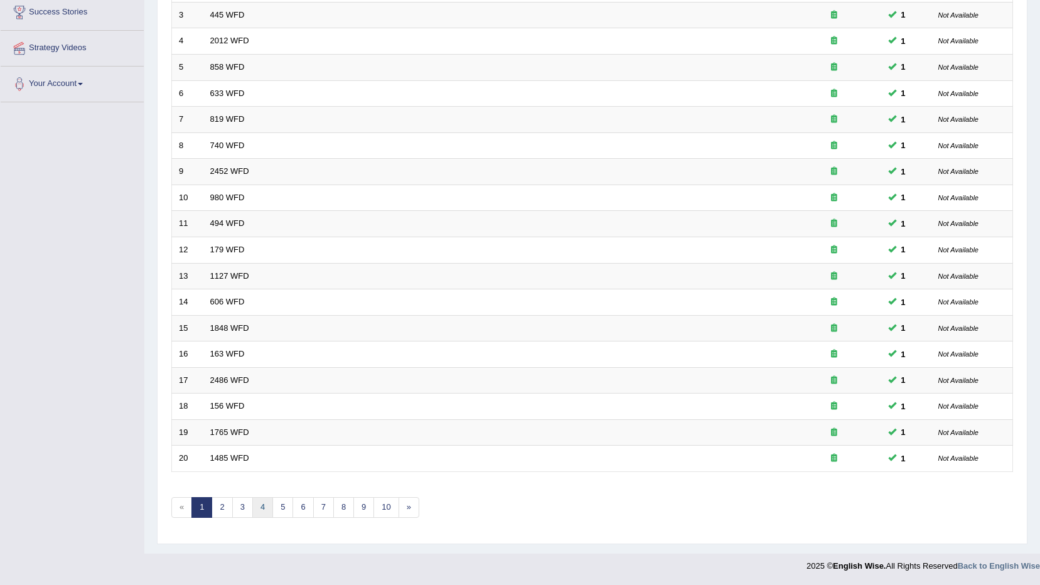
click at [271, 499] on link "4" at bounding box center [262, 507] width 21 height 21
click at [285, 502] on link "5" at bounding box center [282, 507] width 21 height 21
click at [302, 510] on link "6" at bounding box center [303, 507] width 21 height 21
click at [322, 504] on link "7" at bounding box center [323, 507] width 21 height 21
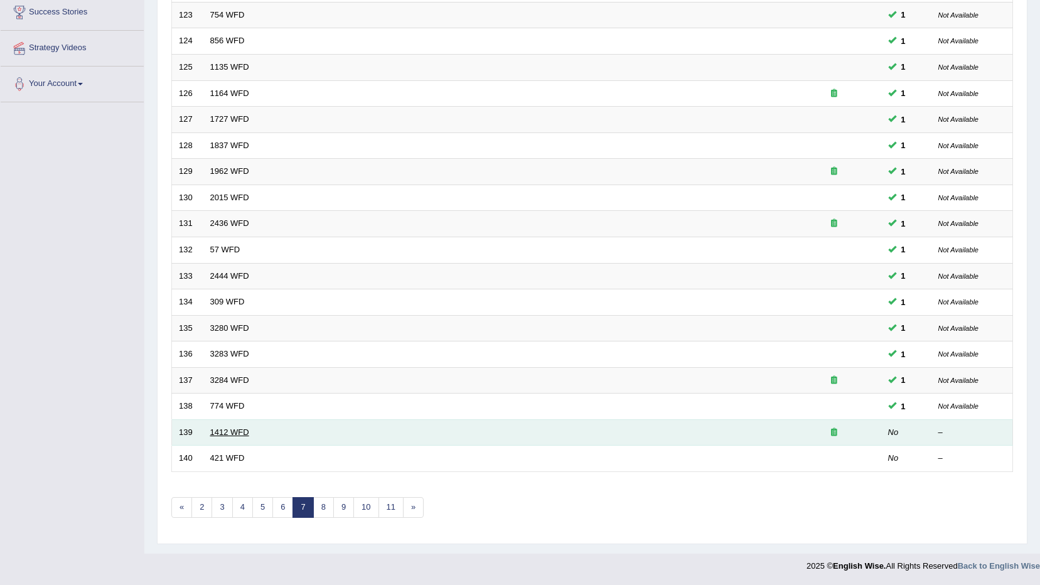
click at [226, 432] on link "1412 WFD" at bounding box center [229, 432] width 39 height 9
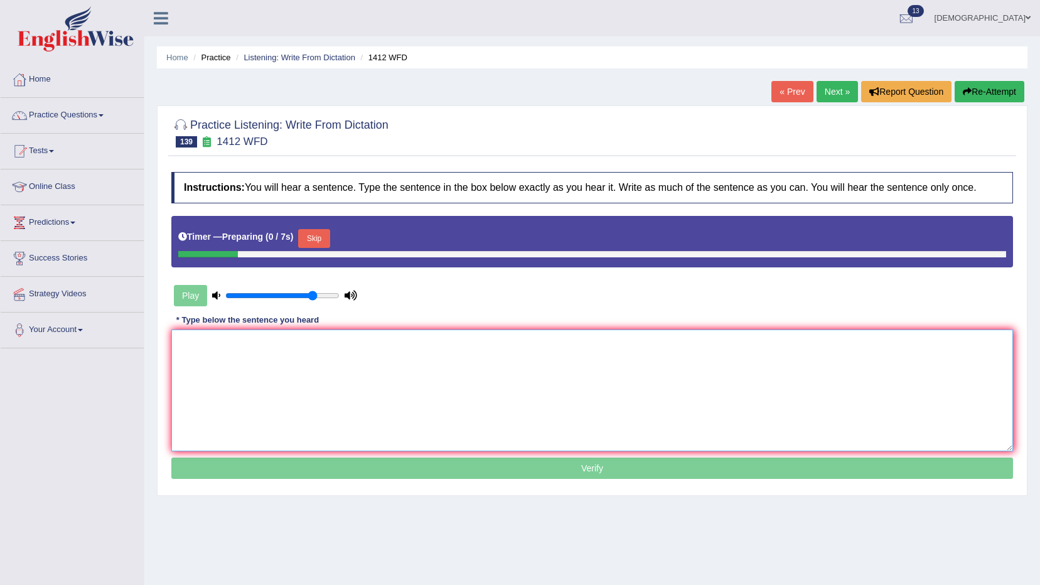
click at [535, 404] on textarea at bounding box center [592, 391] width 842 height 122
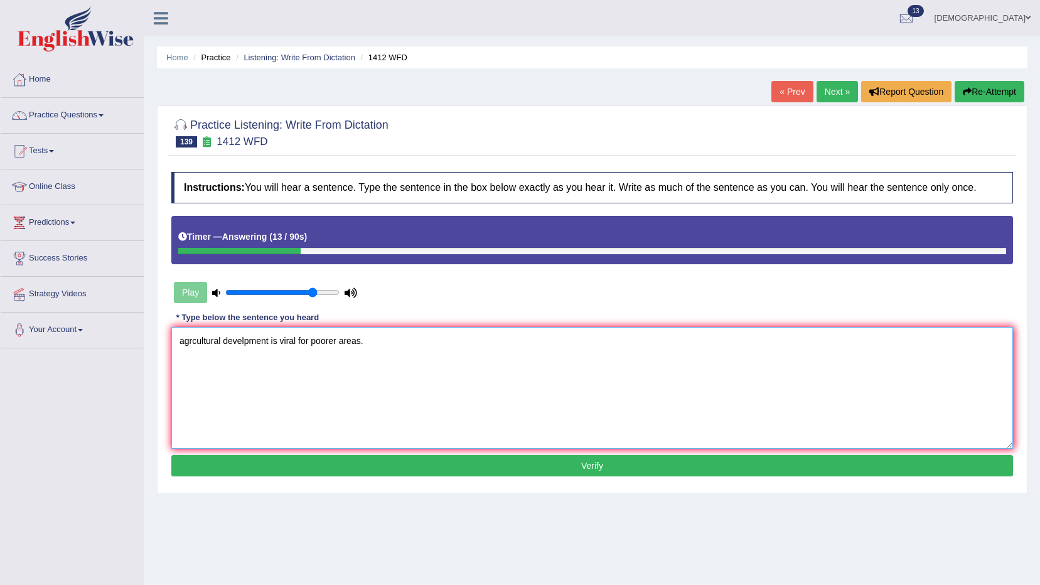
click at [184, 337] on textarea "agrcultural develpment is viral for poorer areas." at bounding box center [592, 388] width 842 height 122
click at [379, 355] on textarea "Agricultural develpment is viral for poorer areas." at bounding box center [592, 388] width 842 height 122
type textarea "Agricultural develpment is viral for poorer areas."
click at [380, 464] on button "Verify" at bounding box center [592, 465] width 842 height 21
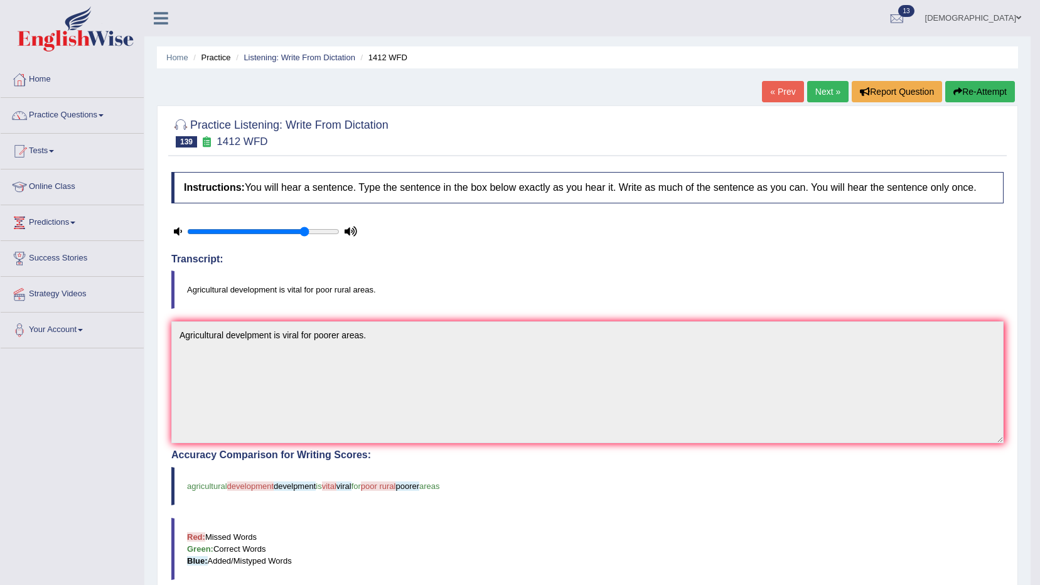
click at [826, 88] on link "Next »" at bounding box center [827, 91] width 41 height 21
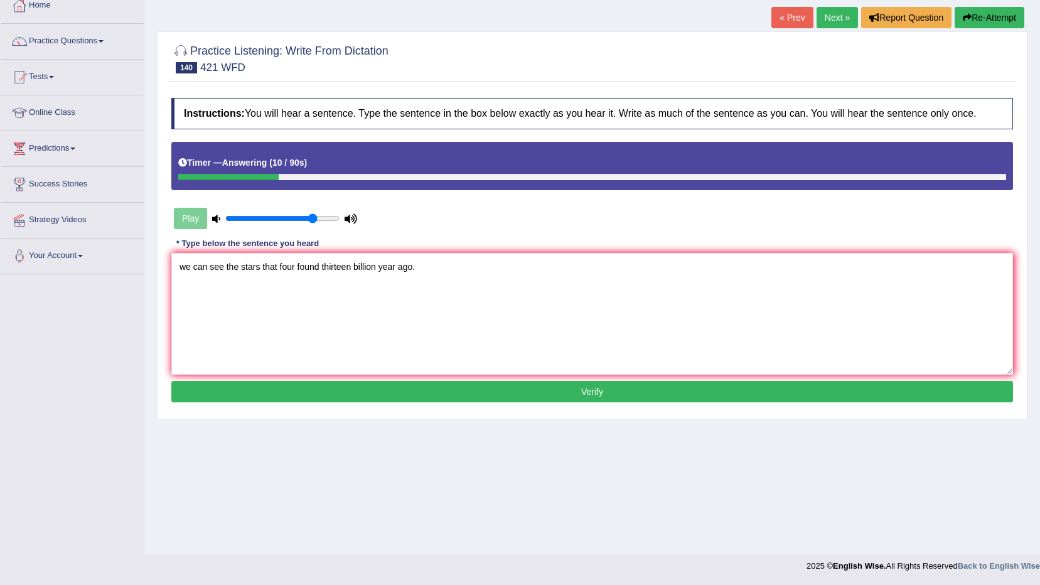
click at [186, 274] on textarea "we can see the stars that four found thirteen billion year ago." at bounding box center [592, 314] width 842 height 122
click at [279, 271] on textarea "We can see the stars that four found thirteen billion year ago." at bounding box center [592, 314] width 842 height 122
click at [340, 272] on textarea "We can see the stars that were four found thirteen billion year ago." at bounding box center [592, 314] width 842 height 122
click at [436, 271] on textarea "We can see the stars that were found thirteen billion year ago." at bounding box center [592, 314] width 842 height 122
type textarea "We can see the stars that were found thirteen billion year ago."
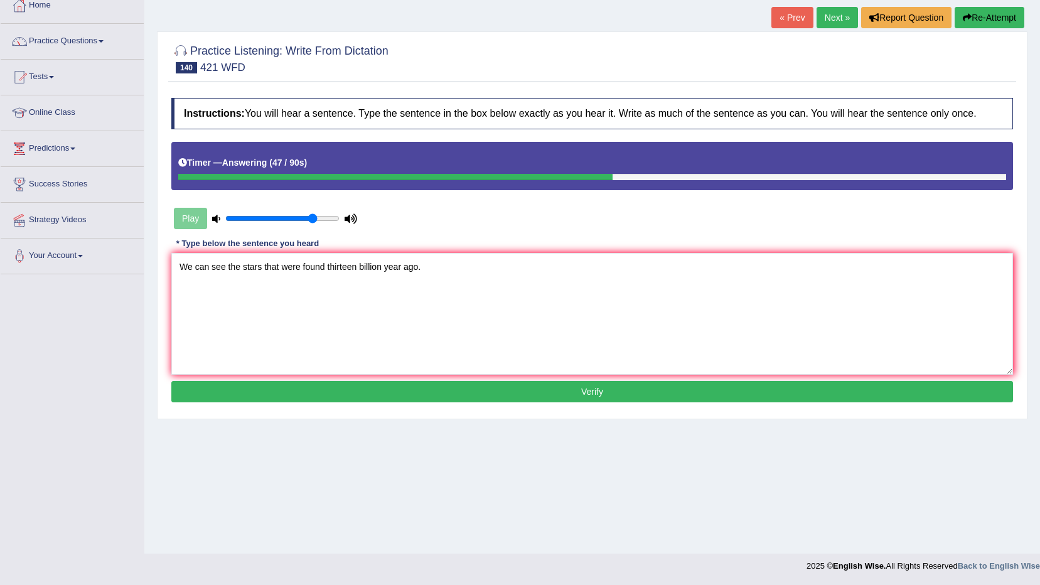
click at [467, 395] on button "Verify" at bounding box center [592, 391] width 842 height 21
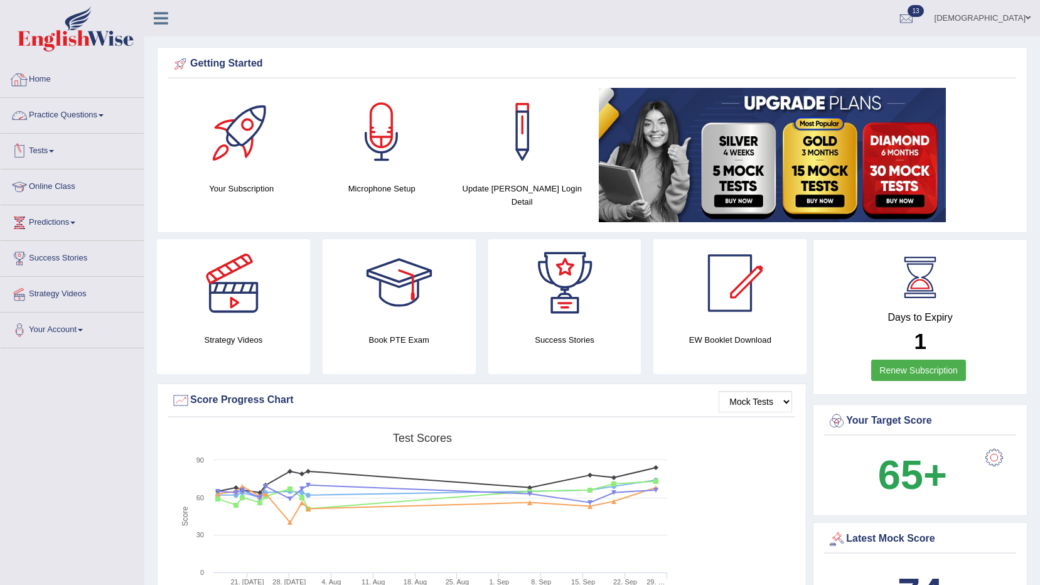
click at [45, 95] on li "Home" at bounding box center [72, 80] width 143 height 36
click at [36, 77] on link "Home" at bounding box center [71, 77] width 140 height 31
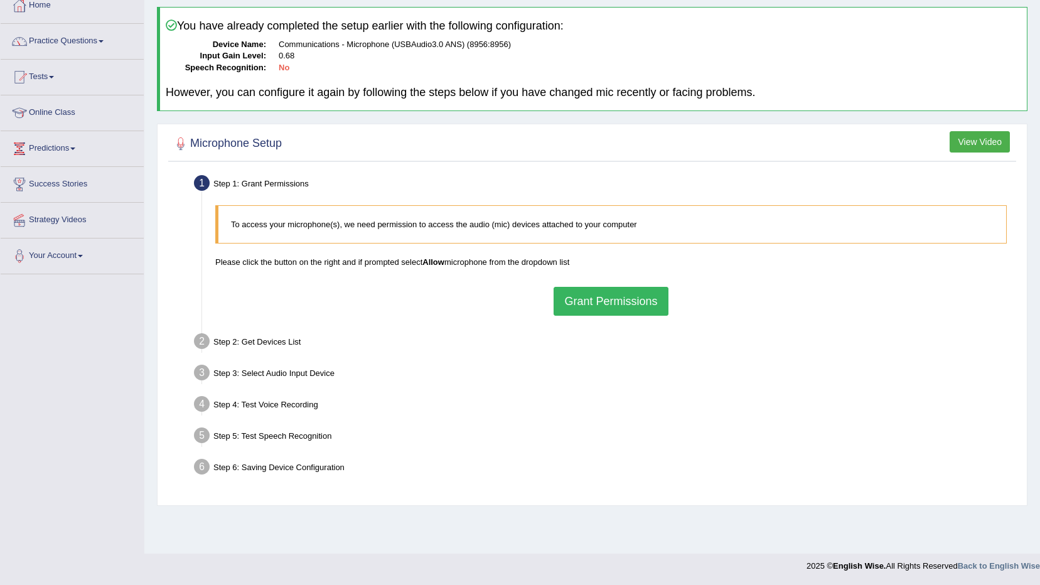
click at [606, 315] on button "Grant Permissions" at bounding box center [611, 301] width 114 height 29
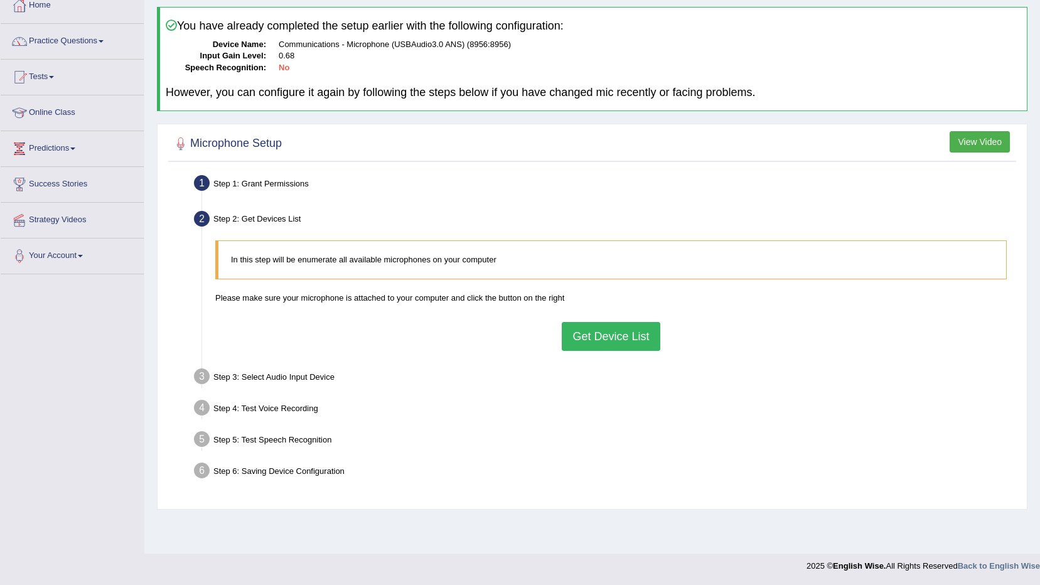
click at [606, 330] on button "Get Device List" at bounding box center [611, 336] width 98 height 29
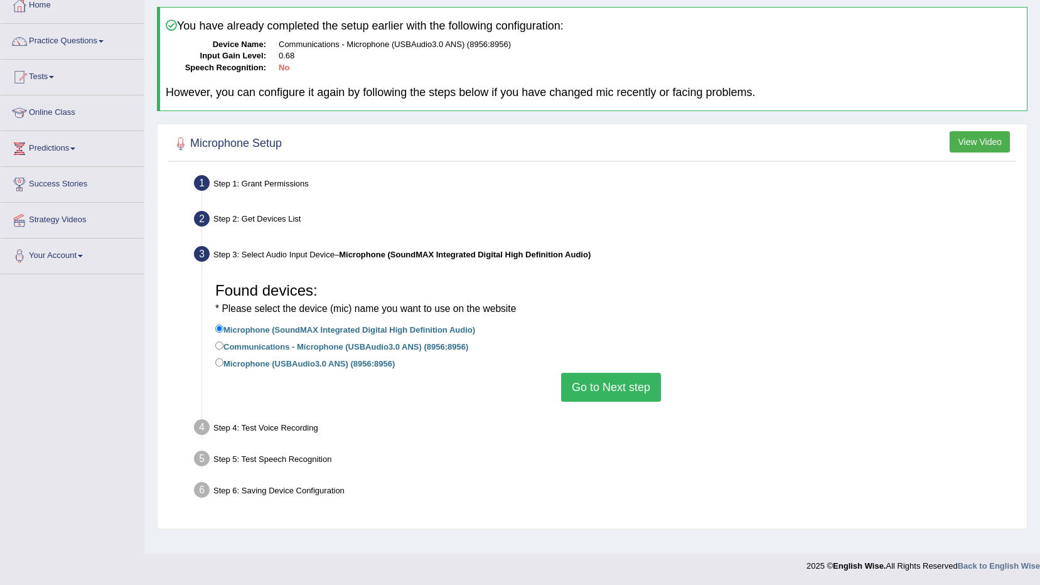
click at [375, 345] on label "Communications - Microphone (USBAudio3.0 ANS) (8956:8956)" at bounding box center [341, 346] width 253 height 14
click at [224, 345] on input "Communications - Microphone (USBAudio3.0 ANS) (8956:8956)" at bounding box center [219, 346] width 8 height 8
radio input "true"
click at [569, 395] on button "Go to Next step" at bounding box center [611, 387] width 100 height 29
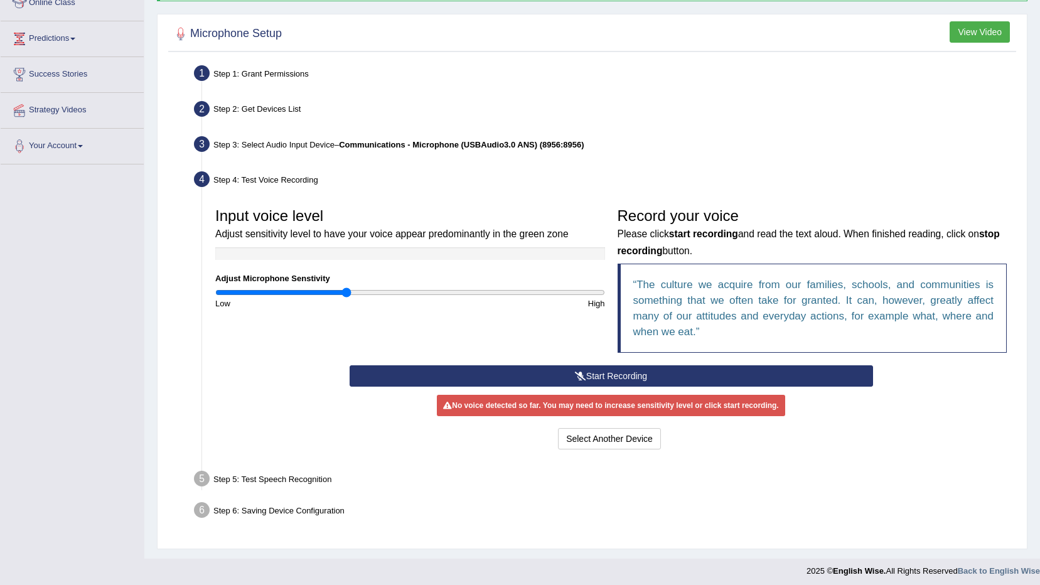
scroll to position [189, 0]
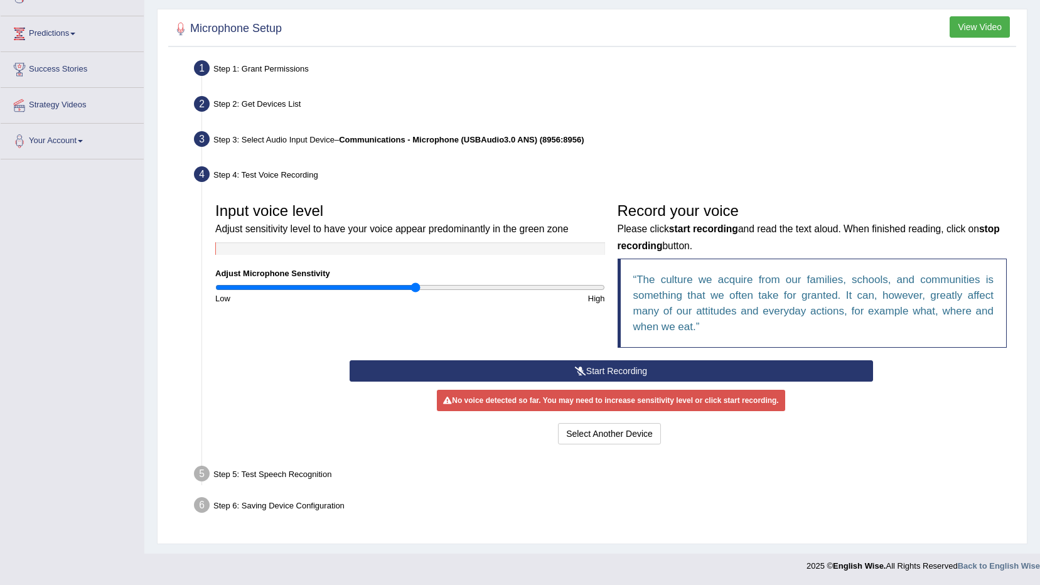
click at [415, 285] on input "range" at bounding box center [410, 288] width 390 height 10
click at [438, 283] on input "range" at bounding box center [410, 288] width 390 height 10
click at [497, 371] on button "Start Recording" at bounding box center [612, 370] width 524 height 21
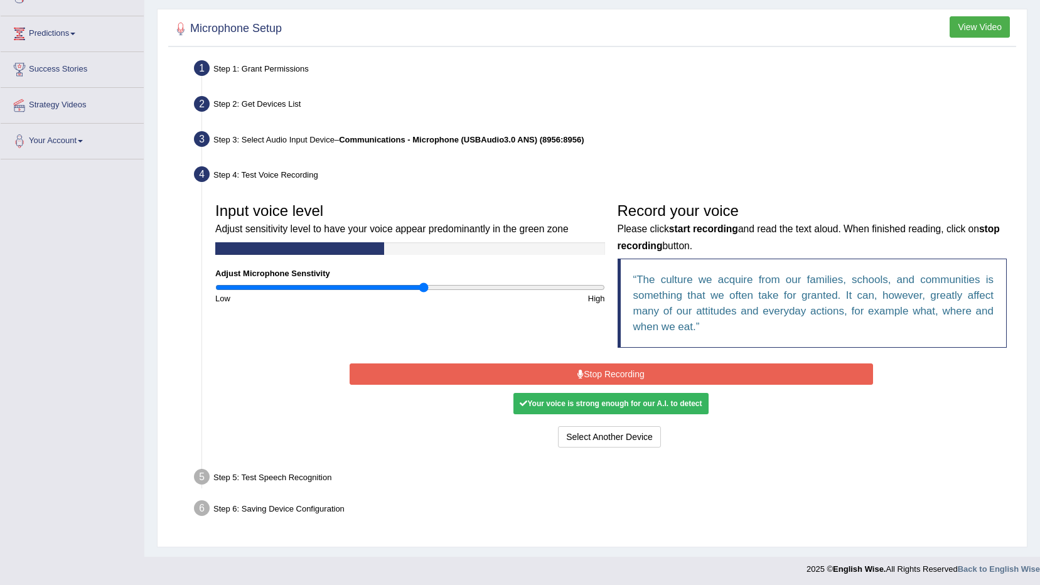
type input "1.08"
click at [423, 287] on input "range" at bounding box center [410, 288] width 390 height 10
click at [415, 379] on button "Stop Recording" at bounding box center [612, 374] width 524 height 21
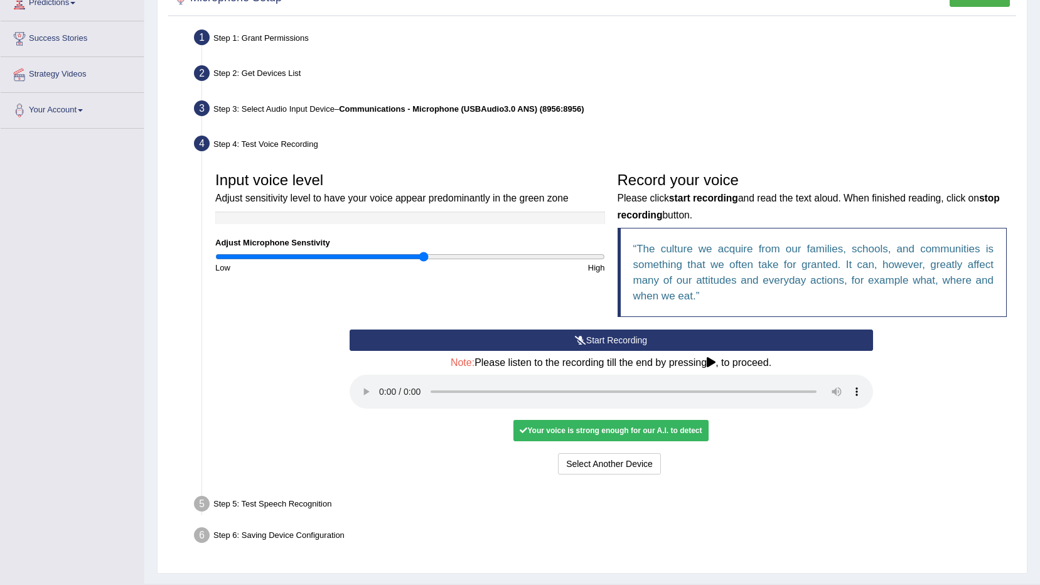
scroll to position [250, 0]
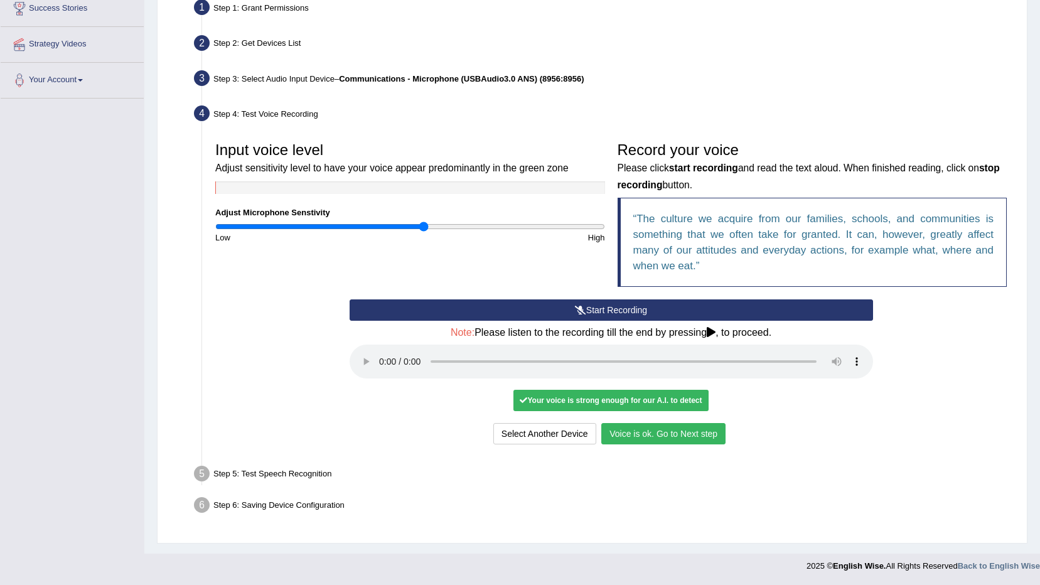
click at [682, 429] on button "Voice is ok. Go to Next step" at bounding box center [663, 433] width 124 height 21
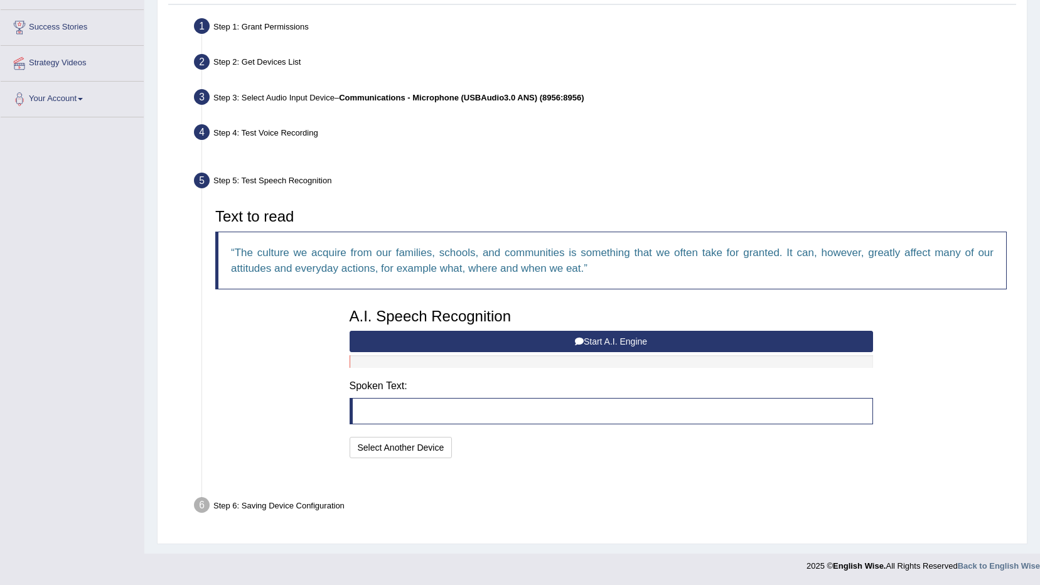
scroll to position [200, 0]
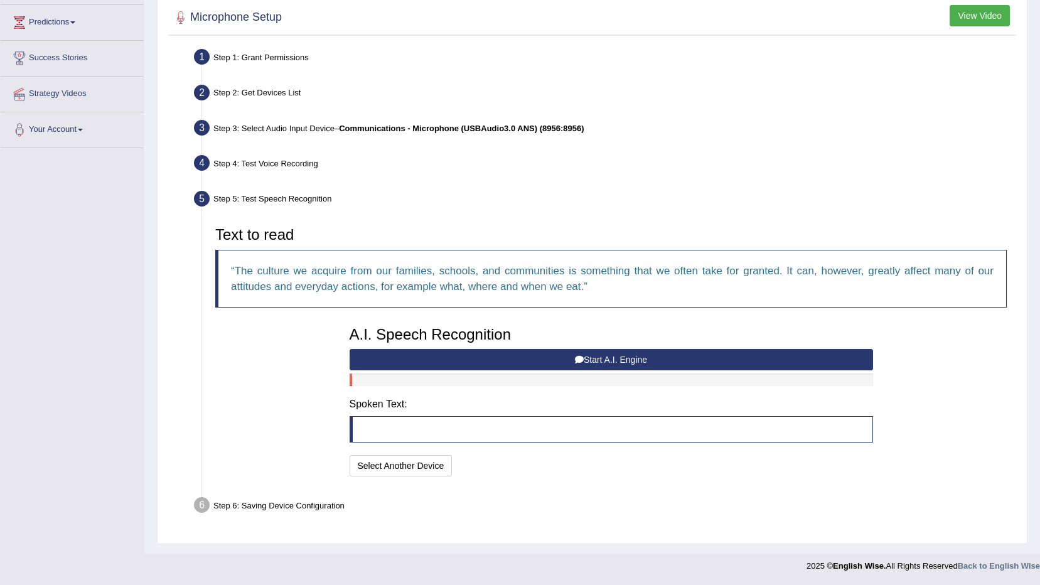
click at [677, 360] on button "Start A.I. Engine" at bounding box center [612, 359] width 524 height 21
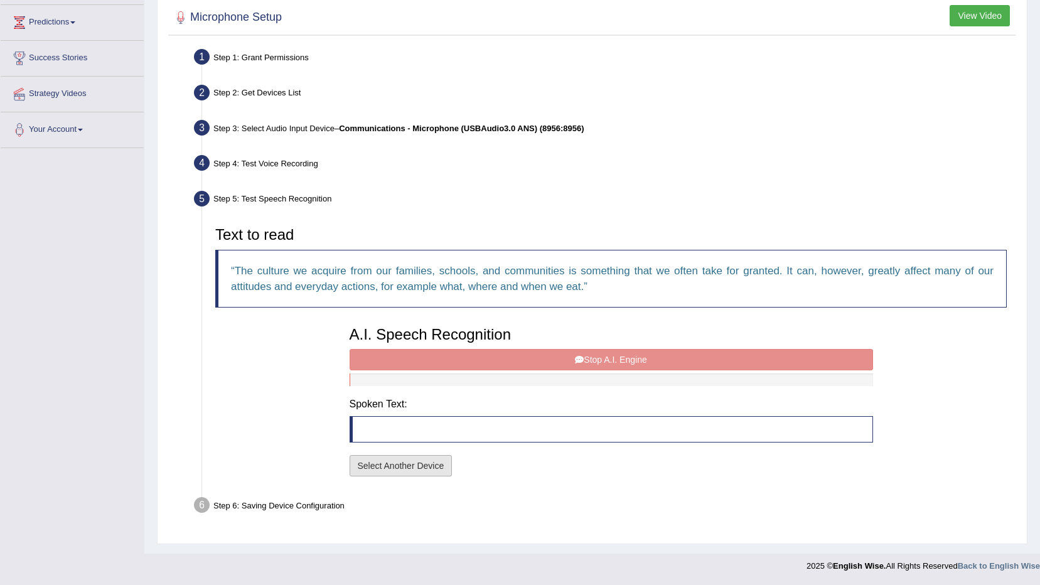
click at [407, 466] on button "Select Another Device" at bounding box center [401, 465] width 103 height 21
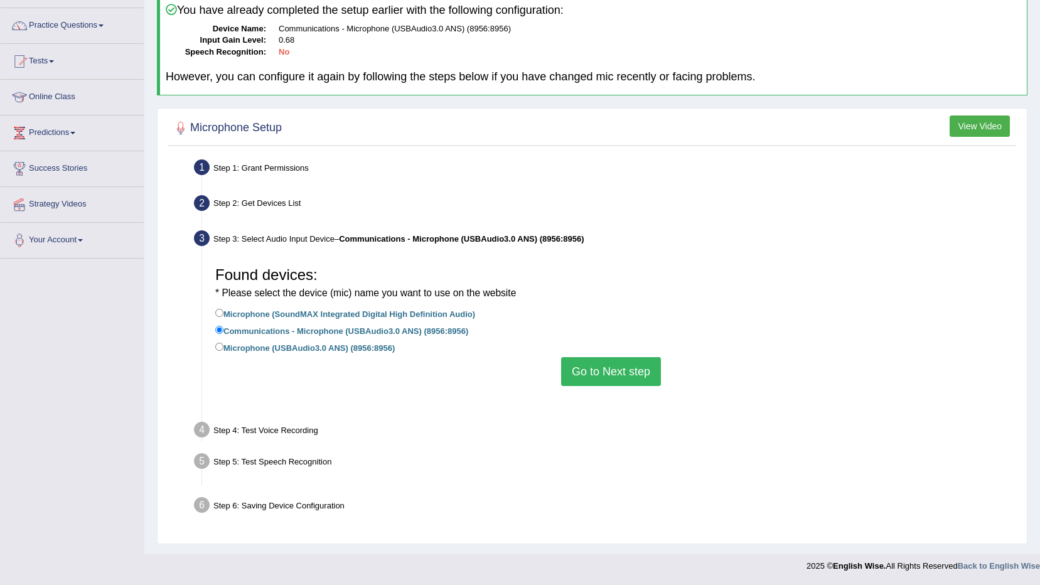
scroll to position [74, 0]
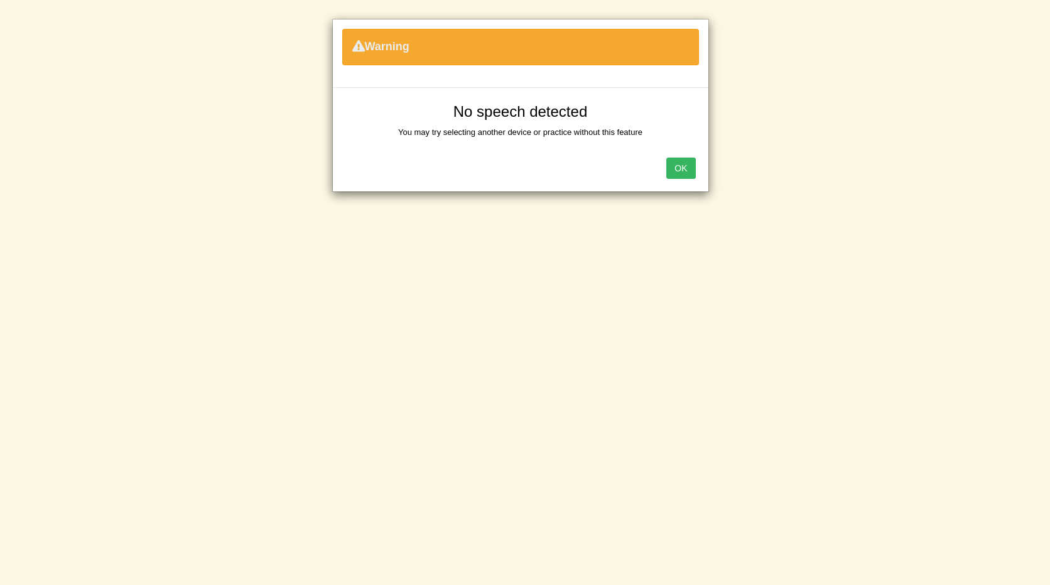
click at [684, 172] on button "OK" at bounding box center [680, 168] width 29 height 21
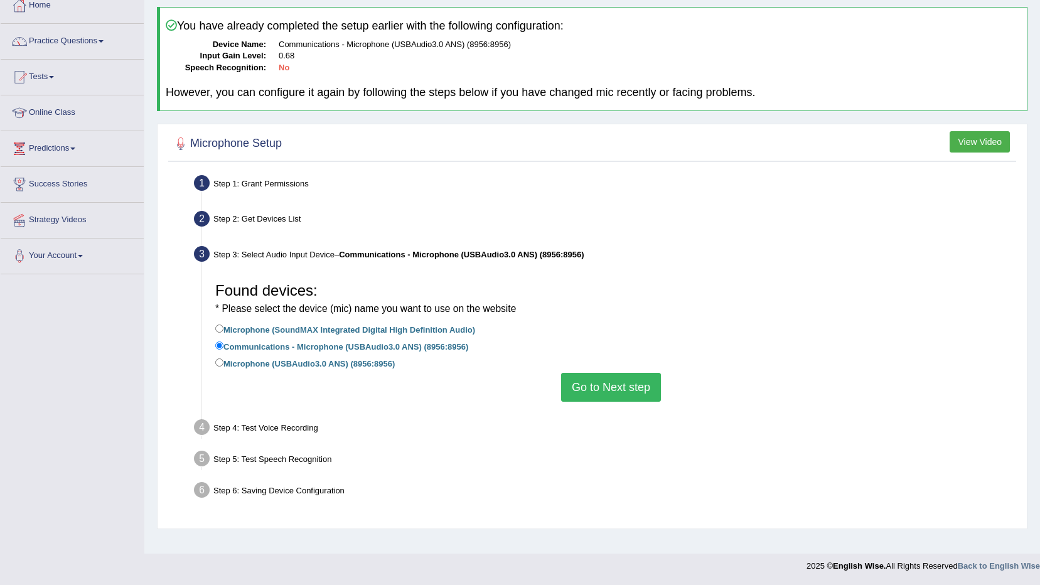
click at [296, 363] on label "Microphone (USBAudio3.0 ANS) (8956:8956)" at bounding box center [305, 363] width 180 height 14
click at [224, 363] on input "Microphone (USBAudio3.0 ANS) (8956:8956)" at bounding box center [219, 363] width 8 height 8
radio input "true"
click at [604, 387] on button "Go to Next step" at bounding box center [611, 387] width 100 height 29
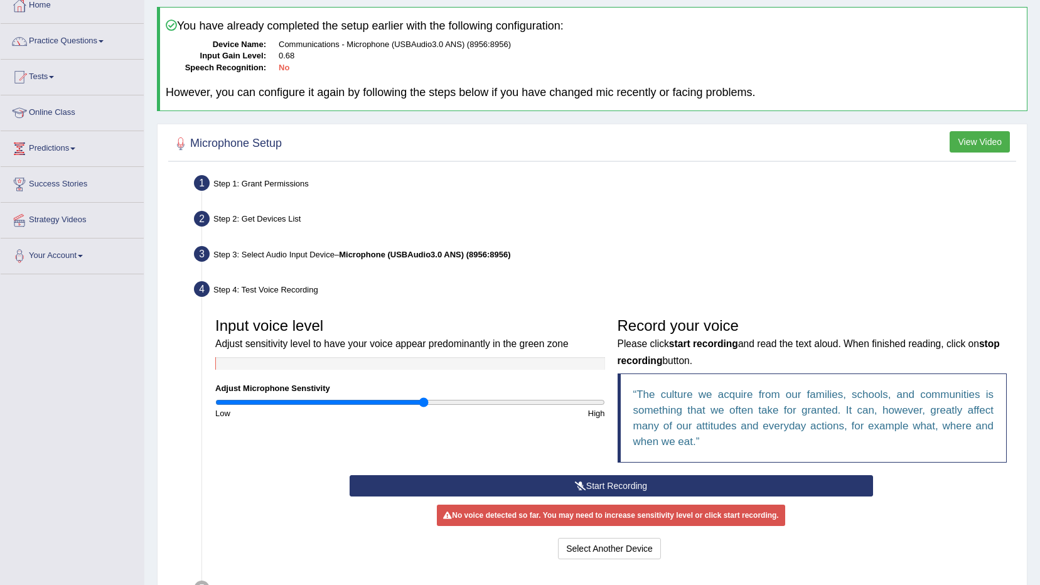
click at [429, 483] on button "Start Recording" at bounding box center [612, 485] width 524 height 21
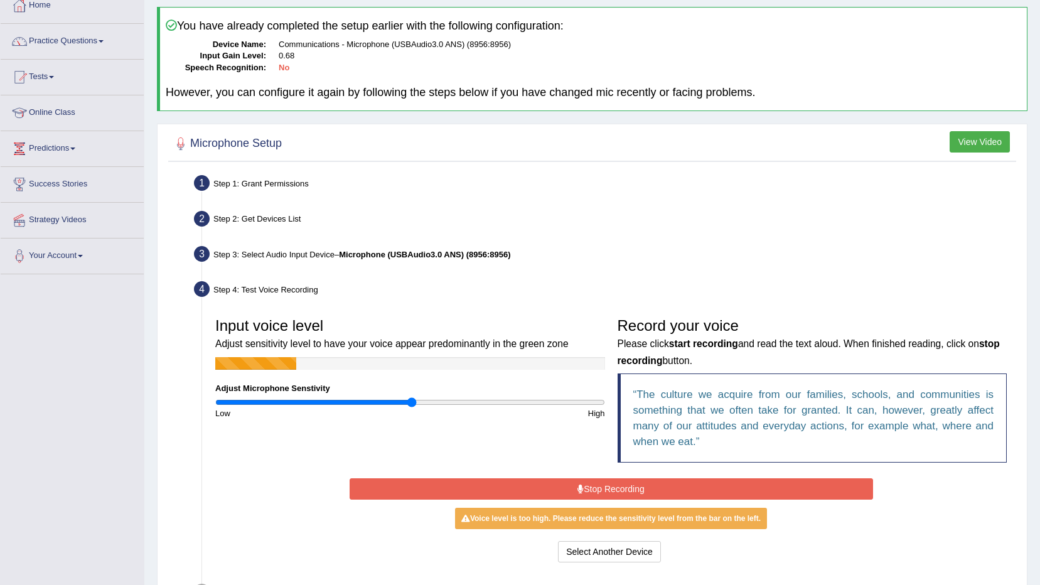
click at [411, 398] on input "range" at bounding box center [410, 402] width 390 height 10
click at [407, 483] on button "Stop Recording" at bounding box center [612, 488] width 524 height 21
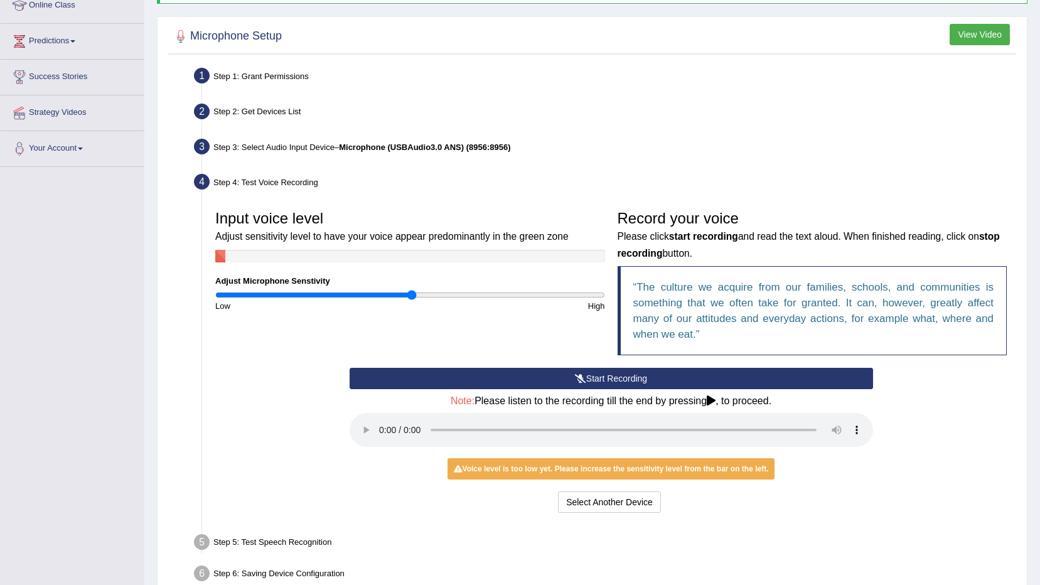
scroll to position [250, 0]
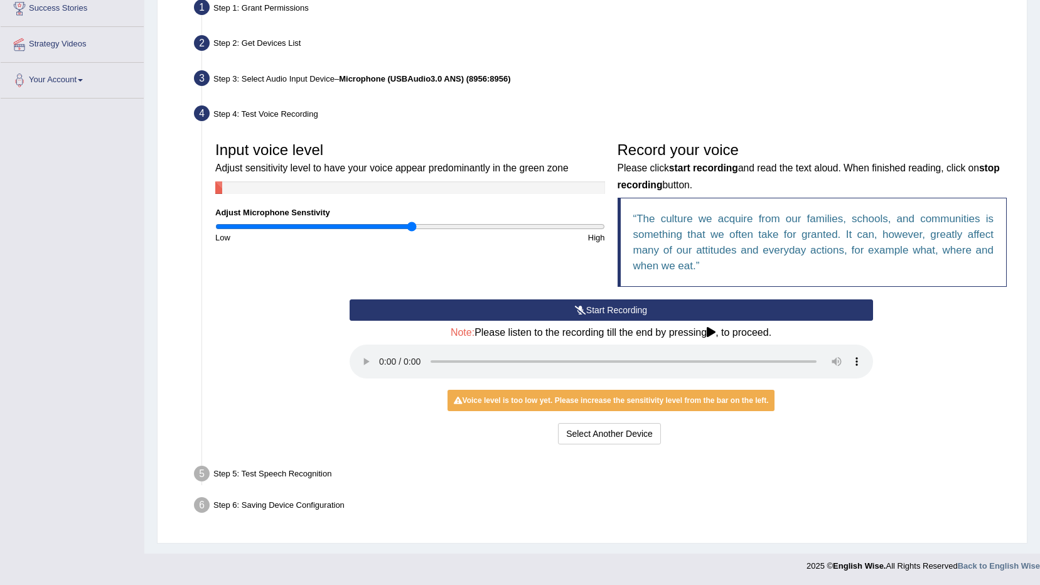
click at [519, 304] on button "Start Recording" at bounding box center [612, 309] width 524 height 21
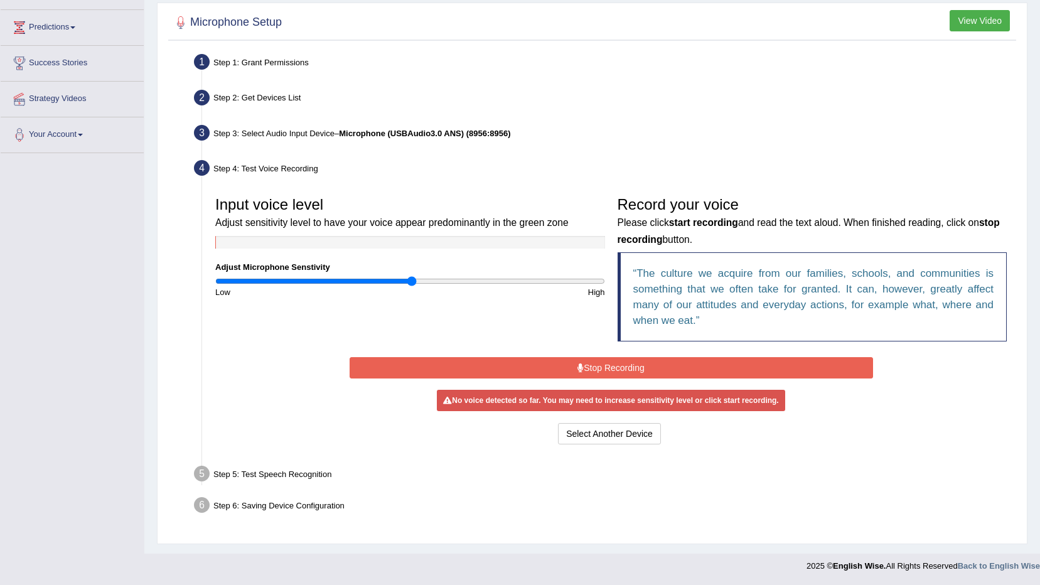
scroll to position [192, 0]
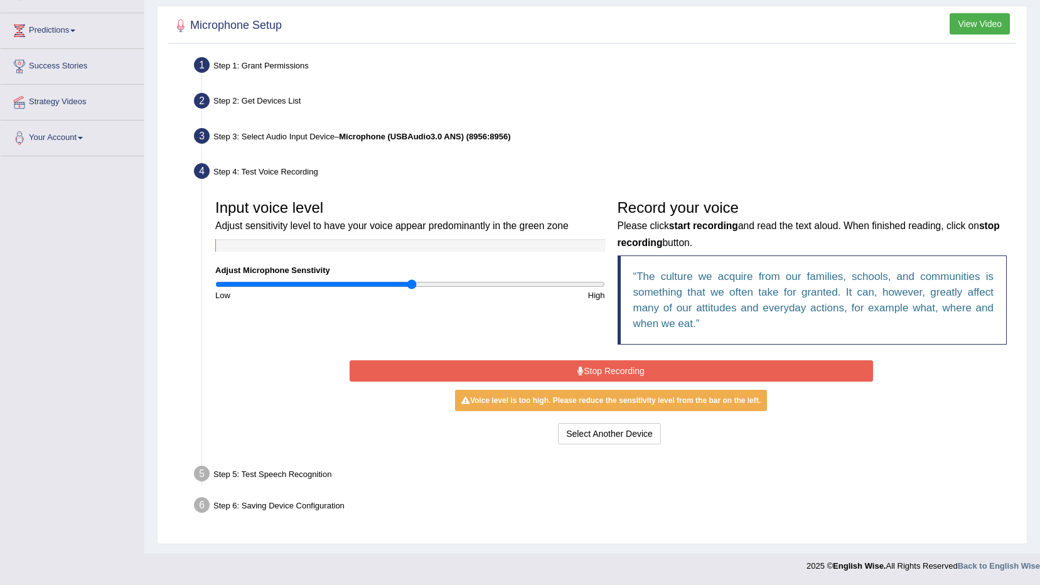
click at [468, 375] on button "Stop Recording" at bounding box center [612, 370] width 524 height 21
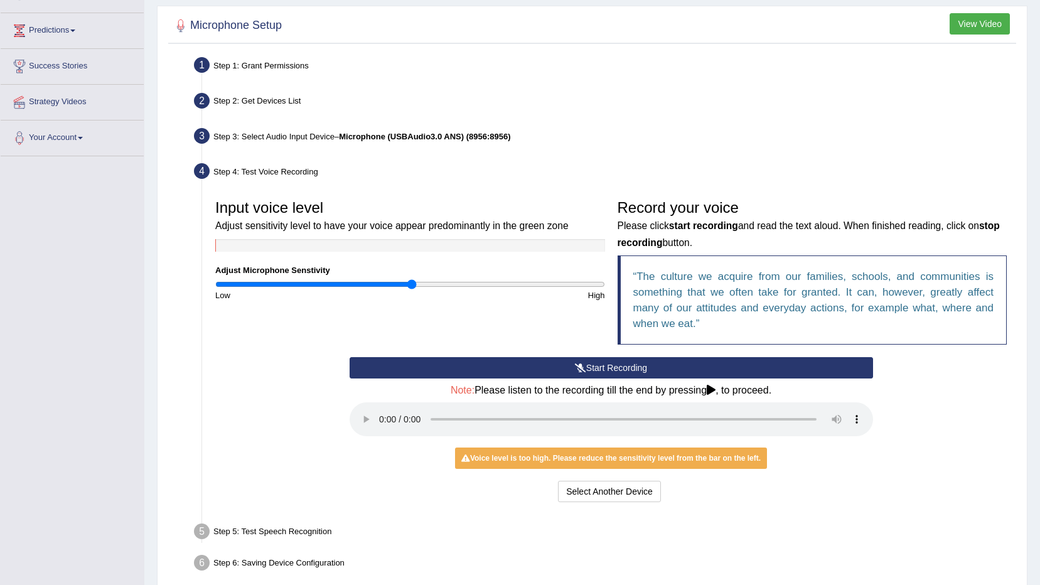
click at [468, 375] on button "Start Recording" at bounding box center [612, 367] width 524 height 21
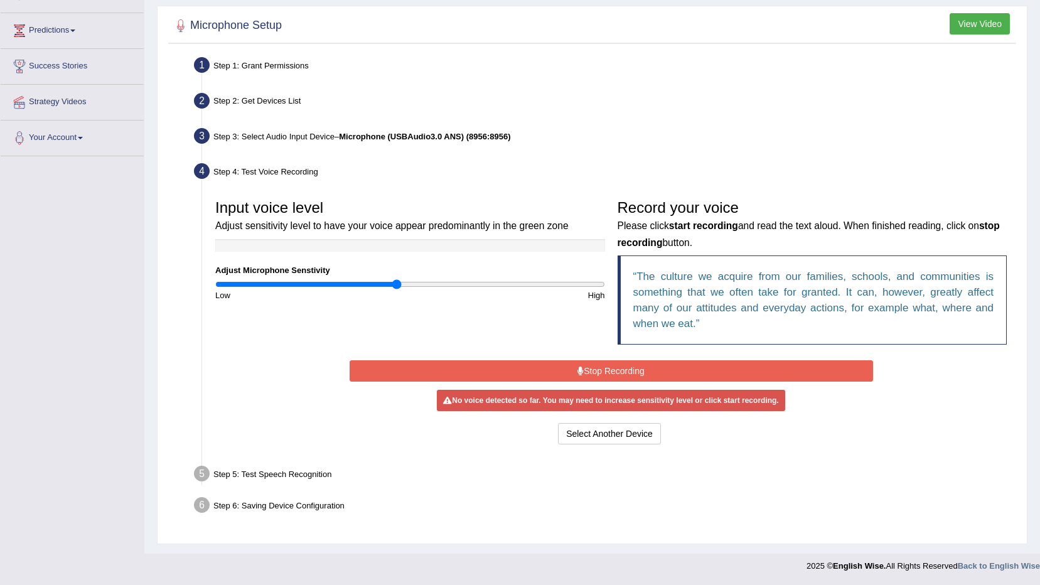
drag, startPoint x: 407, startPoint y: 288, endPoint x: 397, endPoint y: 285, distance: 9.7
type input "0.94"
click at [397, 285] on input "range" at bounding box center [410, 284] width 390 height 10
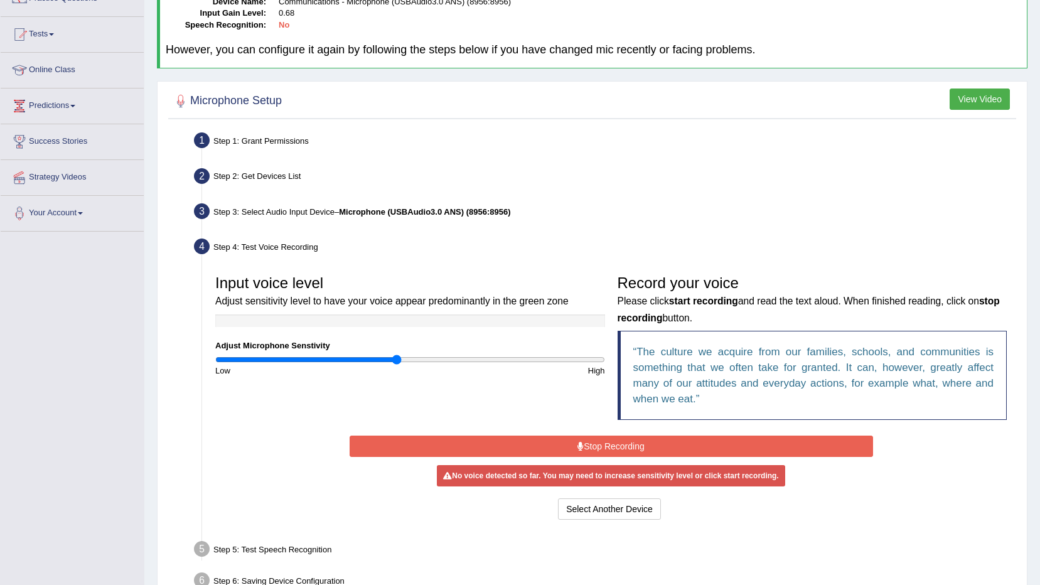
scroll to position [0, 0]
